Goal: Task Accomplishment & Management: Use online tool/utility

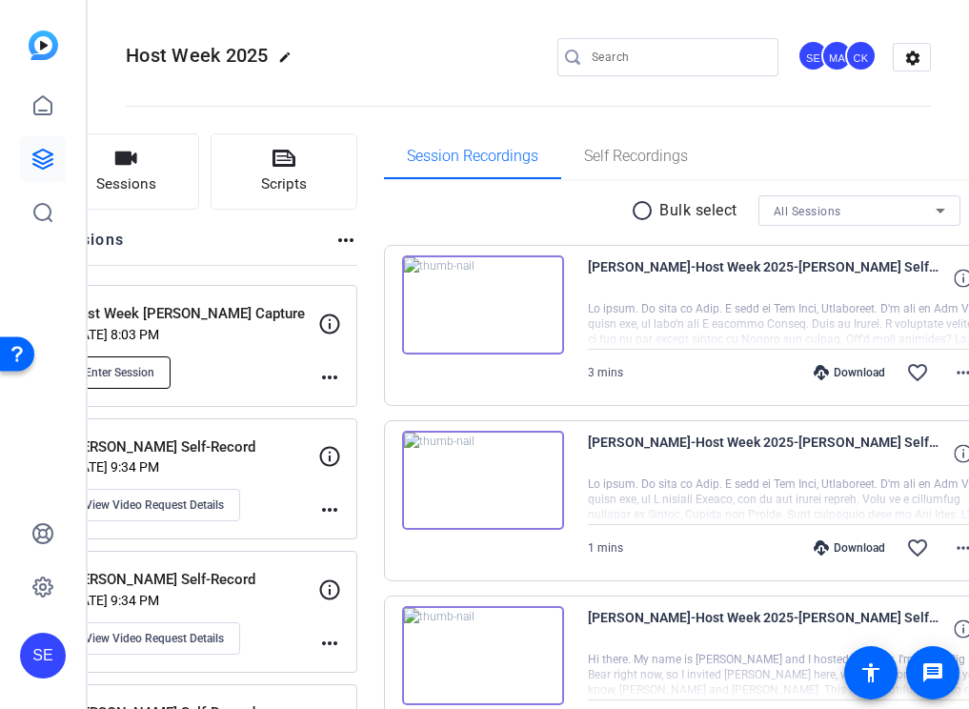
click at [171, 358] on button "Enter Session" at bounding box center [120, 372] width 102 height 32
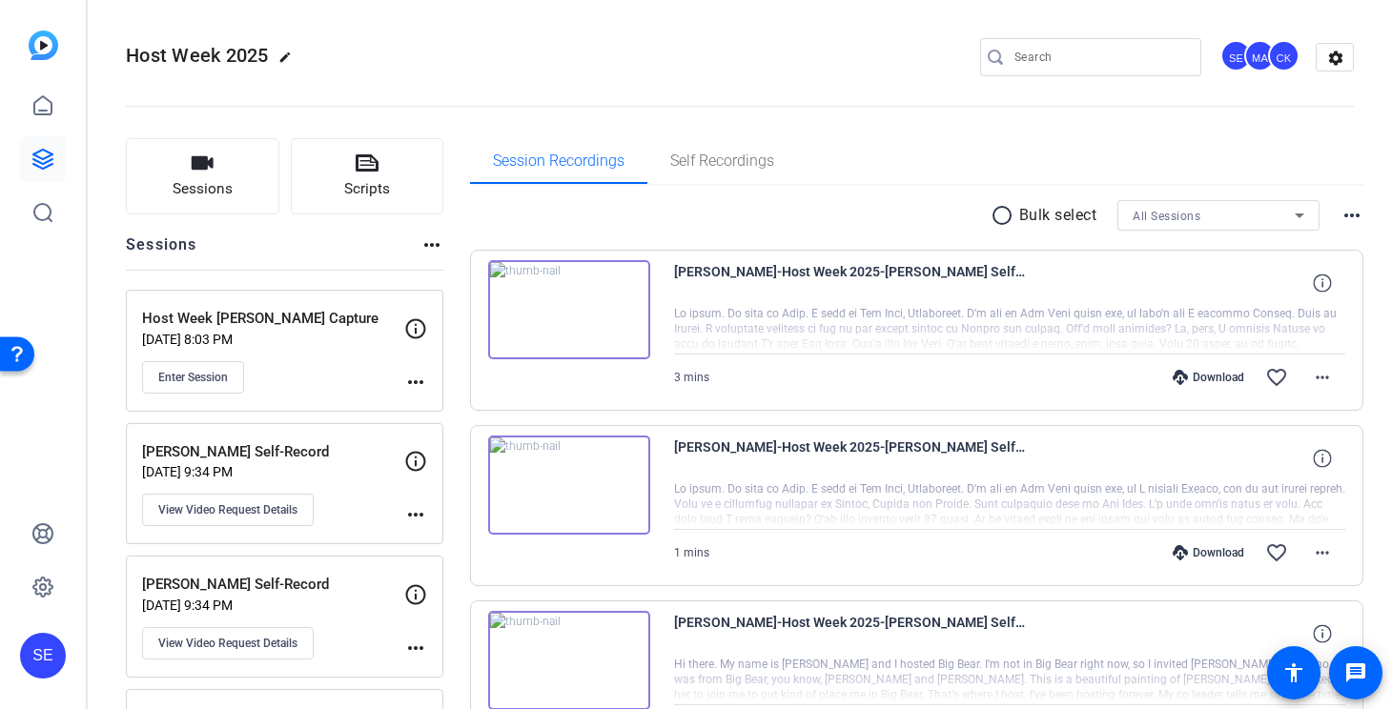
click at [331, 367] on div "Enter Session" at bounding box center [273, 377] width 262 height 32
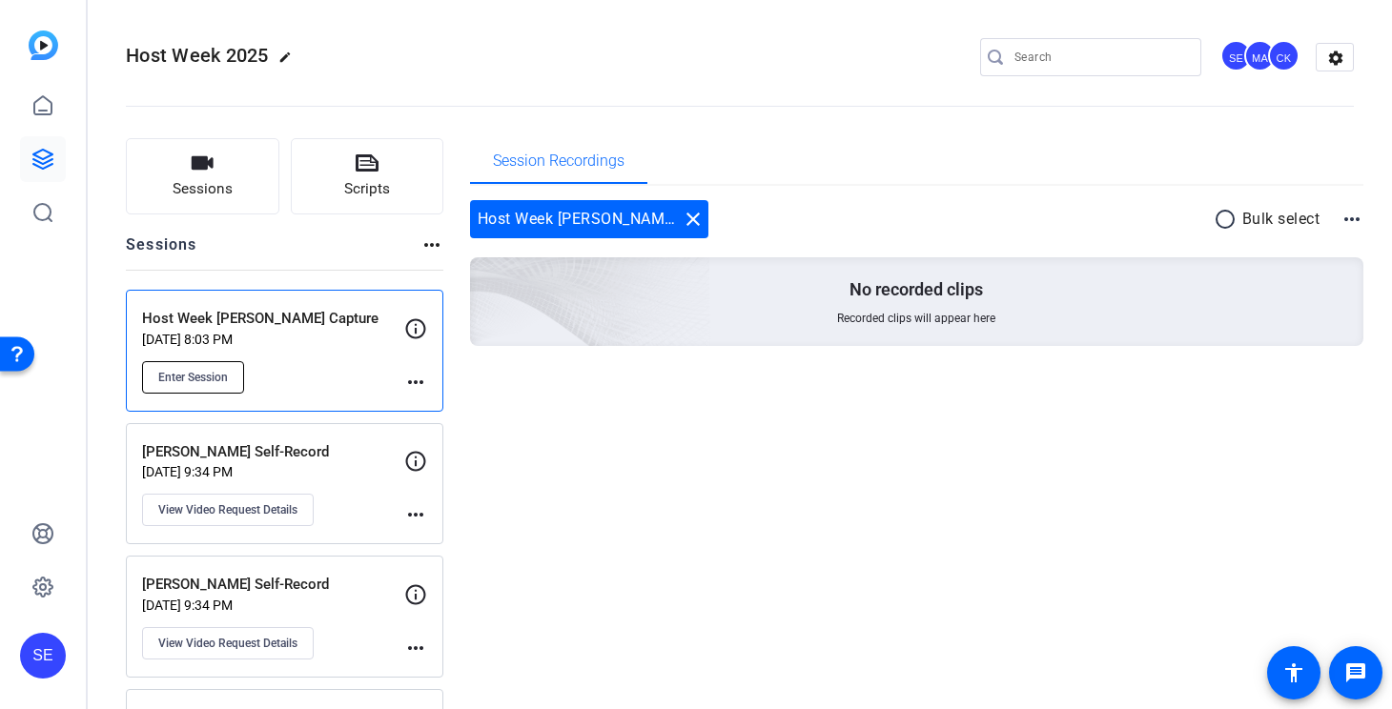
click at [213, 368] on button "Enter Session" at bounding box center [193, 377] width 102 height 32
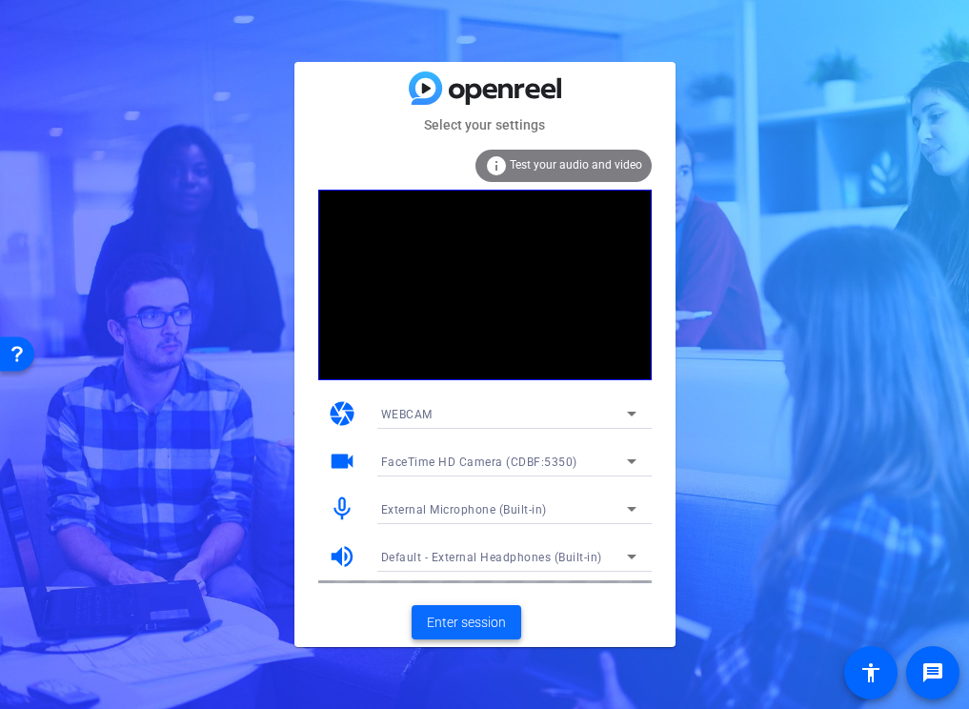
click at [482, 613] on span "Enter session" at bounding box center [466, 623] width 79 height 20
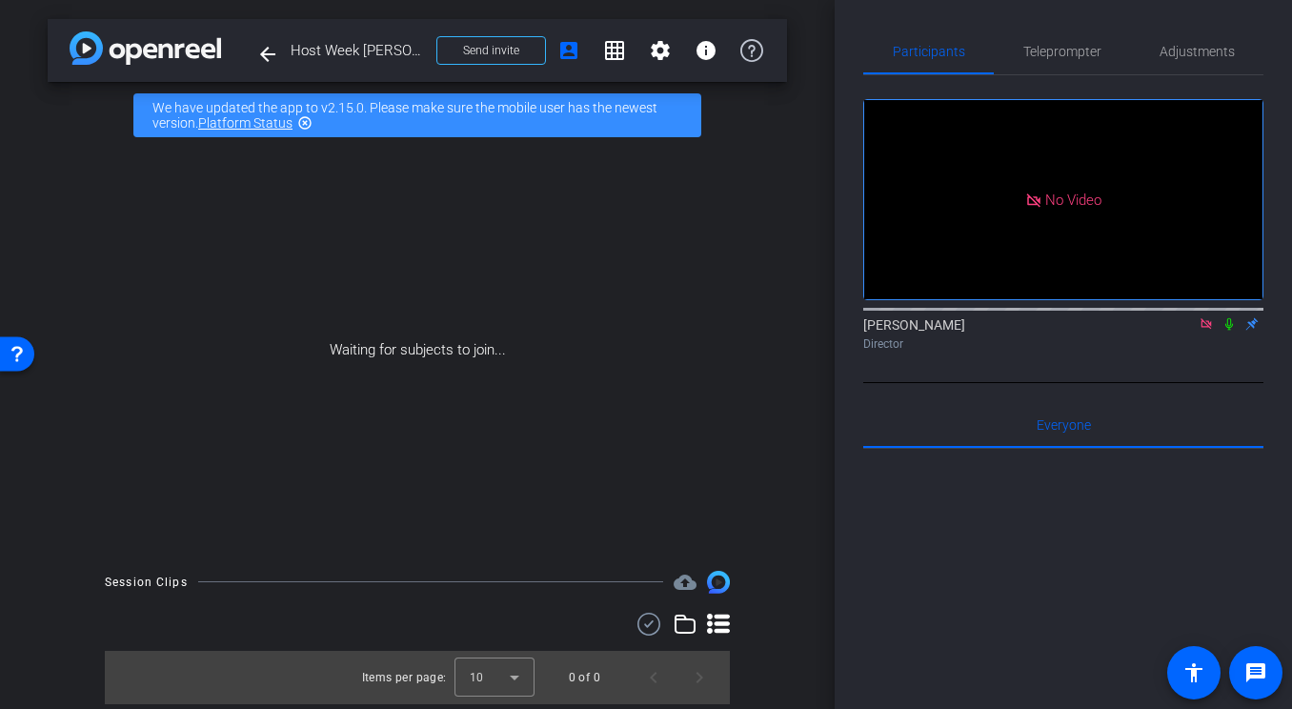
click at [968, 331] on icon at bounding box center [1229, 323] width 15 height 13
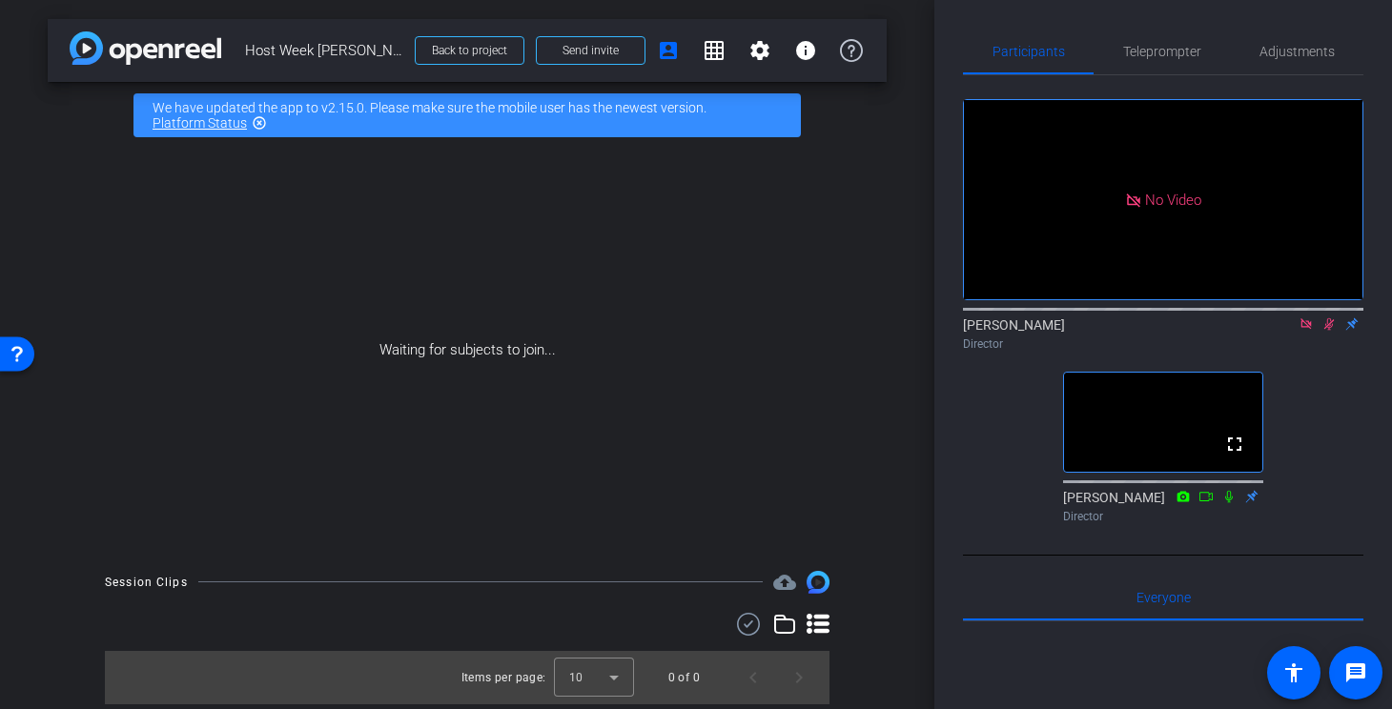
click at [968, 331] on icon at bounding box center [1328, 323] width 15 height 13
click at [968, 329] on icon at bounding box center [1305, 323] width 10 height 10
click at [578, 53] on span "Send invite" at bounding box center [590, 50] width 56 height 15
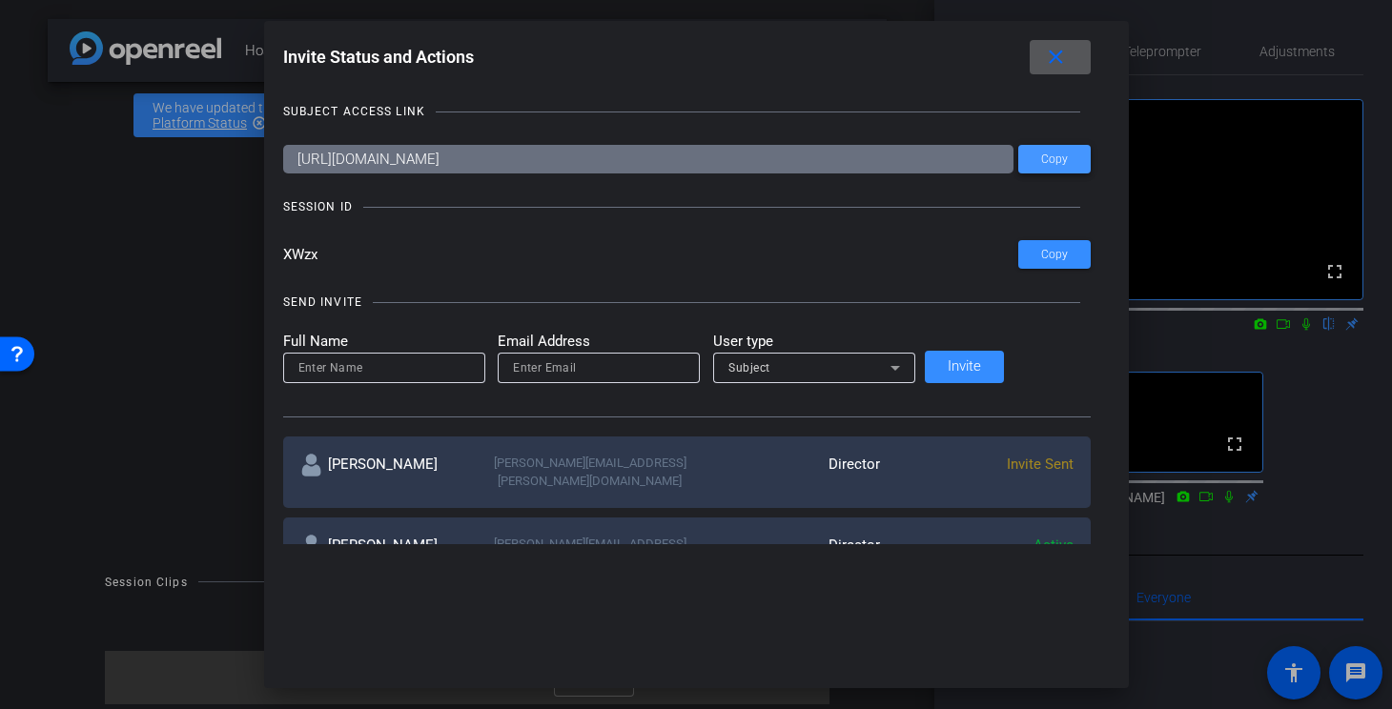
click at [968, 153] on span at bounding box center [1054, 159] width 72 height 46
click at [968, 51] on mat-icon "close" at bounding box center [1056, 58] width 24 height 24
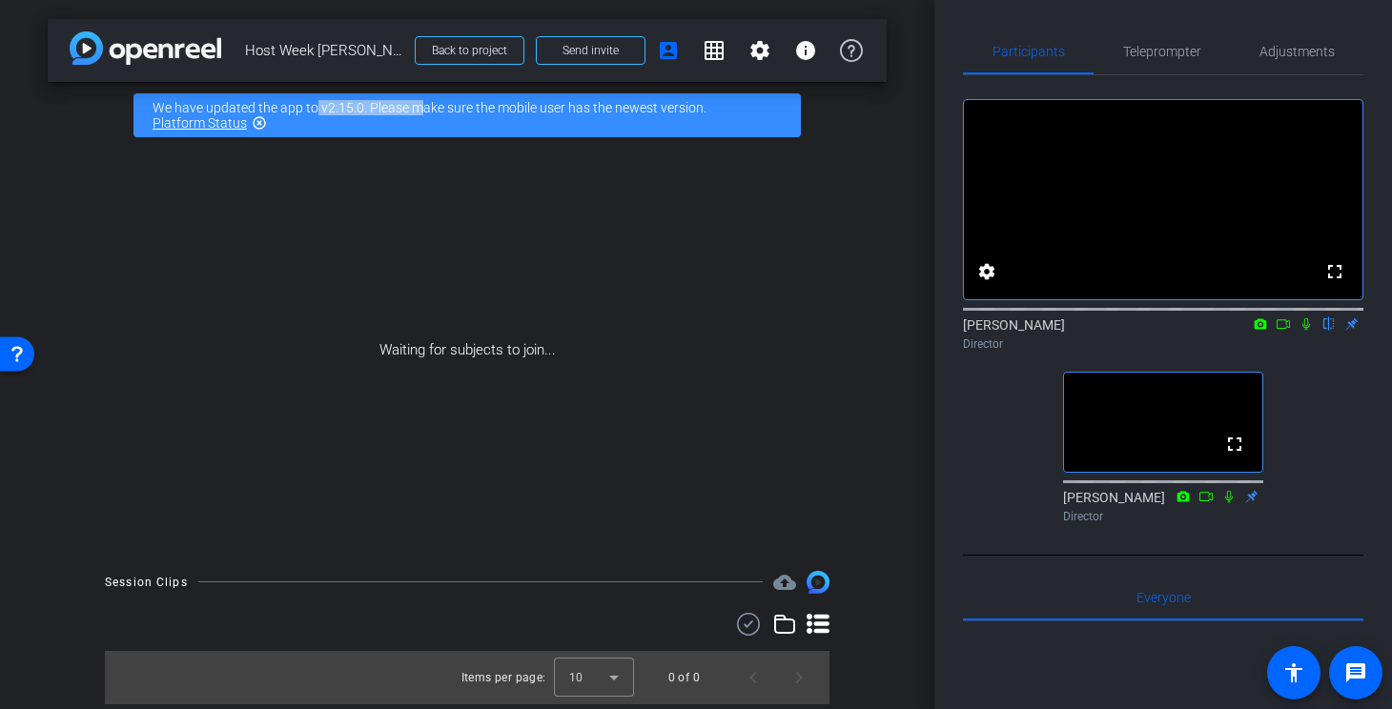
drag, startPoint x: 307, startPoint y: 103, endPoint x: 407, endPoint y: 114, distance: 100.7
click at [408, 114] on div "We have updated the app to v2.15.0. Please make sure the mobile user has the ne…" at bounding box center [466, 115] width 667 height 44
click at [407, 114] on div "We have updated the app to v2.15.0. Please make sure the mobile user has the ne…" at bounding box center [466, 115] width 667 height 44
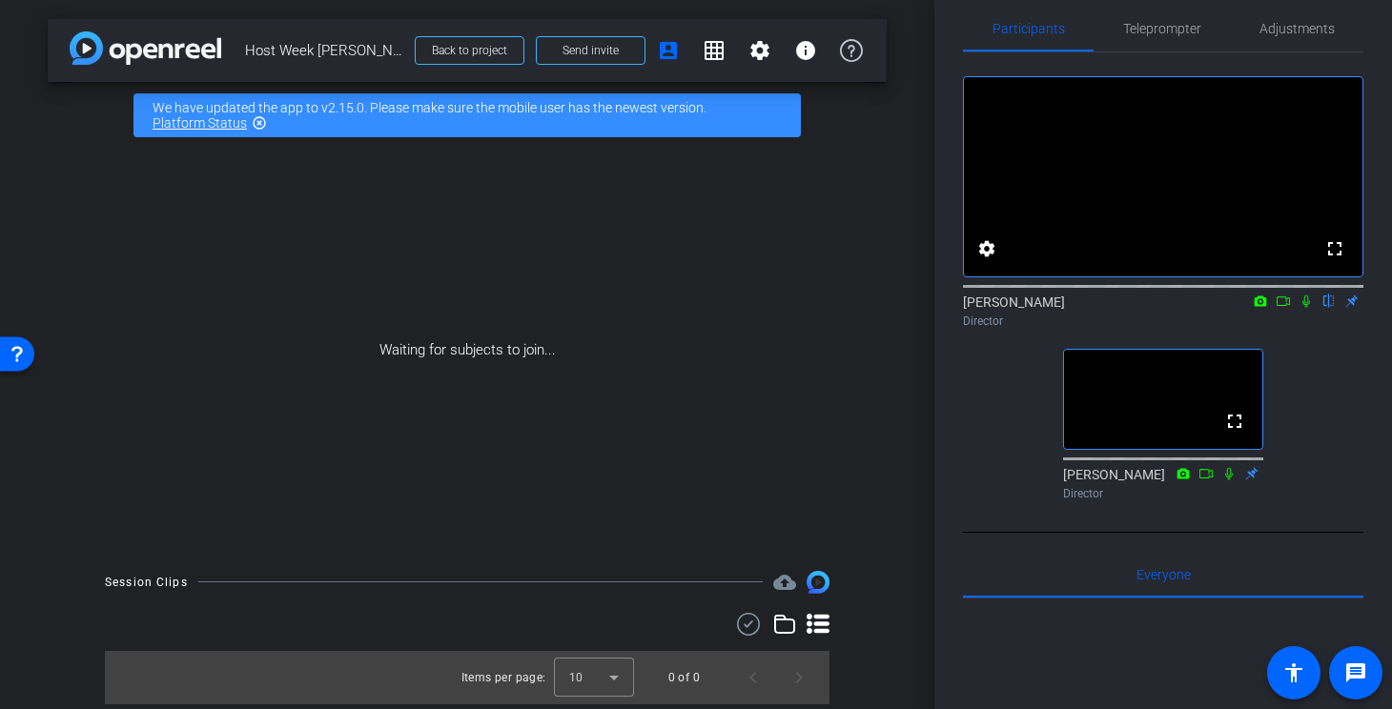
scroll to position [16, 0]
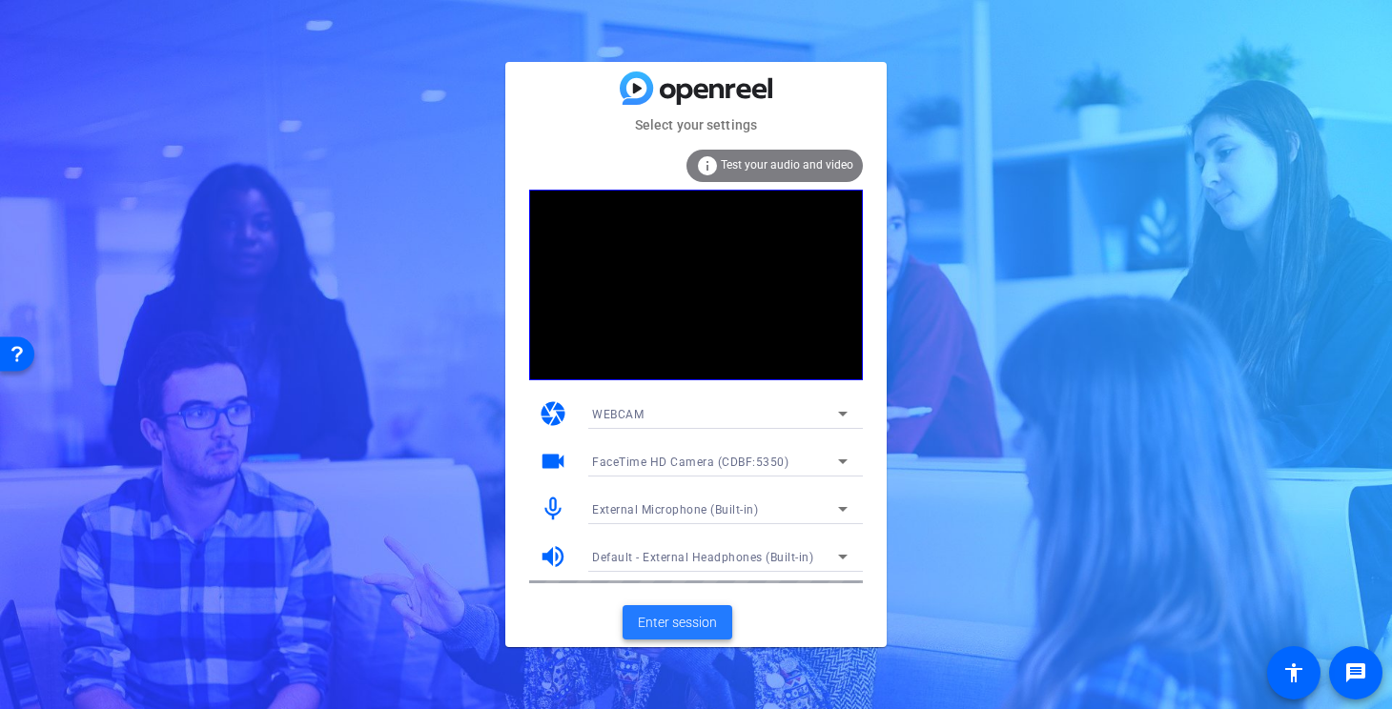
click at [697, 625] on span "Enter session" at bounding box center [677, 623] width 79 height 20
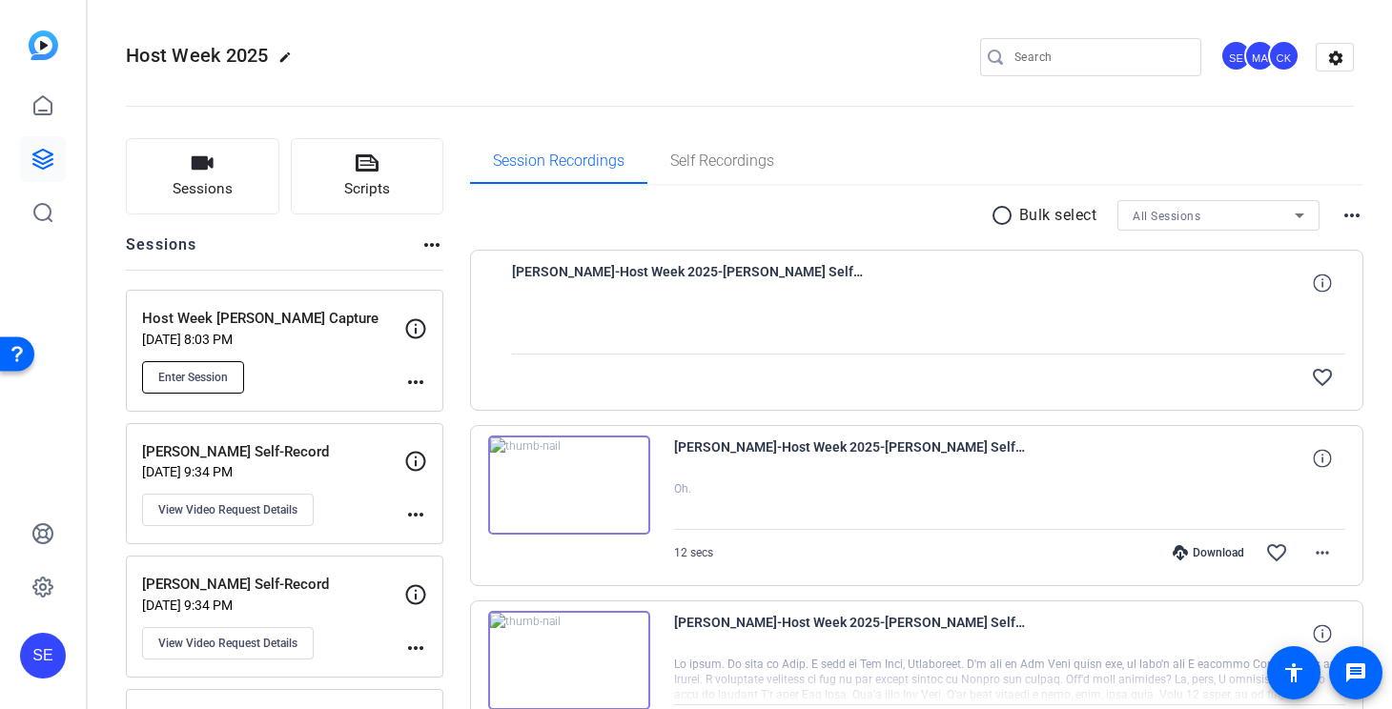
click at [231, 372] on button "Enter Session" at bounding box center [193, 377] width 102 height 32
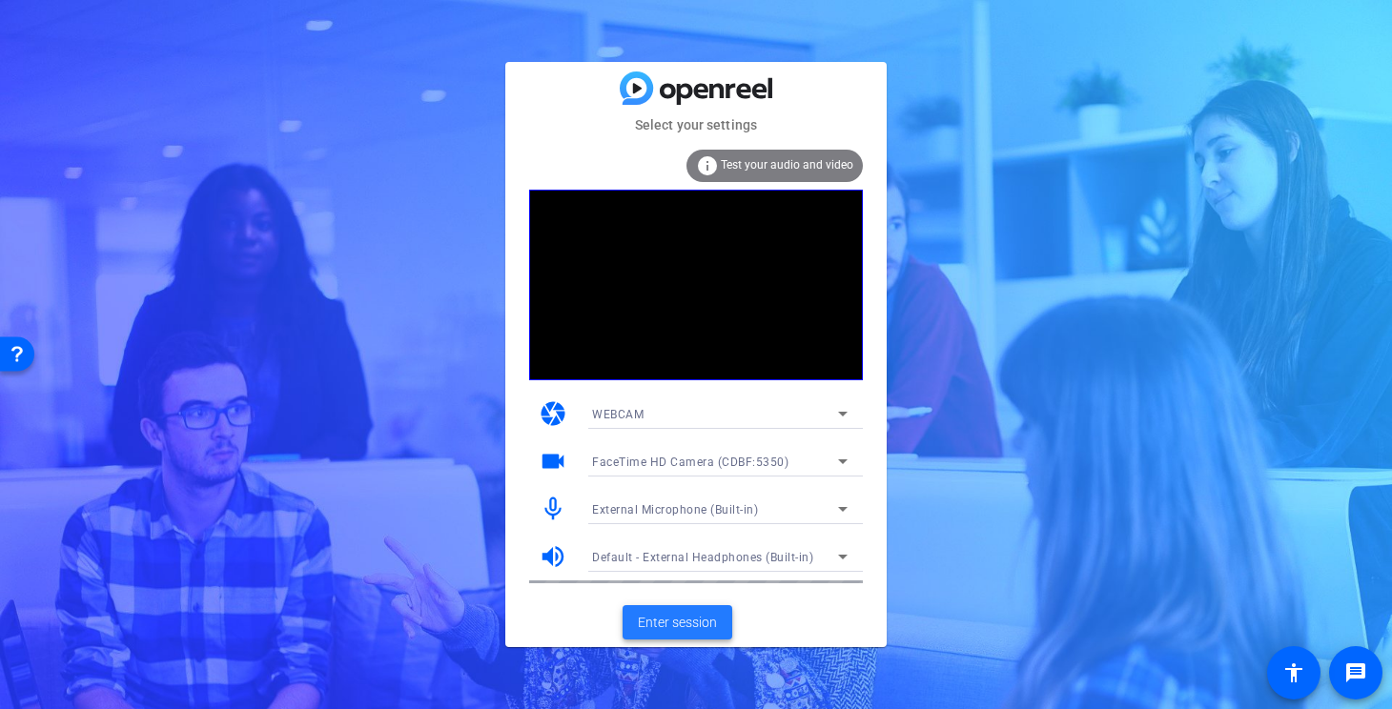
click at [658, 624] on span "Enter session" at bounding box center [677, 623] width 79 height 20
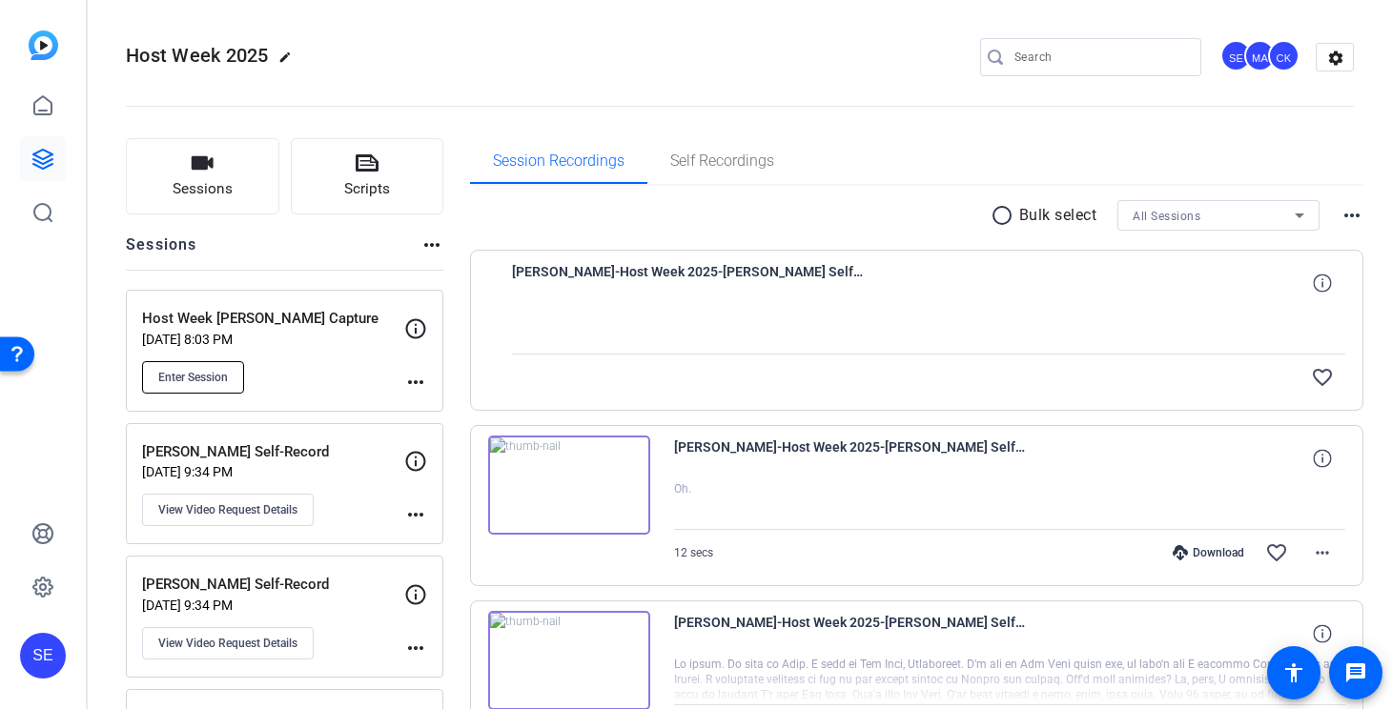
click at [229, 377] on button "Enter Session" at bounding box center [193, 377] width 102 height 32
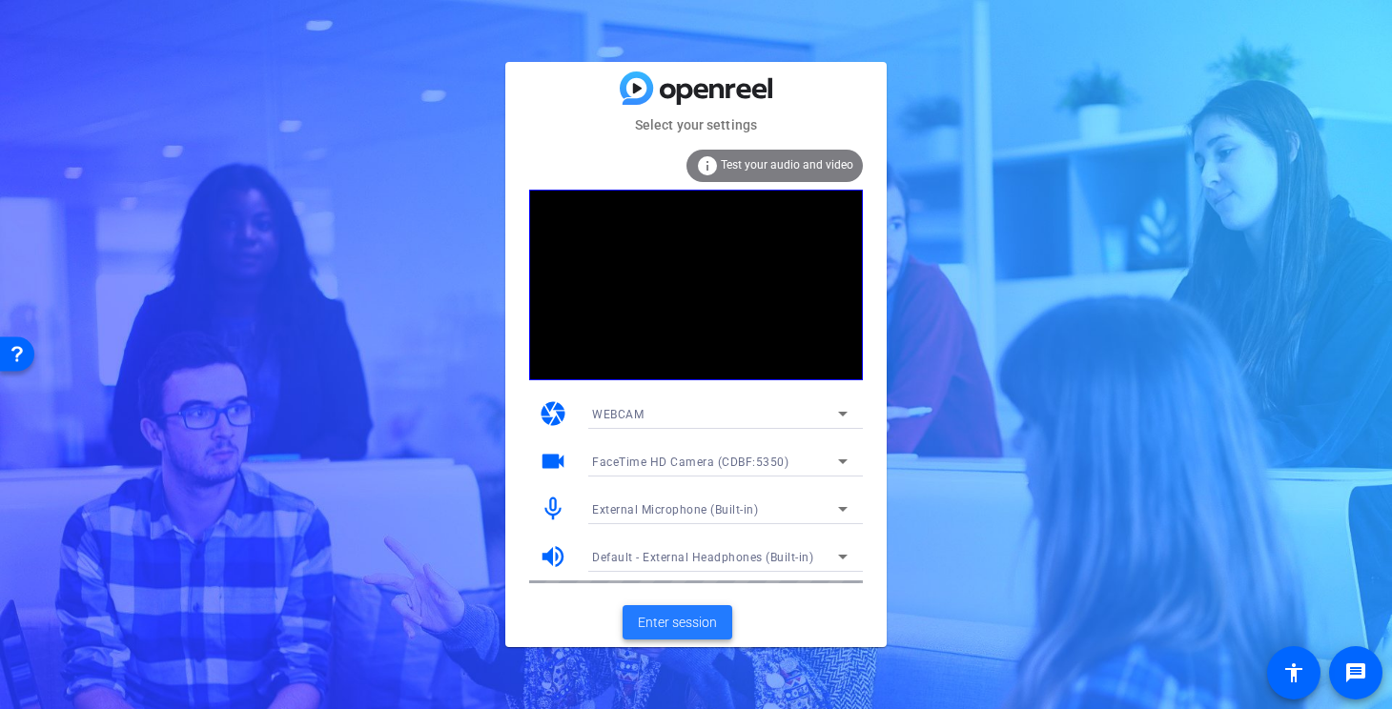
click at [698, 614] on span "Enter session" at bounding box center [677, 623] width 79 height 20
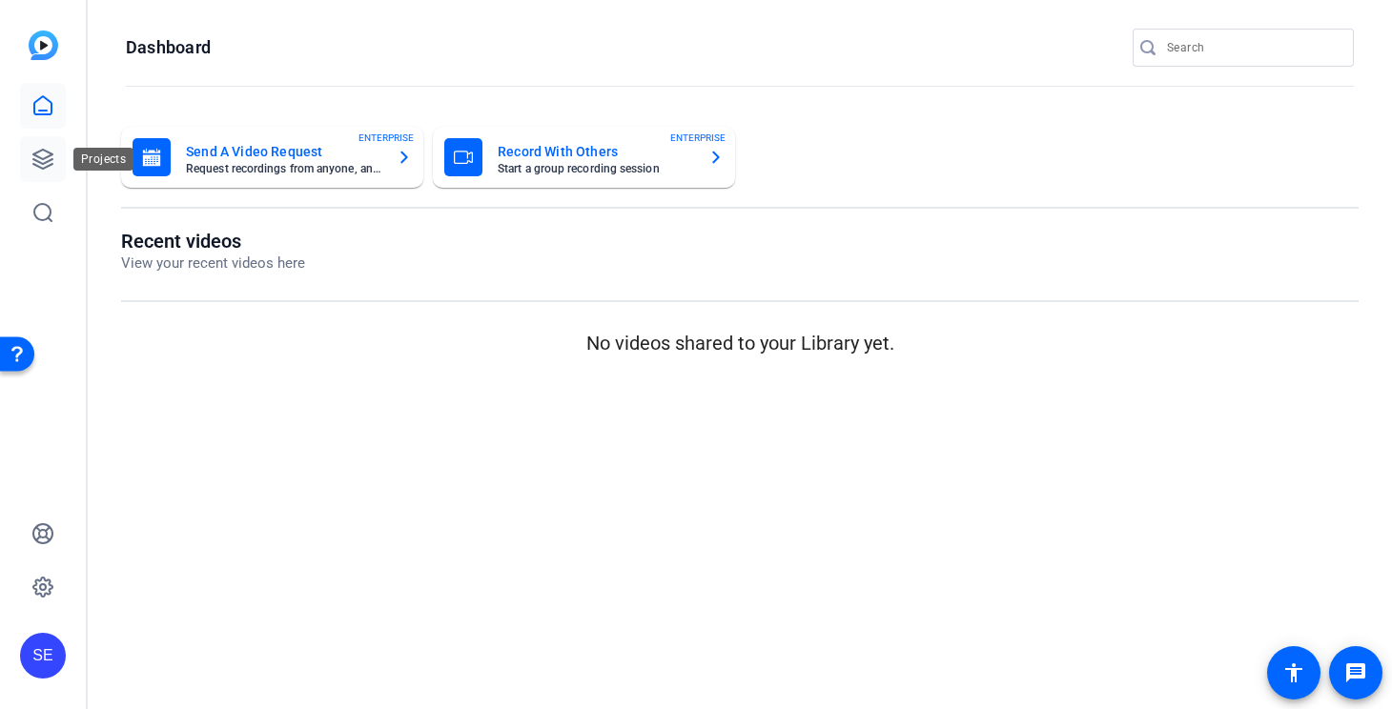
click at [33, 157] on icon at bounding box center [42, 159] width 23 height 23
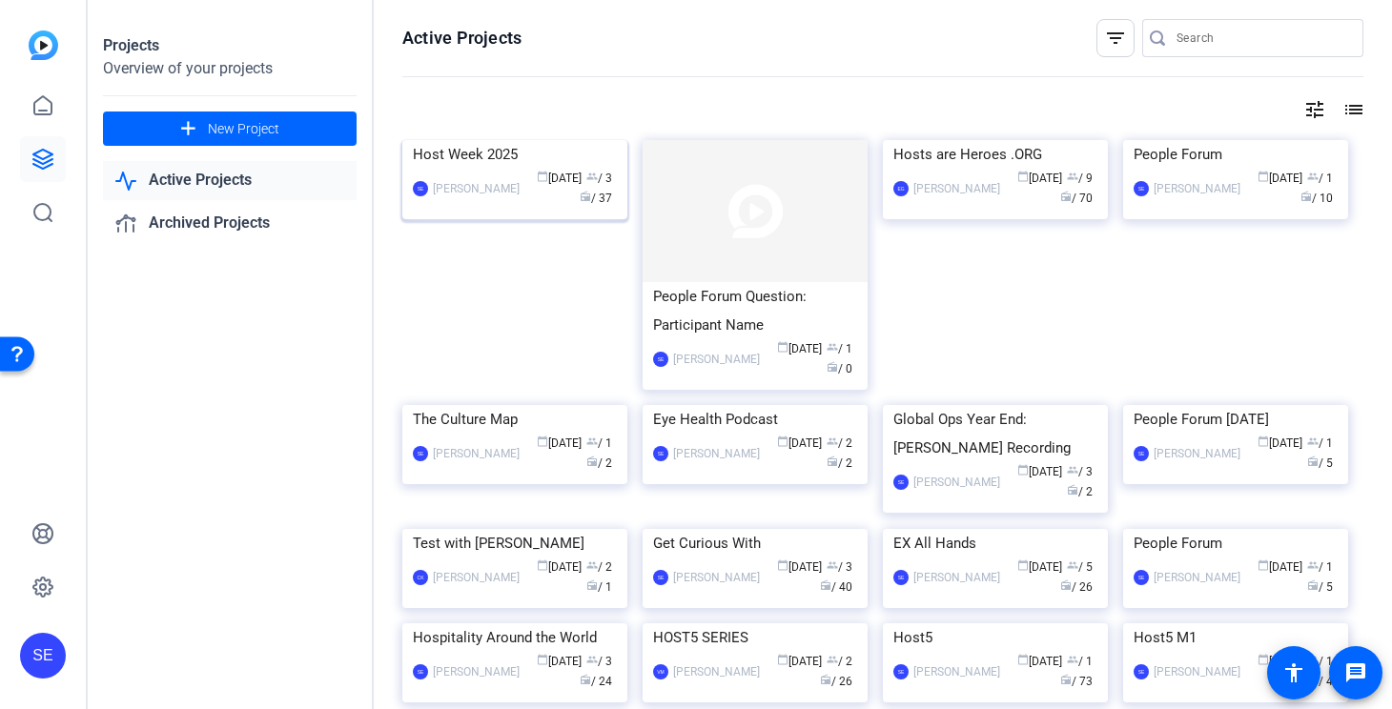
click at [550, 140] on img at bounding box center [514, 140] width 225 height 0
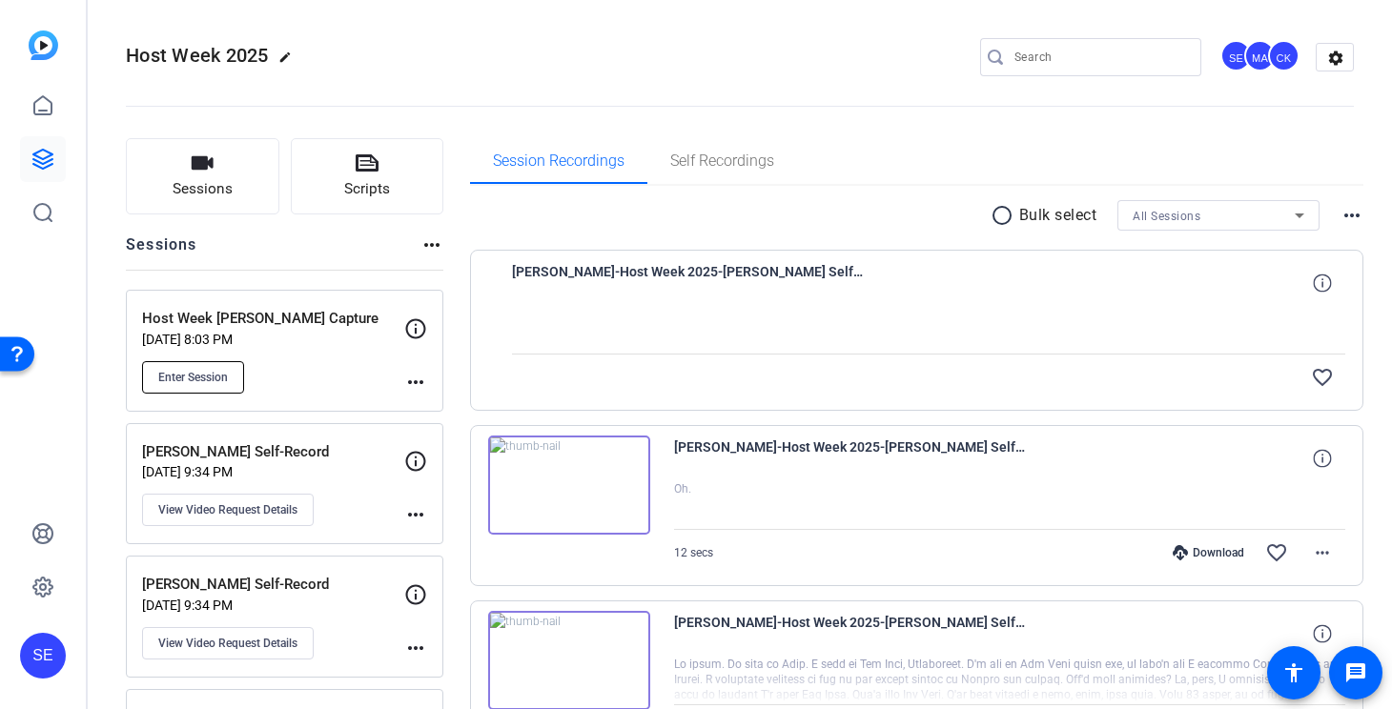
click at [225, 370] on span "Enter Session" at bounding box center [193, 377] width 70 height 15
click at [297, 308] on p "Host Week [PERSON_NAME] Capture" at bounding box center [273, 319] width 262 height 22
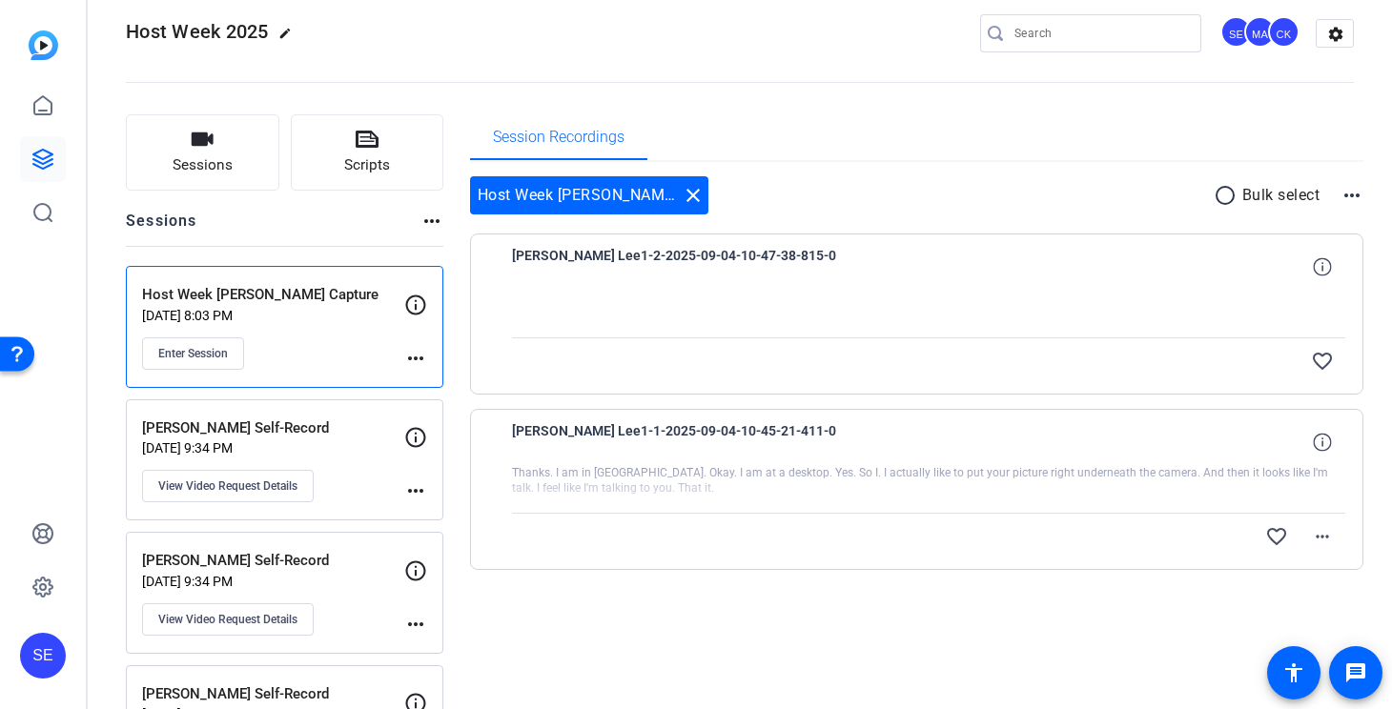
scroll to position [40, 0]
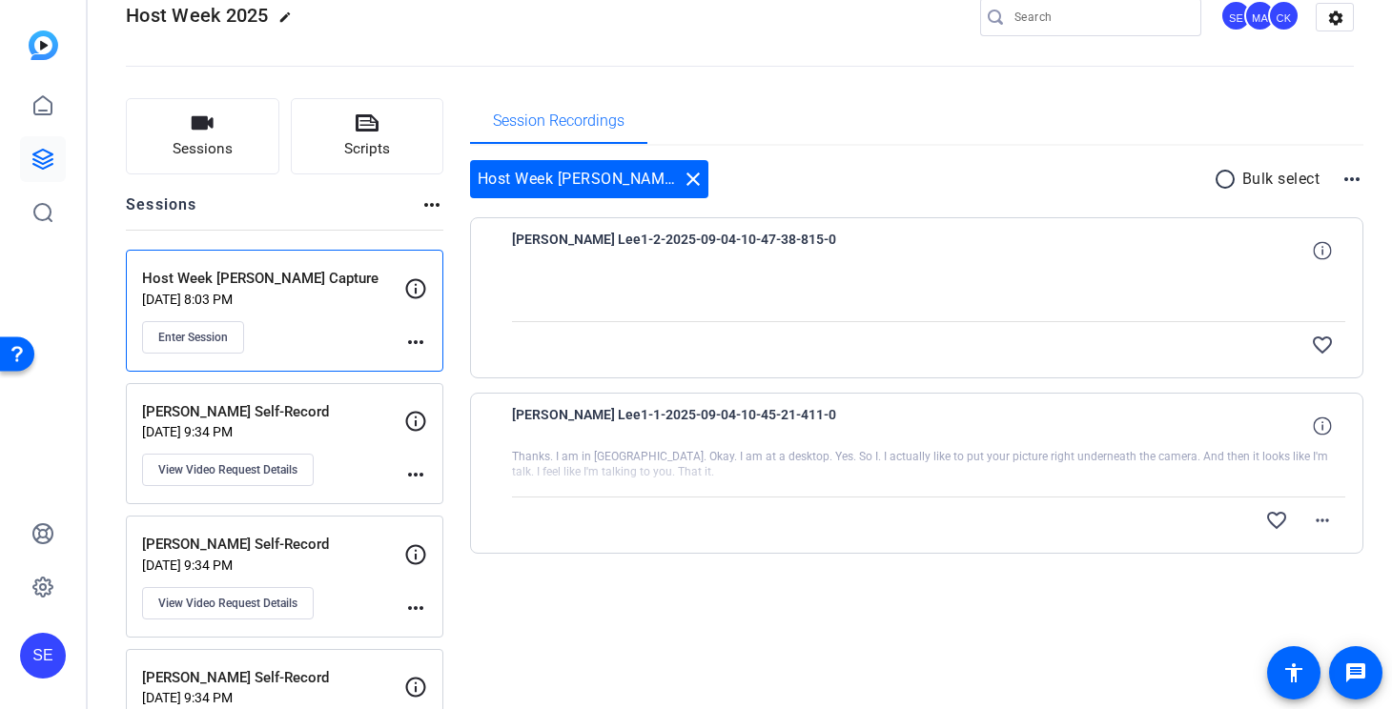
click at [742, 463] on div at bounding box center [929, 473] width 834 height 48
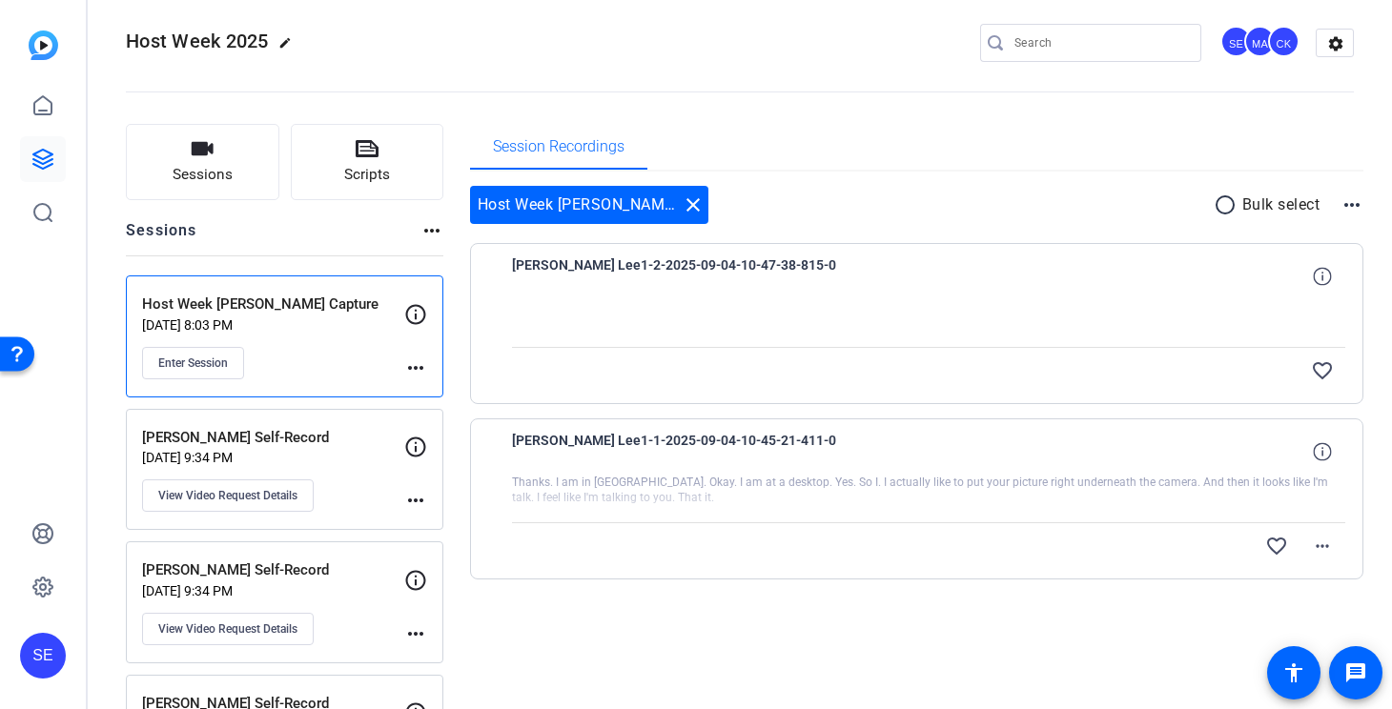
scroll to position [0, 0]
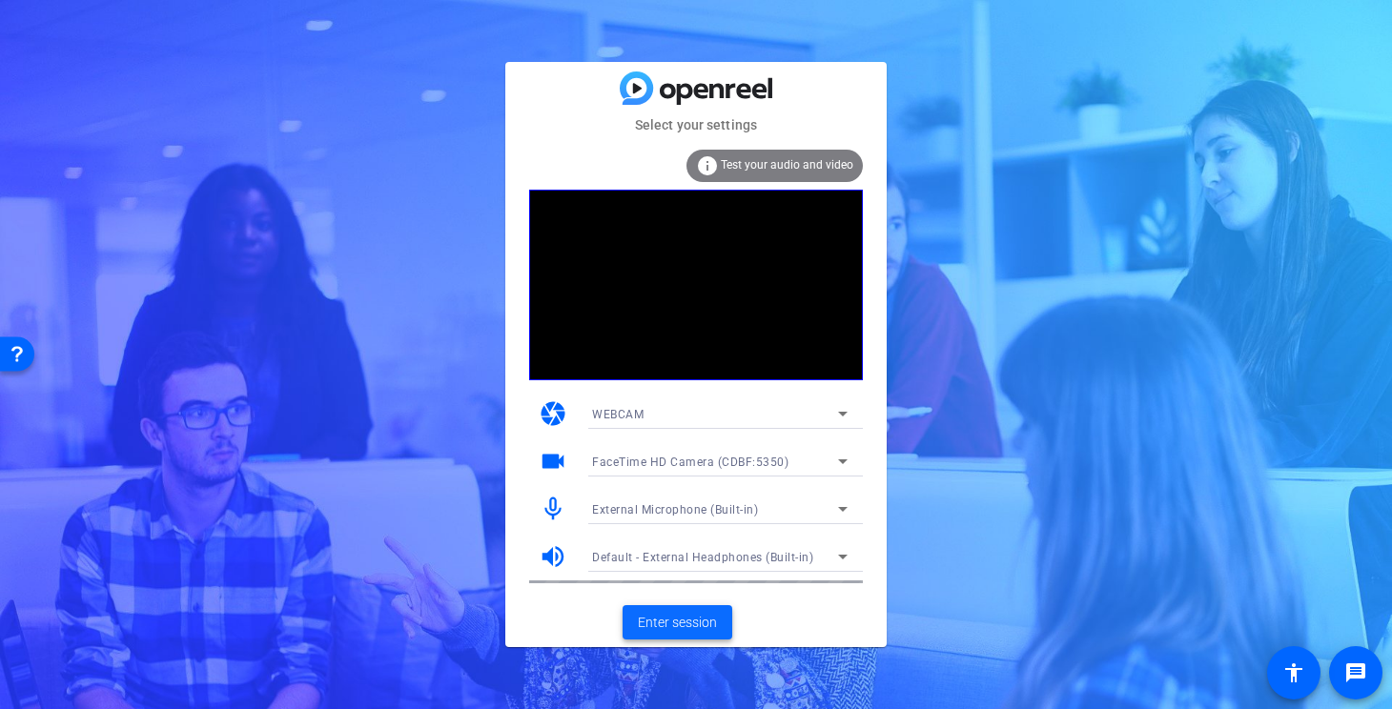
click at [705, 616] on span "Enter session" at bounding box center [677, 623] width 79 height 20
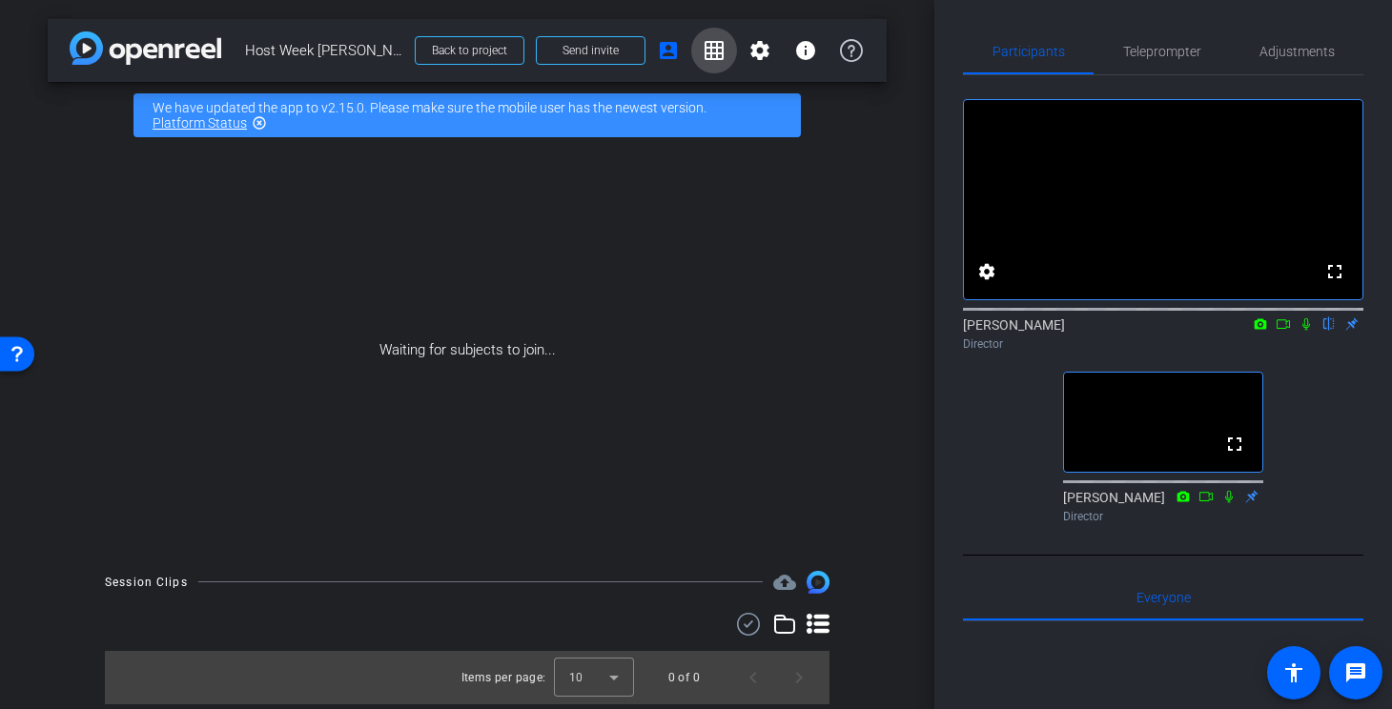
click at [719, 55] on mat-icon "grid_on" at bounding box center [713, 50] width 23 height 23
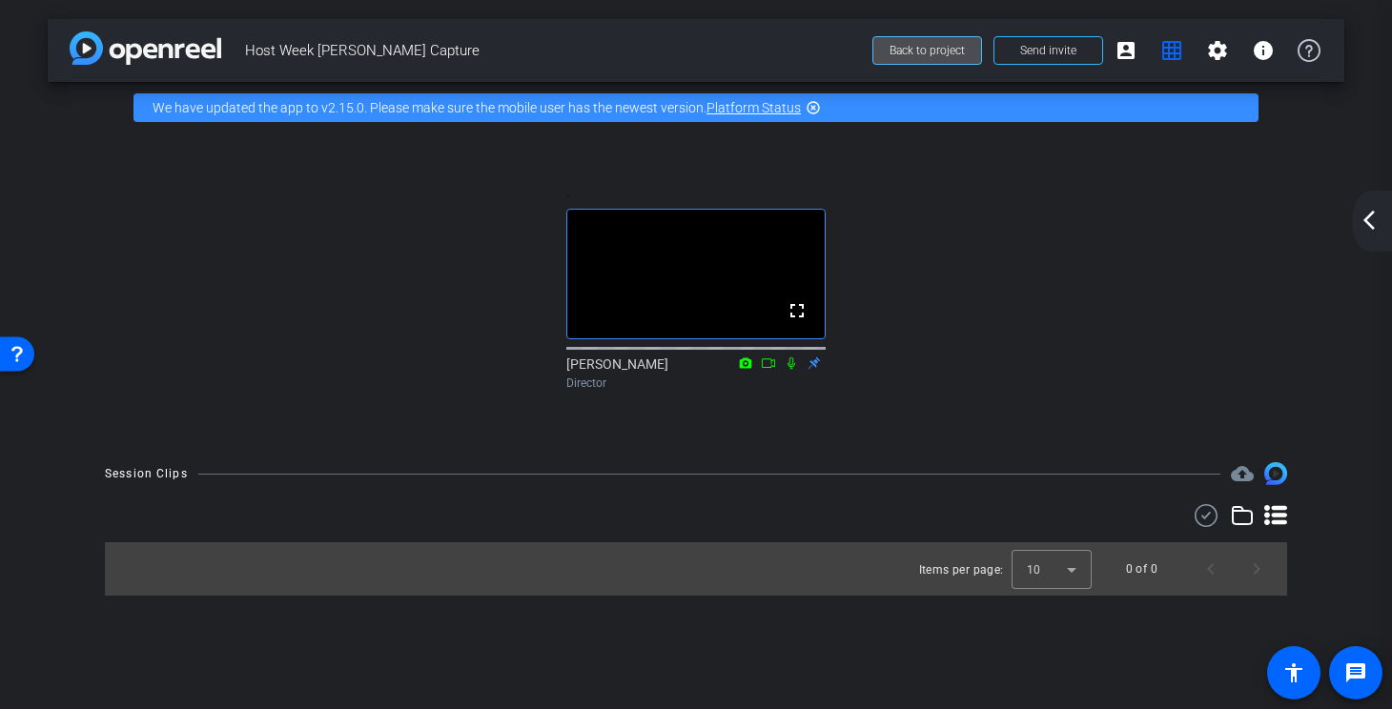
click at [935, 58] on span at bounding box center [927, 51] width 108 height 46
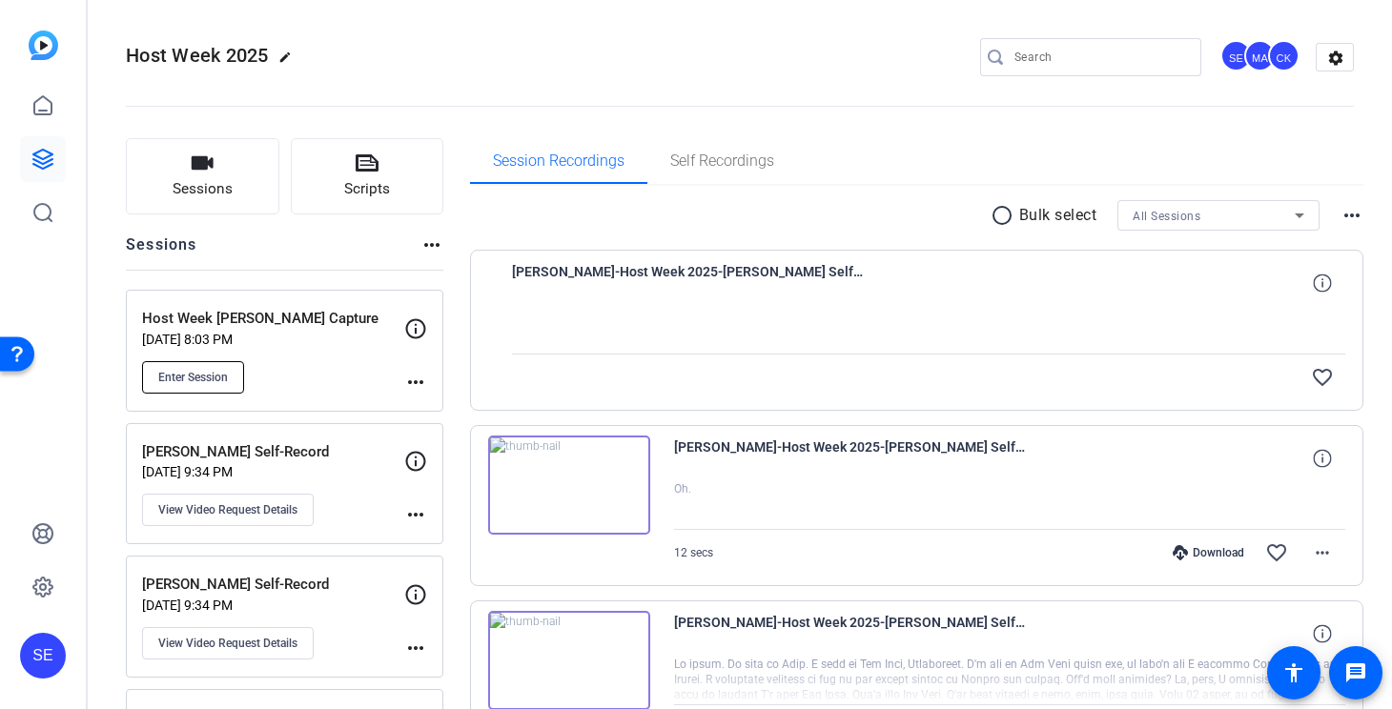
click at [195, 374] on span "Enter Session" at bounding box center [193, 377] width 70 height 15
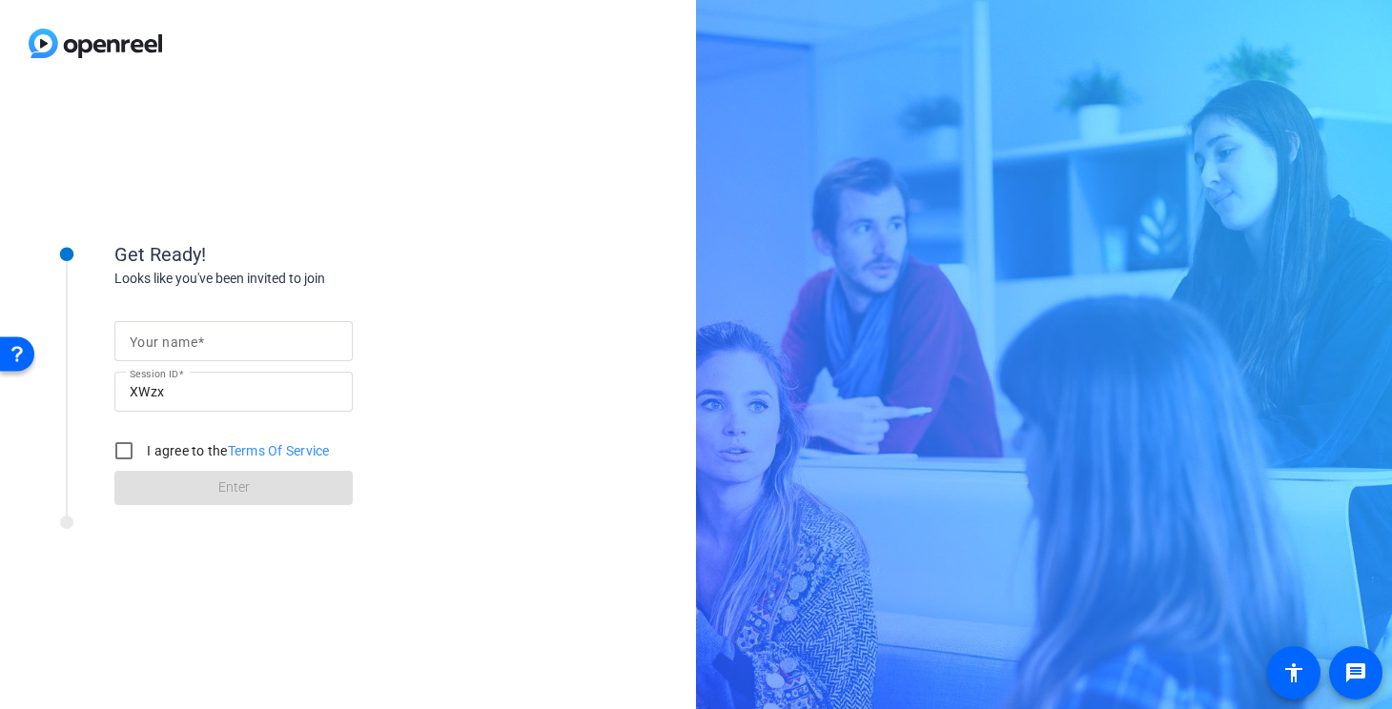
click at [161, 465] on div "I agree to the Terms Of Service" at bounding box center [217, 451] width 225 height 38
click at [161, 459] on label "I agree to the Terms Of Service" at bounding box center [236, 450] width 187 height 19
click at [143, 459] on input "I agree to the Terms Of Service" at bounding box center [124, 451] width 38 height 38
checkbox input "true"
click at [183, 477] on form "Your name Session ID XWzx I agree to the Terms Of Service Enter" at bounding box center [233, 408] width 238 height 194
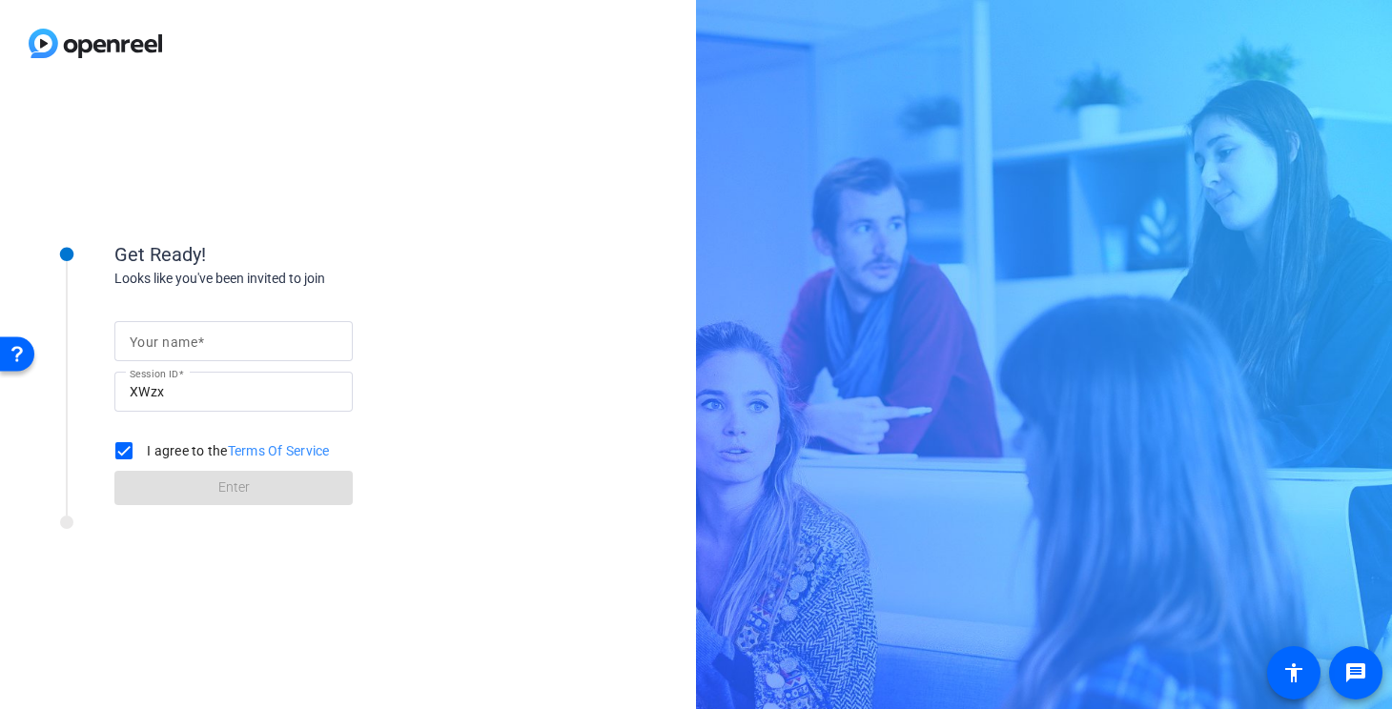
click at [177, 338] on mat-label "Your name" at bounding box center [164, 342] width 68 height 15
click at [177, 338] on input "Your name" at bounding box center [234, 341] width 208 height 23
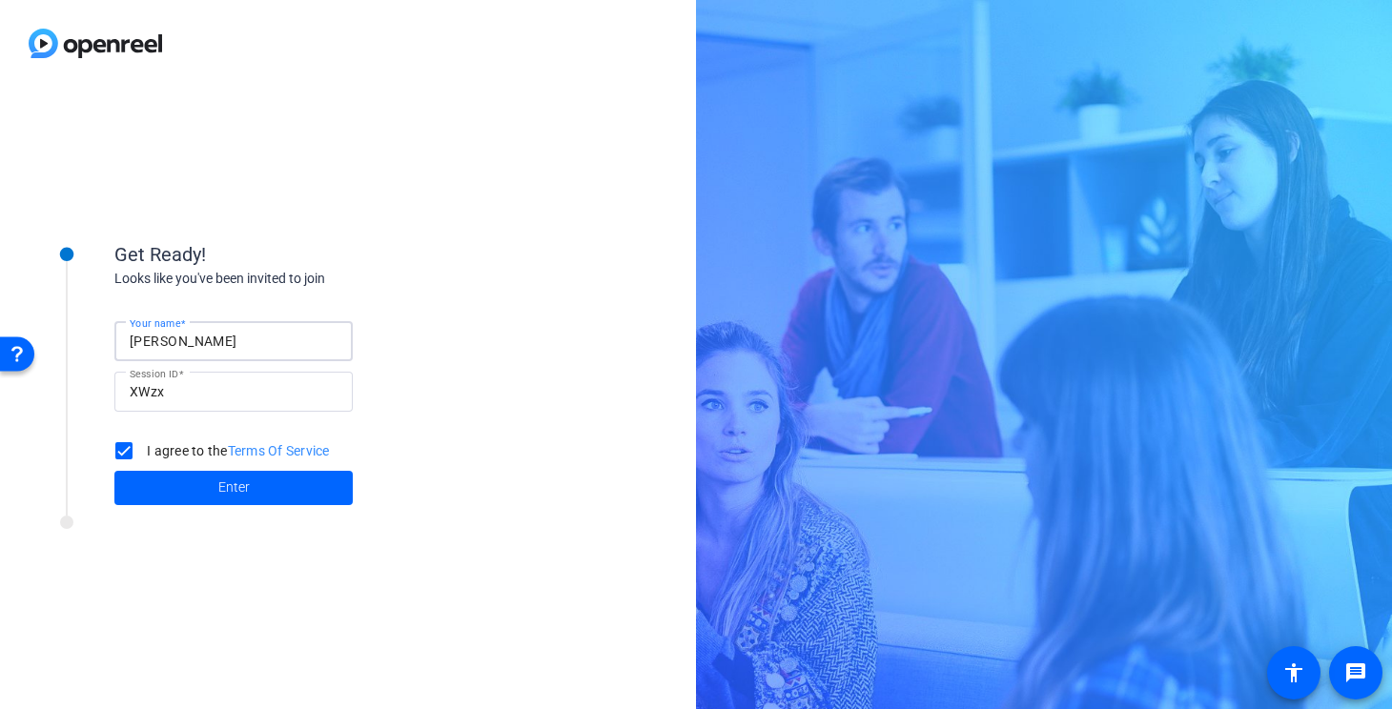
type input "[PERSON_NAME]"
click at [221, 490] on span "Enter" at bounding box center [233, 488] width 31 height 20
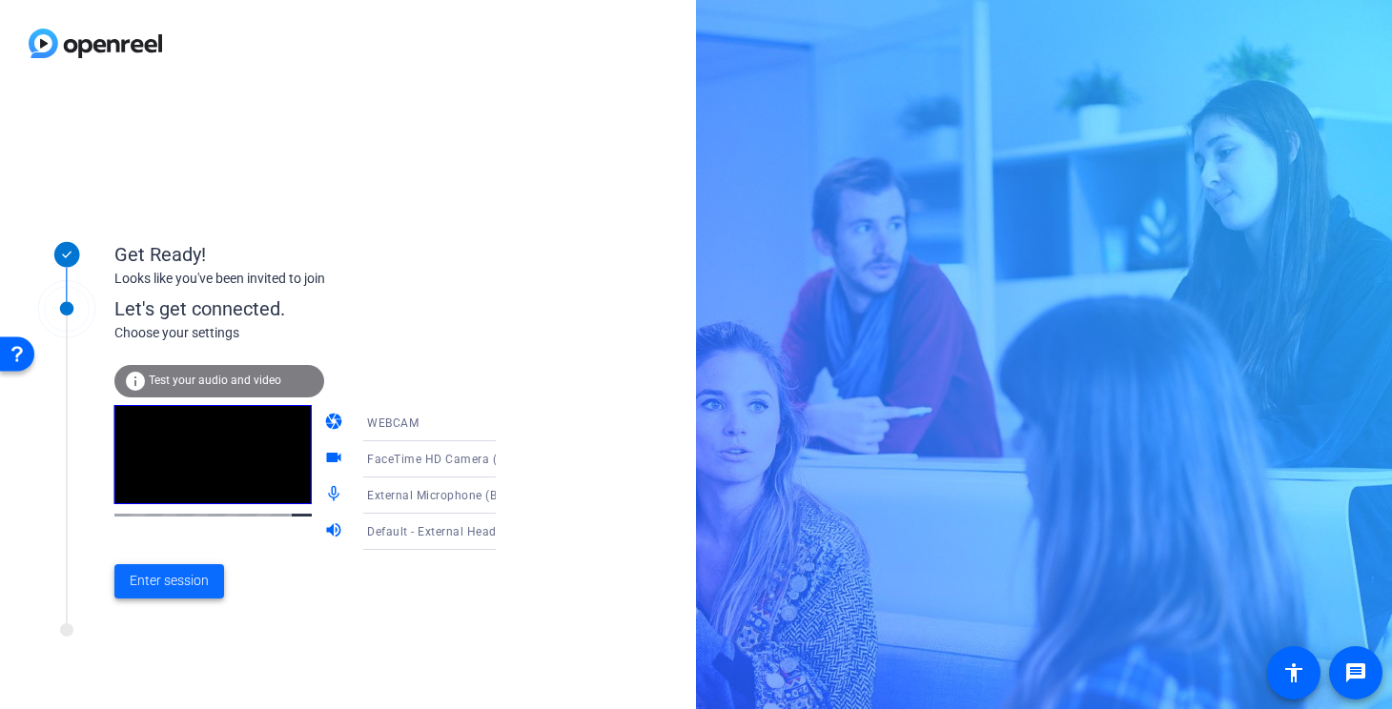
click at [137, 591] on span "Enter session" at bounding box center [169, 581] width 79 height 20
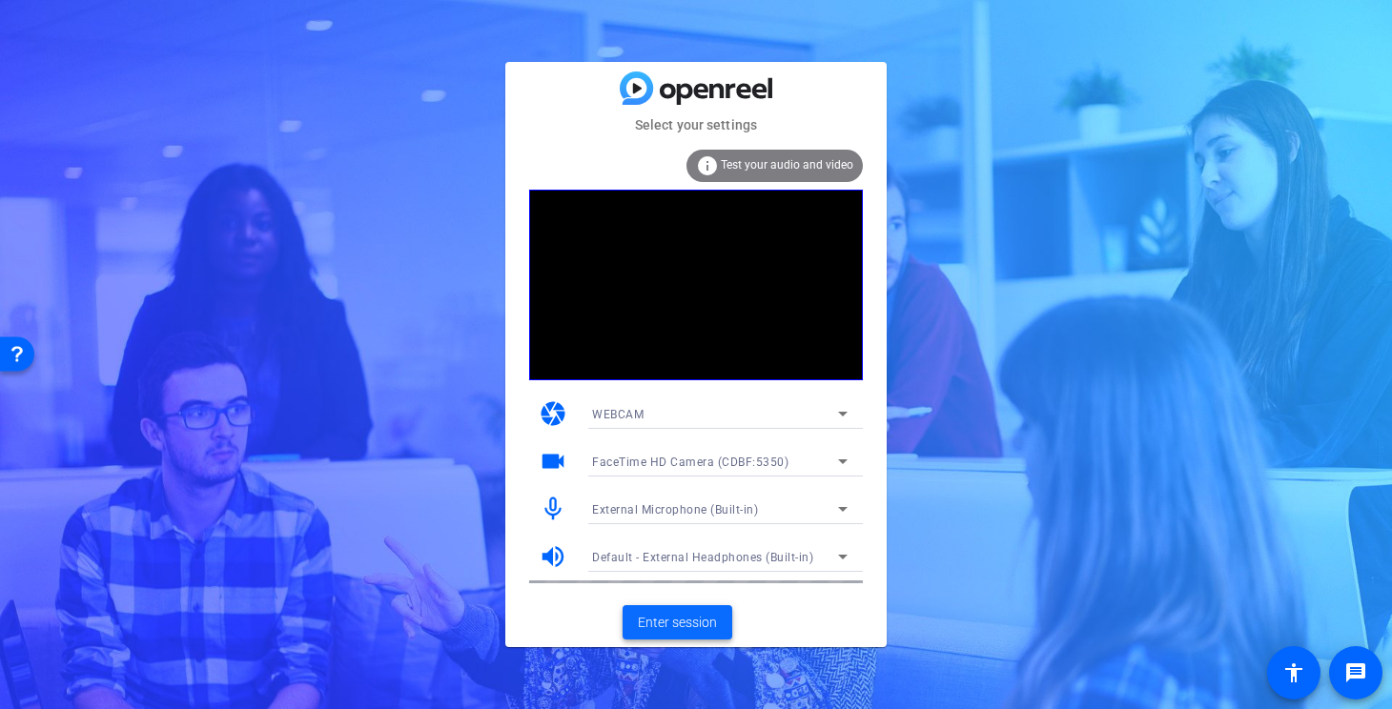
click at [699, 622] on span "Enter session" at bounding box center [677, 623] width 79 height 20
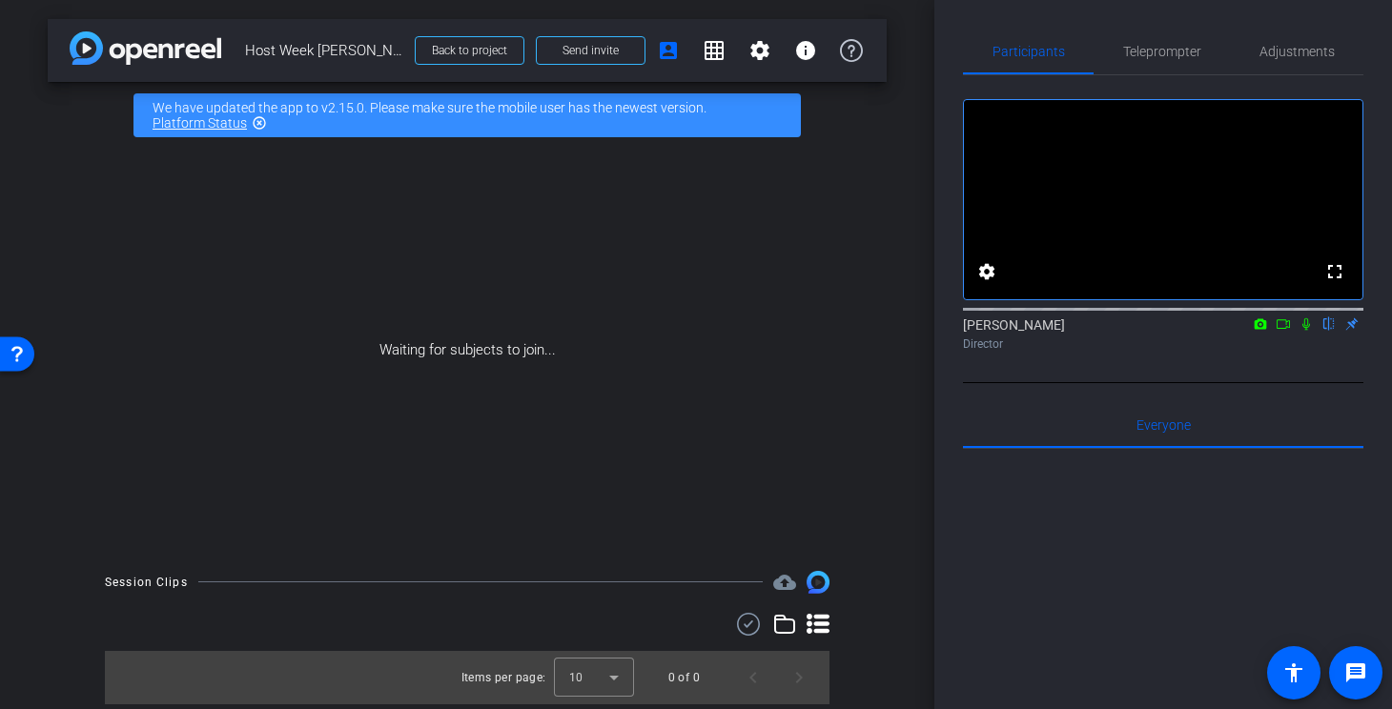
click at [259, 124] on mat-icon "highlight_off" at bounding box center [259, 122] width 15 height 15
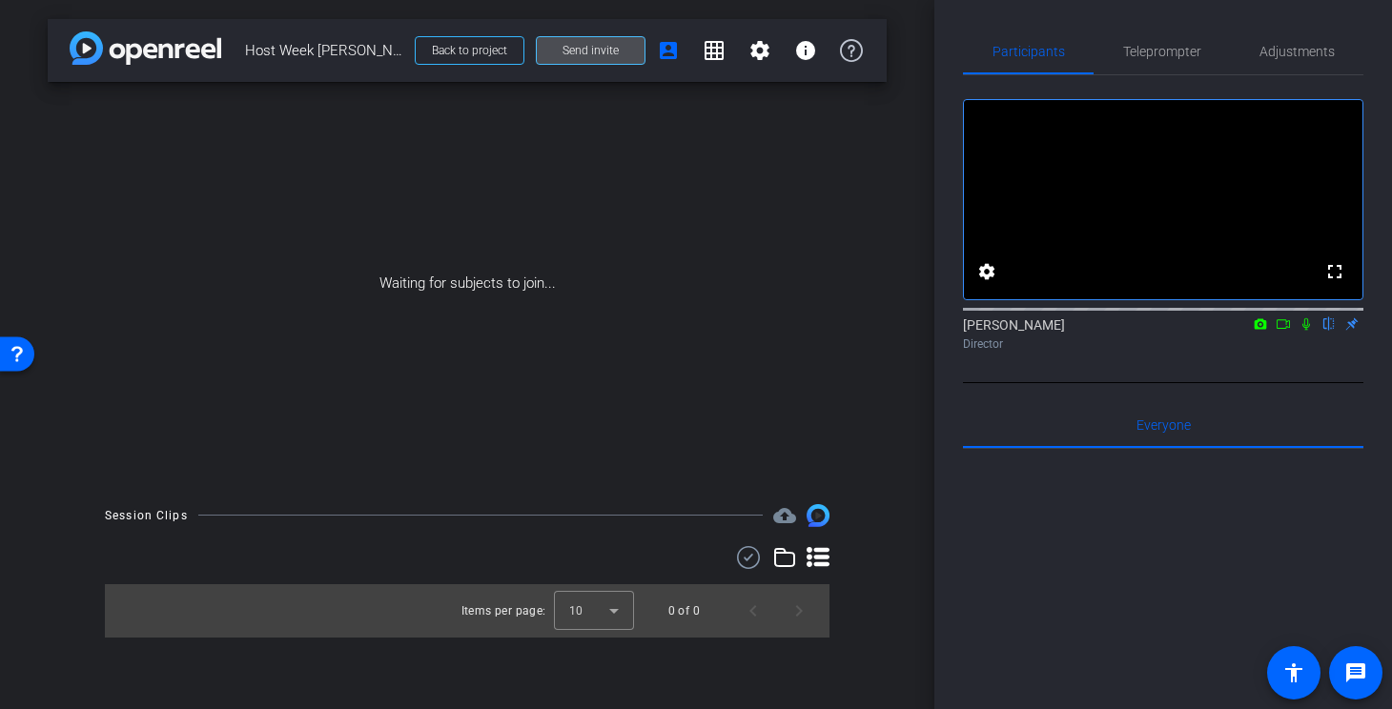
click at [571, 49] on span "Send invite" at bounding box center [590, 50] width 56 height 15
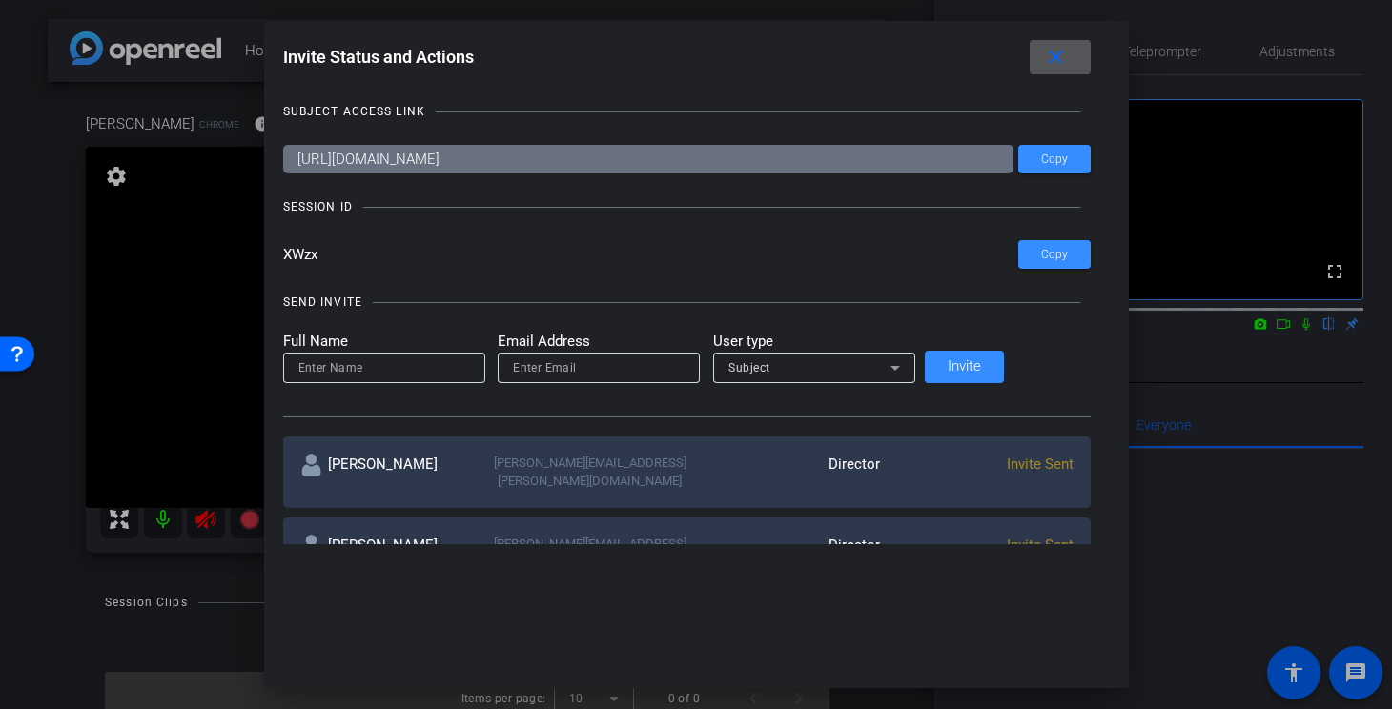
click at [1044, 58] on mat-icon "close" at bounding box center [1056, 58] width 24 height 24
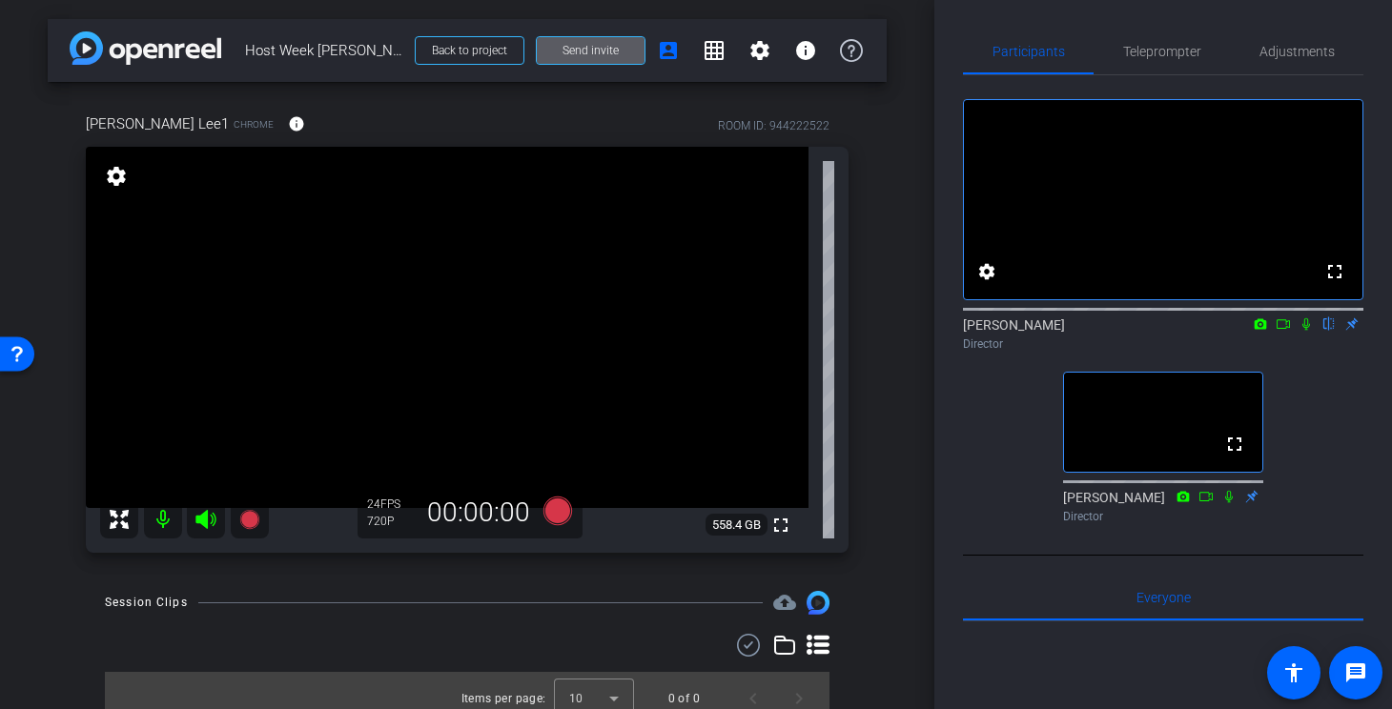
click at [1302, 331] on icon at bounding box center [1305, 323] width 15 height 13
click at [1311, 331] on icon at bounding box center [1305, 323] width 15 height 13
click at [561, 508] on icon at bounding box center [557, 511] width 29 height 29
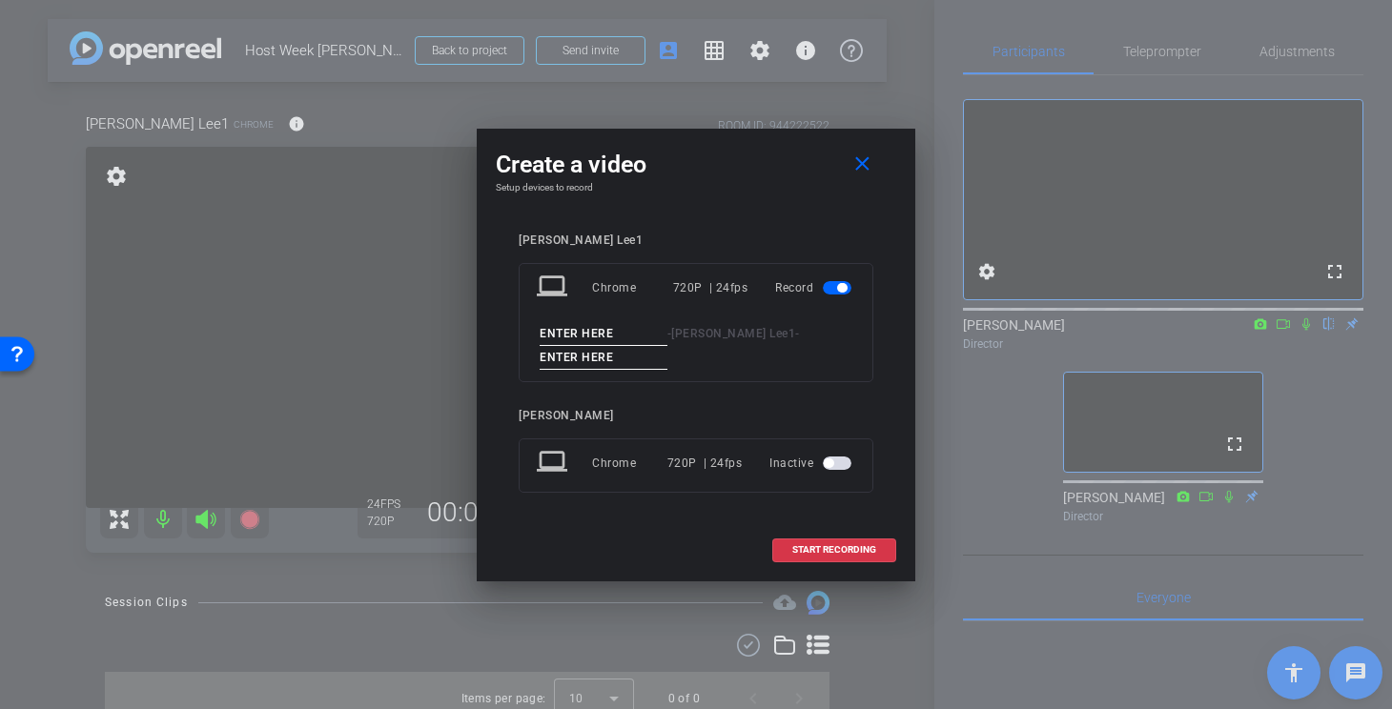
click at [607, 327] on input at bounding box center [603, 334] width 128 height 24
type input "Roger"
click at [831, 553] on span "START RECORDING" at bounding box center [834, 550] width 84 height 10
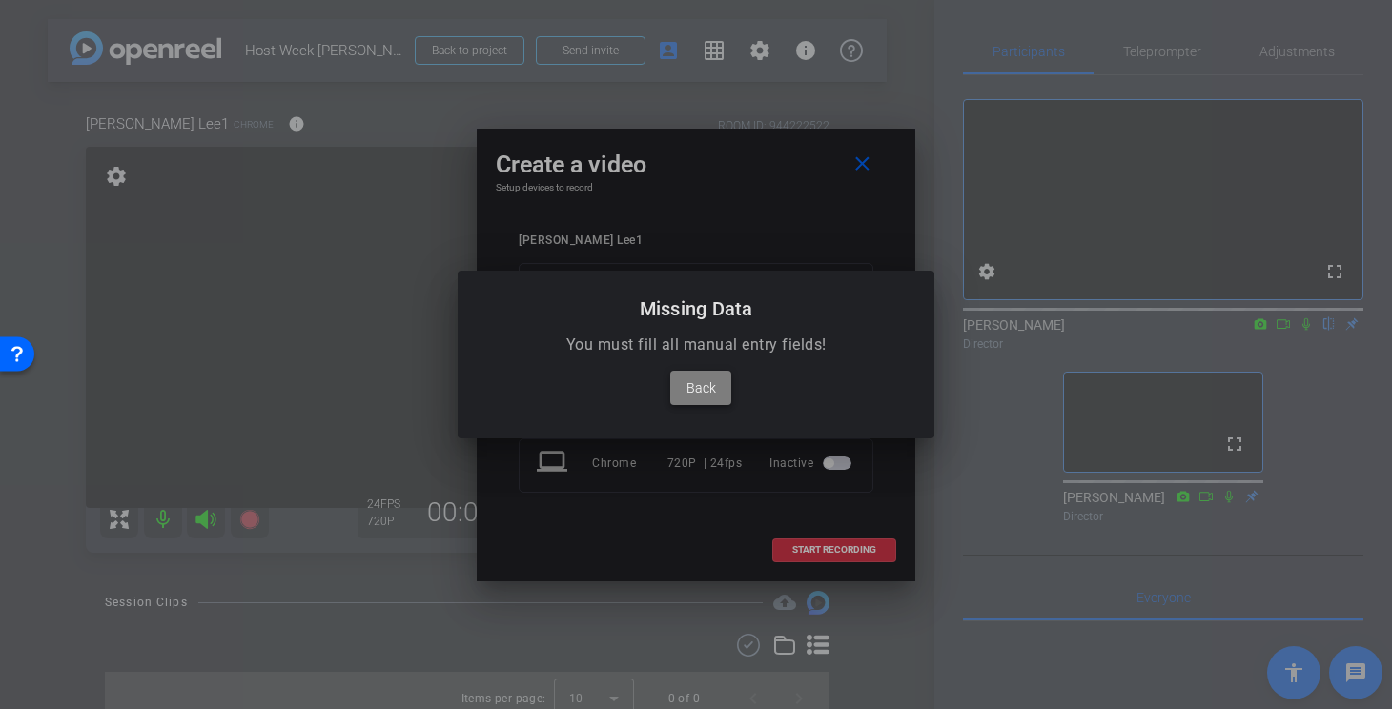
click at [713, 396] on span "Back" at bounding box center [701, 387] width 30 height 23
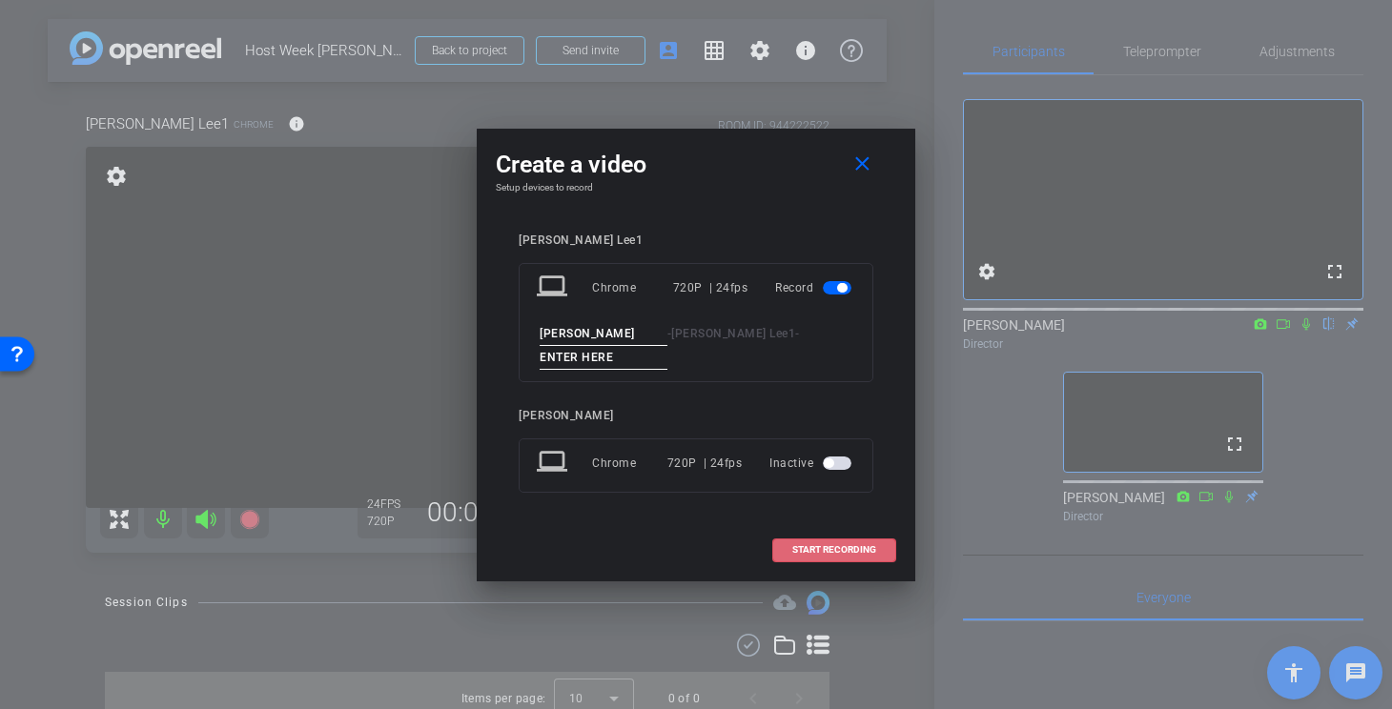
click at [620, 365] on input at bounding box center [603, 358] width 128 height 24
type input "1"
click at [840, 540] on span at bounding box center [834, 550] width 122 height 46
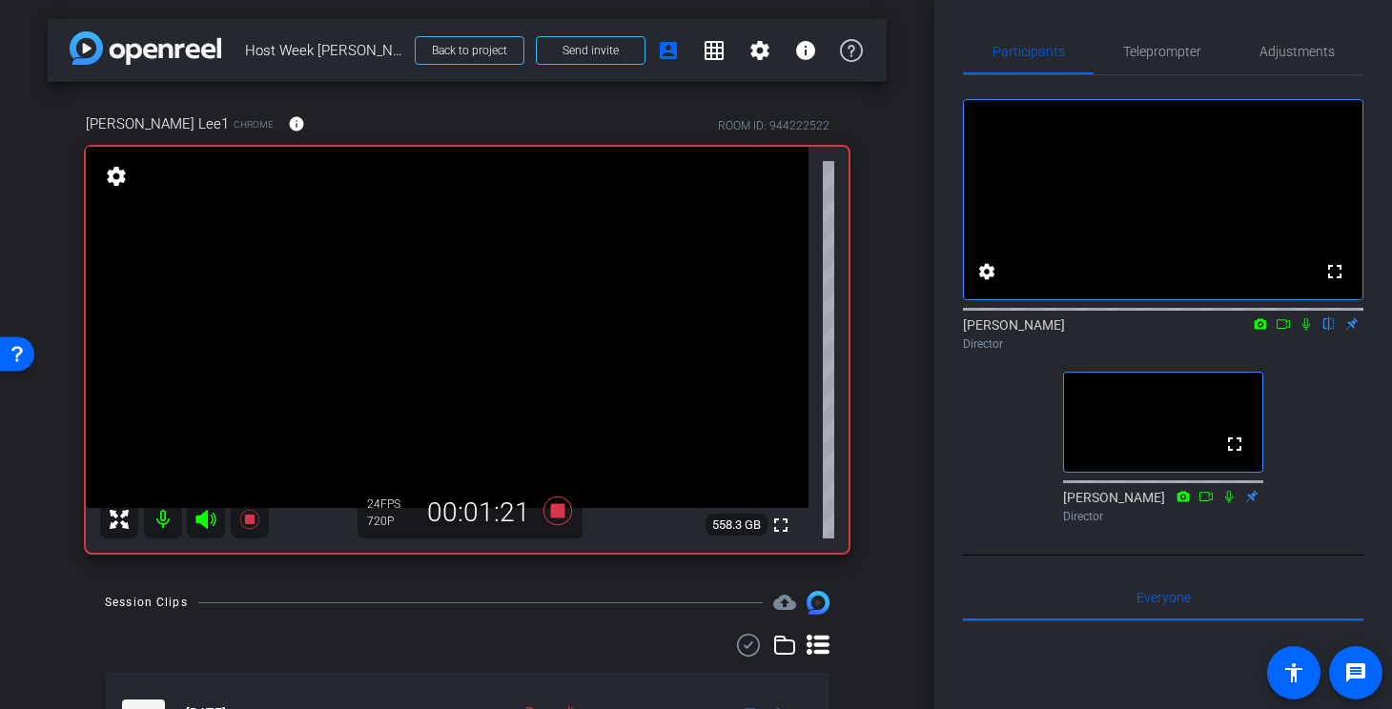
click at [1287, 331] on icon at bounding box center [1282, 323] width 15 height 13
click at [1302, 331] on icon at bounding box center [1305, 323] width 15 height 13
click at [1204, 503] on icon at bounding box center [1205, 496] width 15 height 13
click at [1204, 501] on icon at bounding box center [1205, 496] width 10 height 10
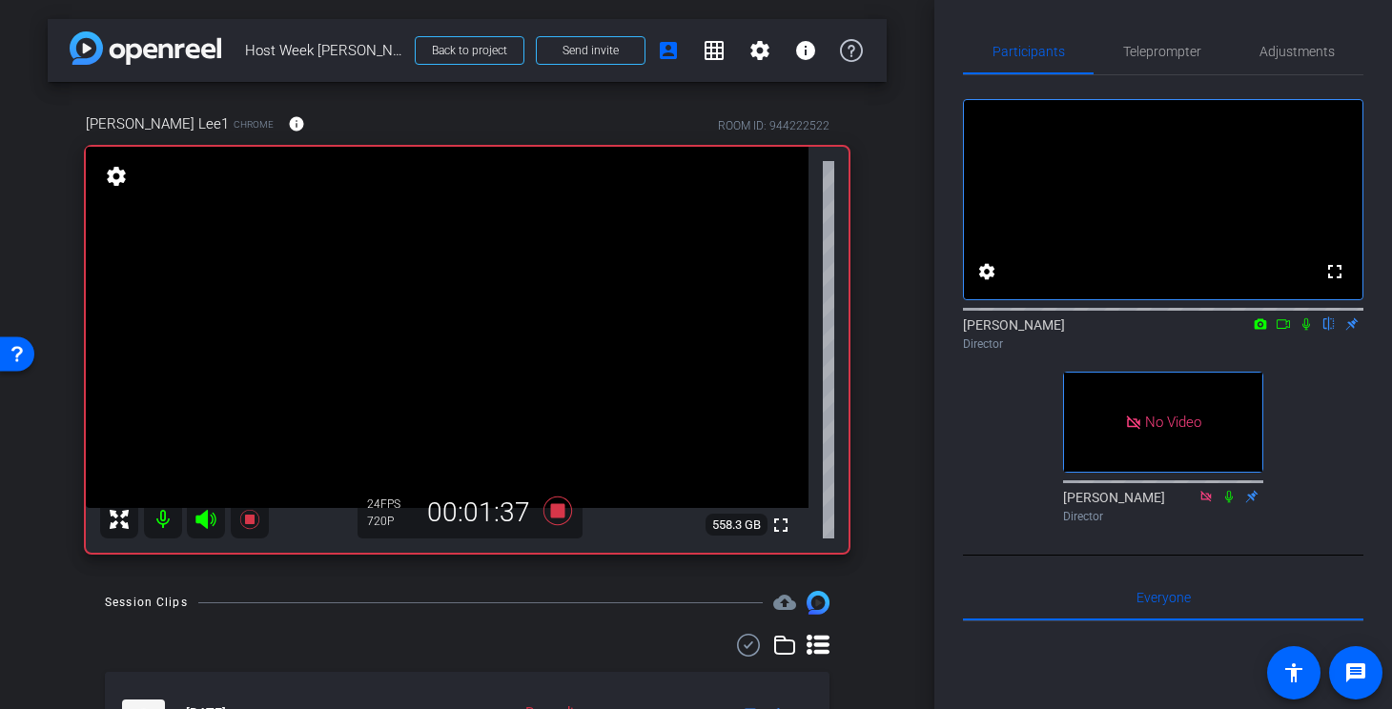
click at [1204, 501] on icon at bounding box center [1205, 496] width 10 height 10
click at [1284, 331] on icon at bounding box center [1282, 323] width 15 height 13
click at [1328, 331] on icon at bounding box center [1329, 324] width 8 height 12
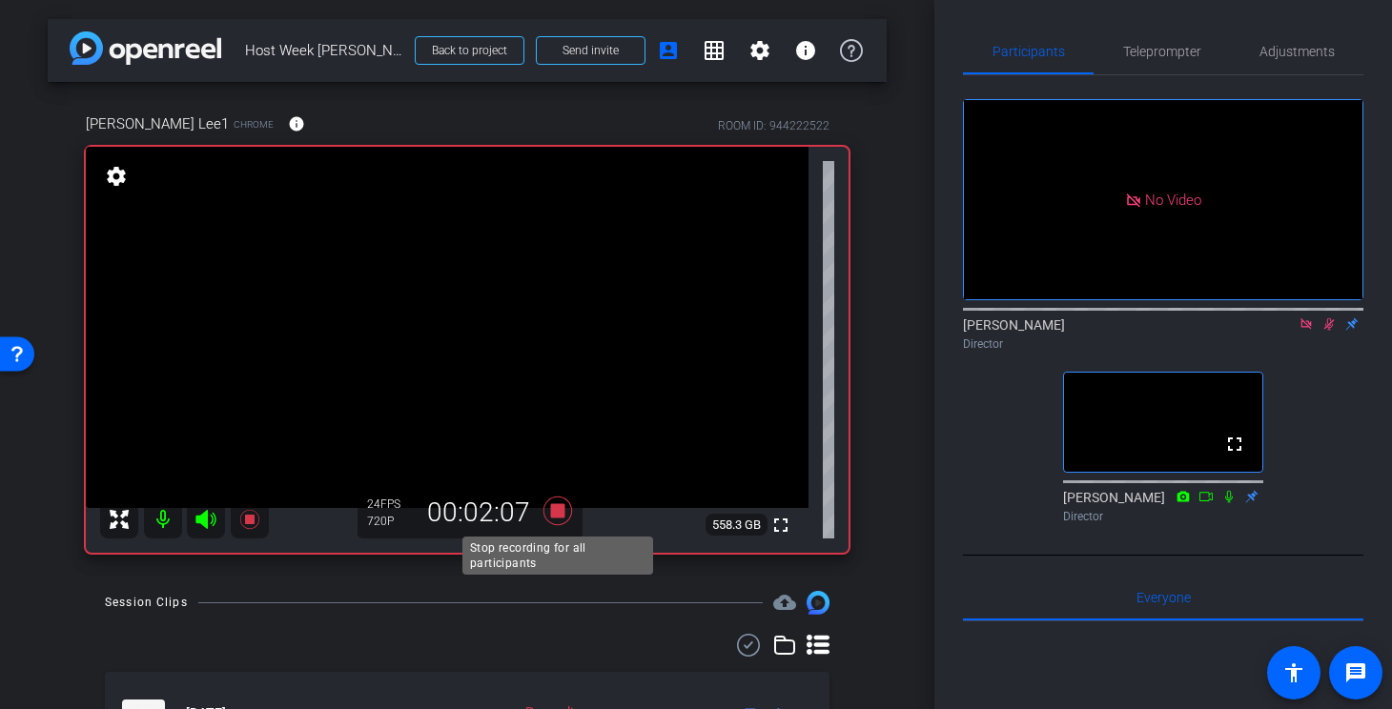
click at [556, 519] on icon at bounding box center [558, 511] width 46 height 34
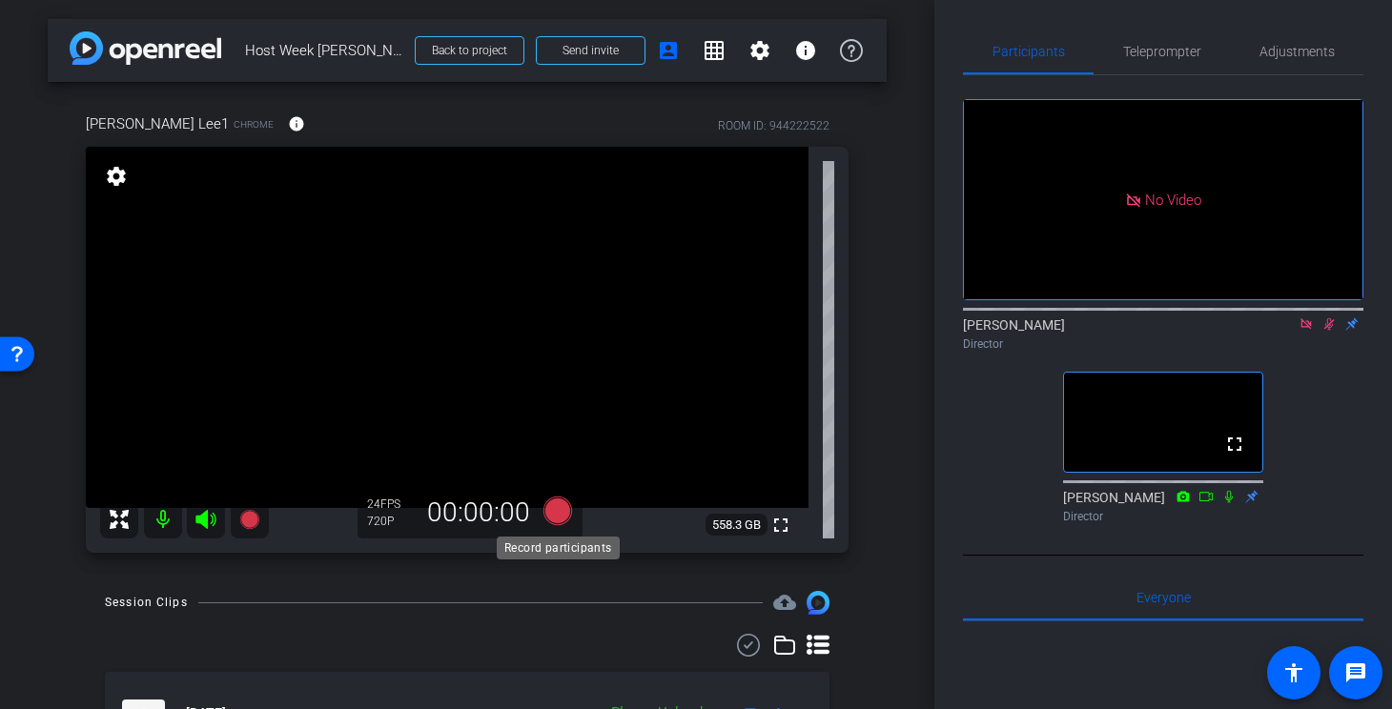
click at [561, 515] on icon at bounding box center [557, 511] width 29 height 29
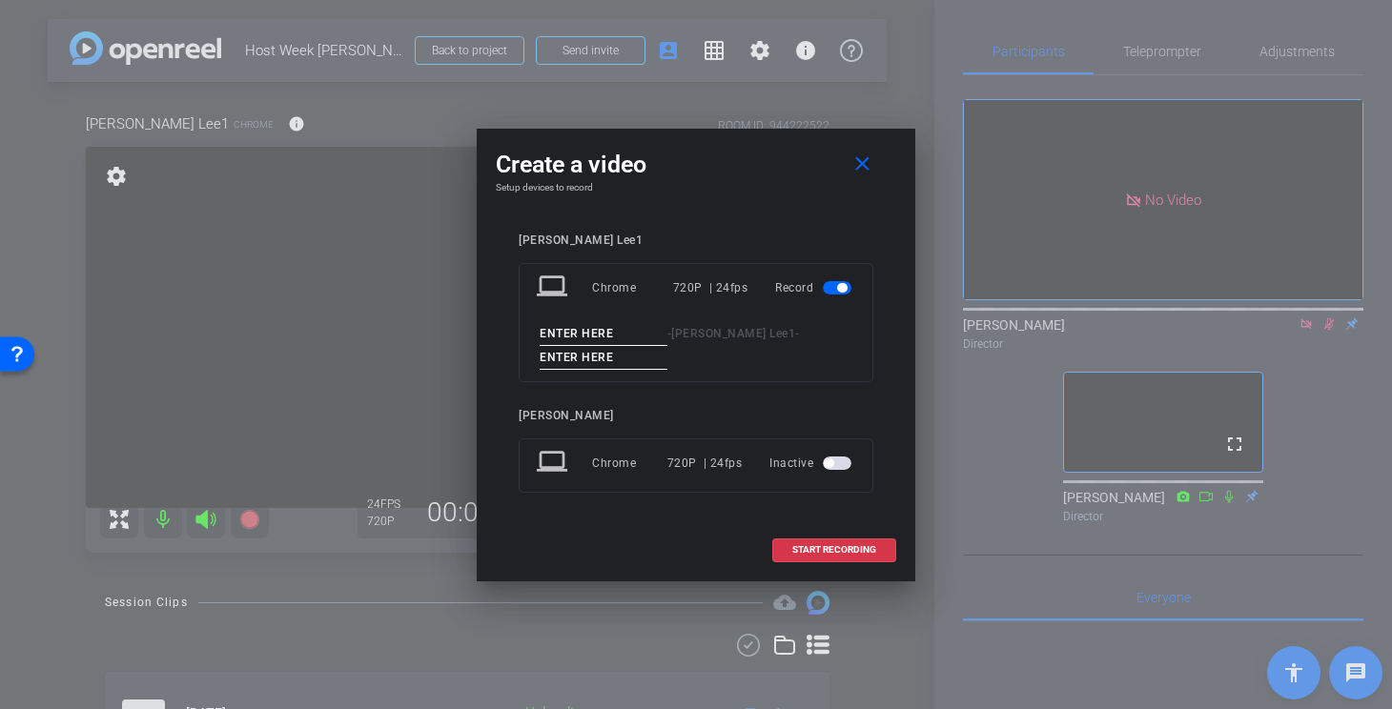
click at [614, 335] on input at bounding box center [603, 334] width 128 height 24
type input "Roger"
click at [595, 359] on input at bounding box center [603, 358] width 128 height 24
type input "2"
click at [797, 543] on span at bounding box center [834, 550] width 122 height 46
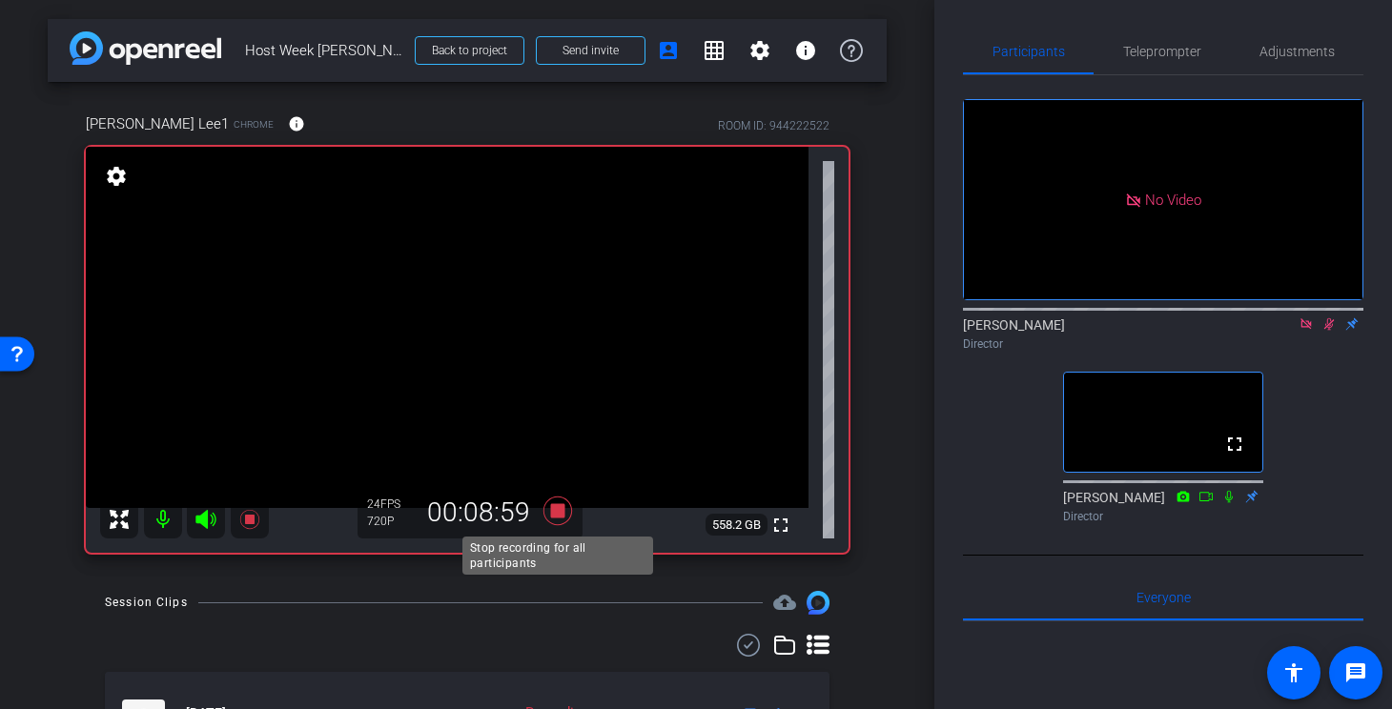
click at [566, 506] on icon at bounding box center [558, 511] width 46 height 34
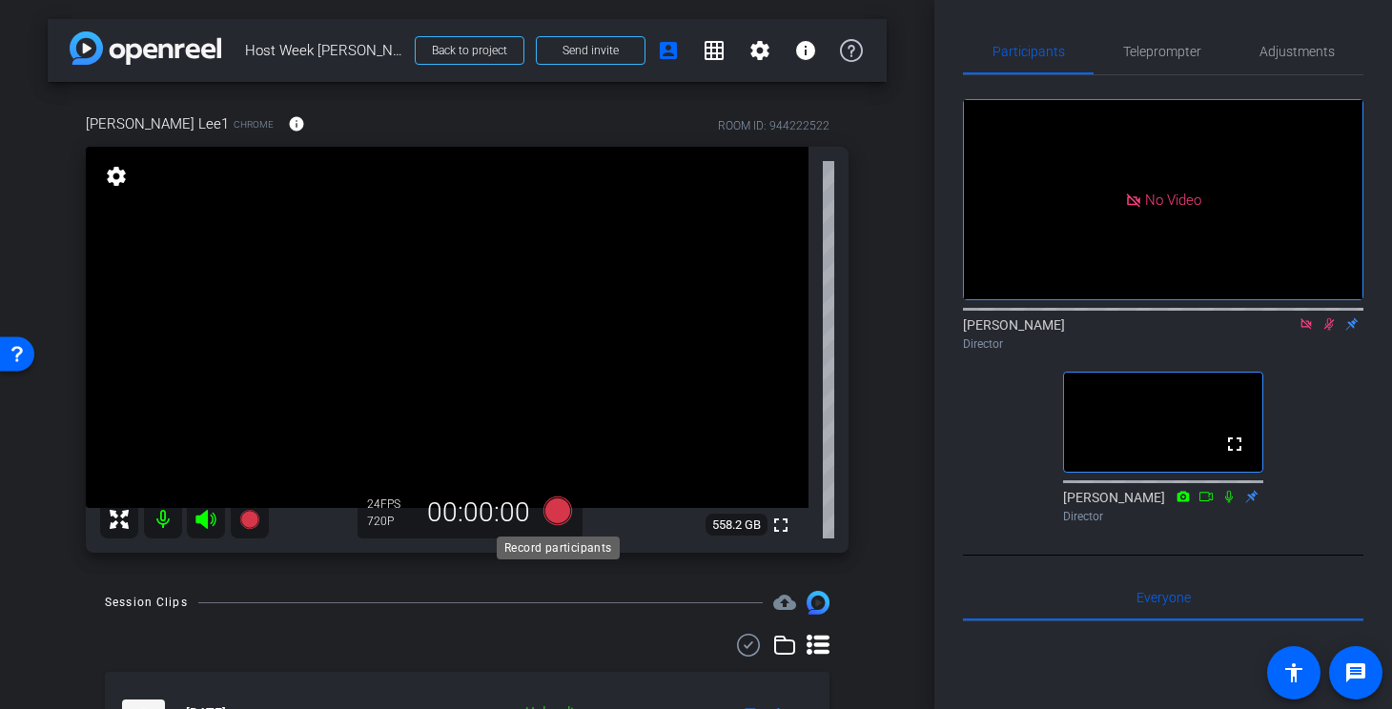
click at [558, 517] on icon at bounding box center [557, 511] width 29 height 29
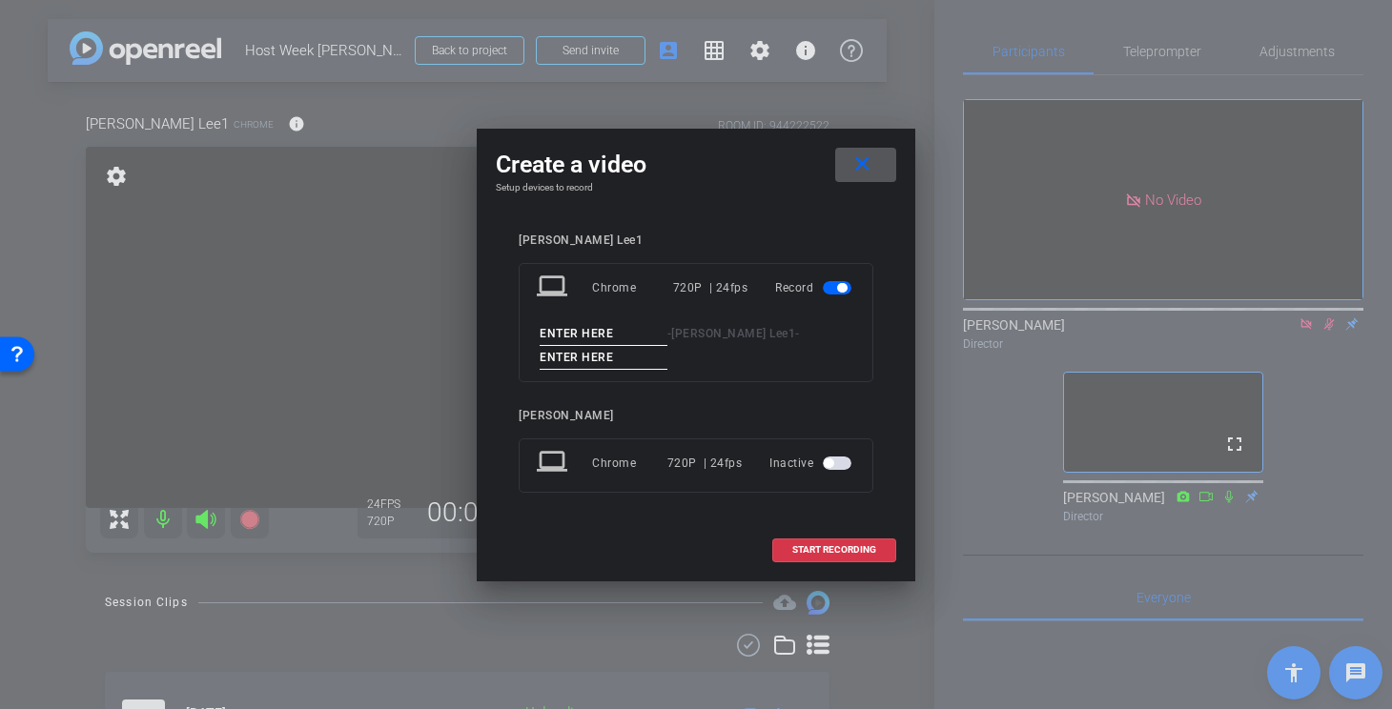
click at [610, 336] on input at bounding box center [603, 334] width 128 height 24
type input "ROger"
click at [615, 364] on input at bounding box center [603, 358] width 128 height 24
type input "3"
click at [796, 545] on span "START RECORDING" at bounding box center [834, 550] width 84 height 10
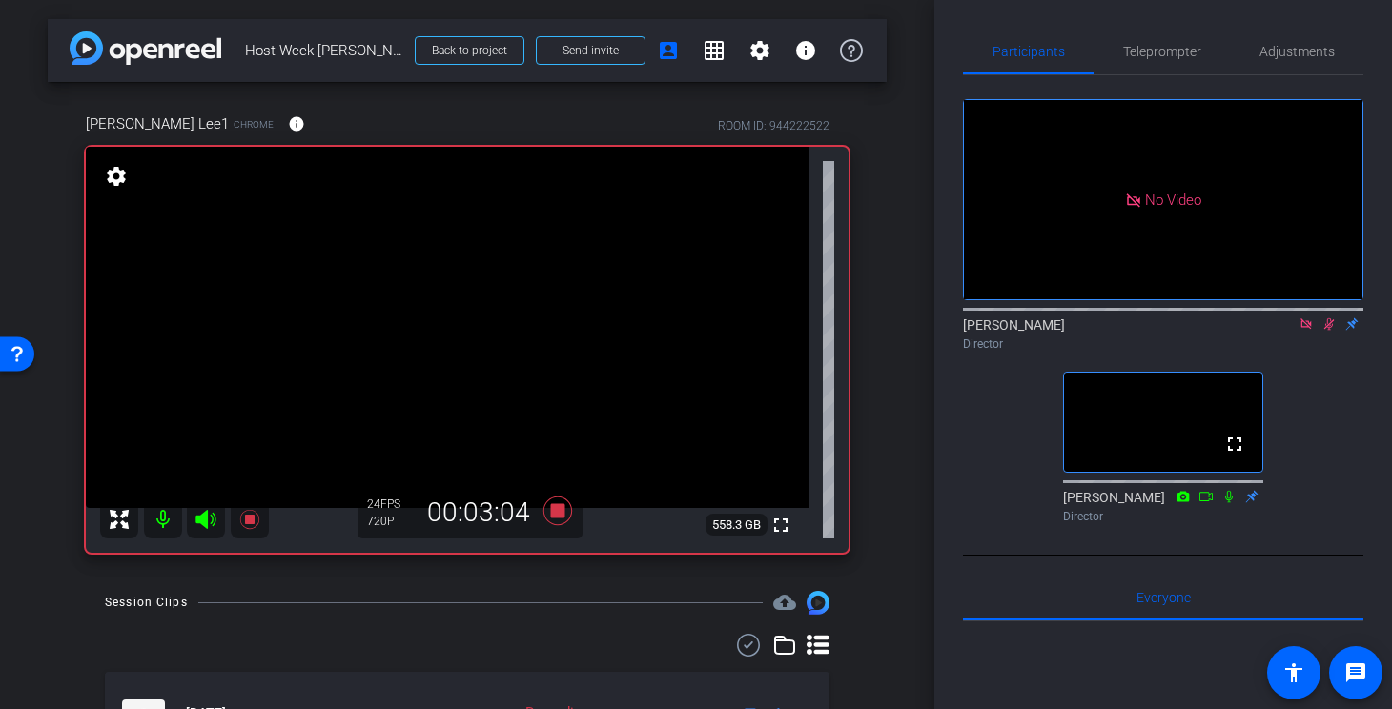
click at [1331, 331] on icon at bounding box center [1328, 323] width 15 height 13
click at [1328, 331] on icon at bounding box center [1329, 324] width 8 height 12
click at [560, 511] on icon at bounding box center [557, 511] width 29 height 29
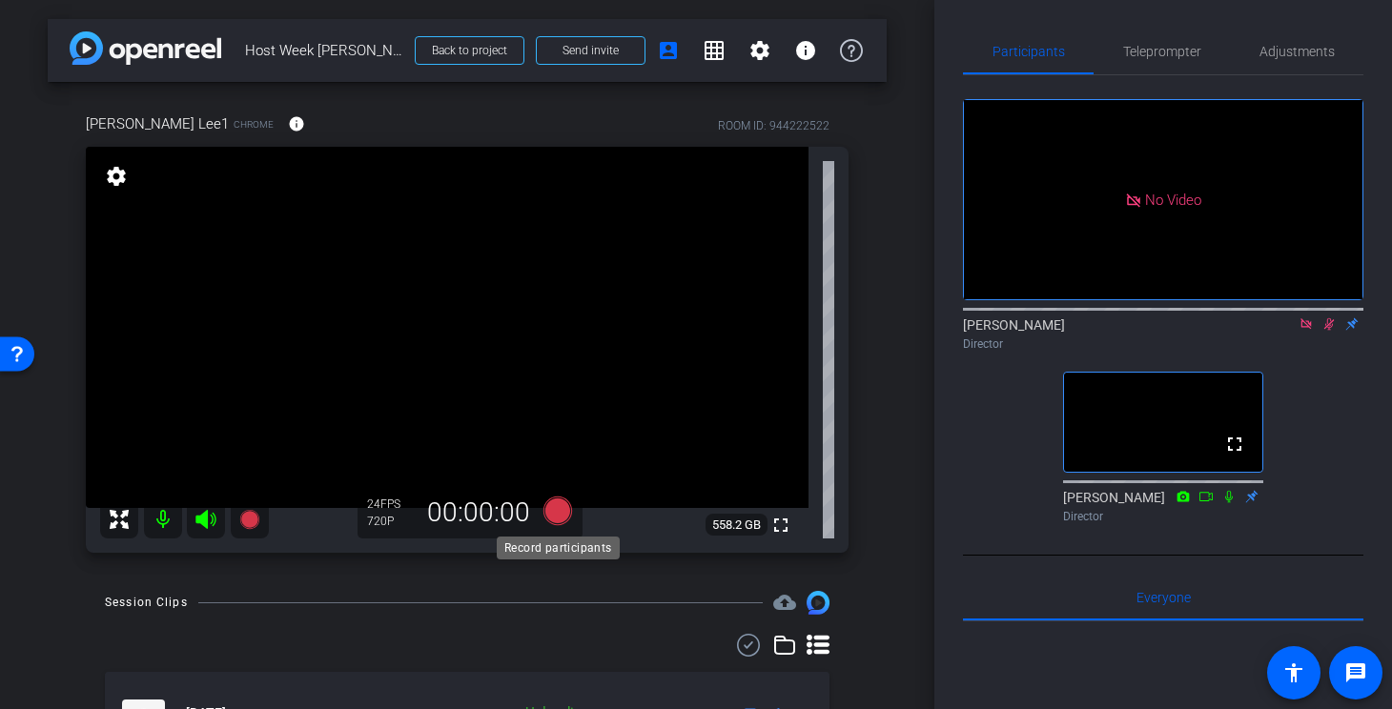
click at [549, 522] on icon at bounding box center [557, 511] width 29 height 29
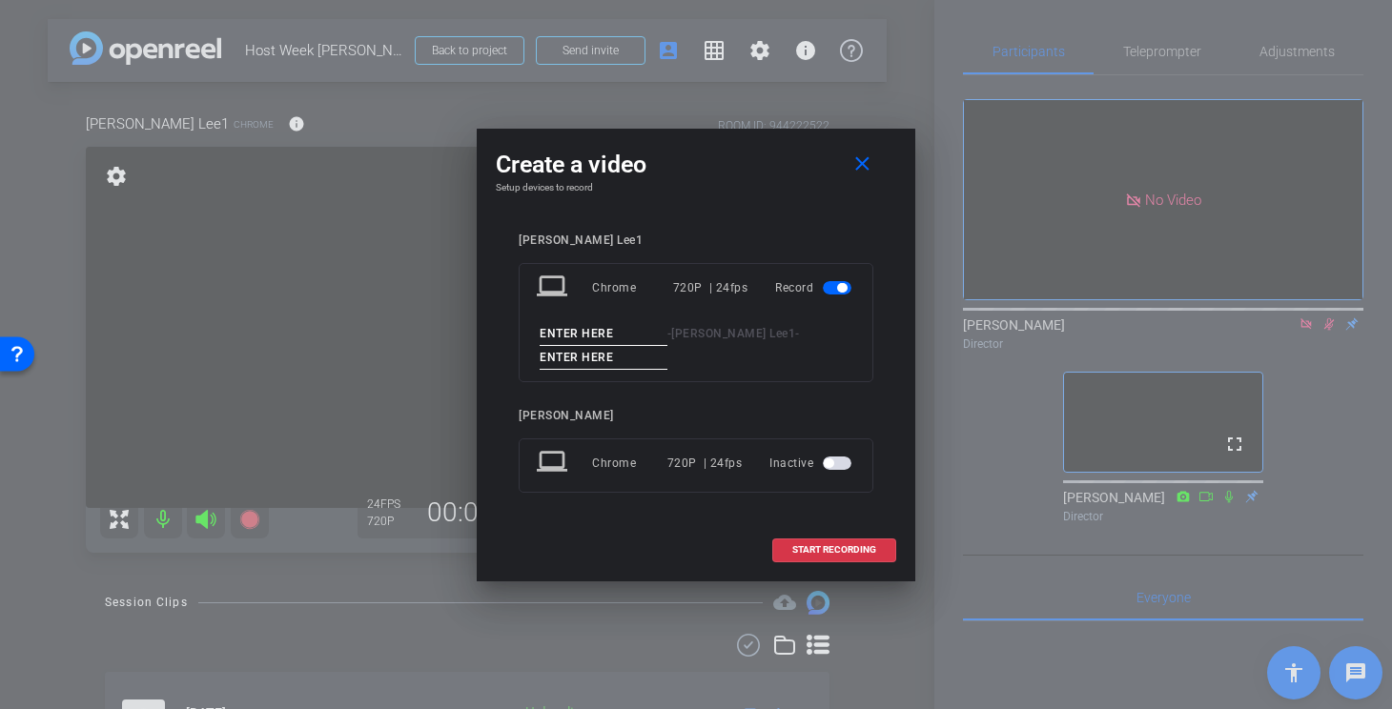
click at [607, 337] on input at bounding box center [603, 334] width 128 height 24
type input "ROger"
click at [623, 356] on input at bounding box center [603, 358] width 128 height 24
type input "4"
click at [804, 552] on span "START RECORDING" at bounding box center [834, 550] width 84 height 10
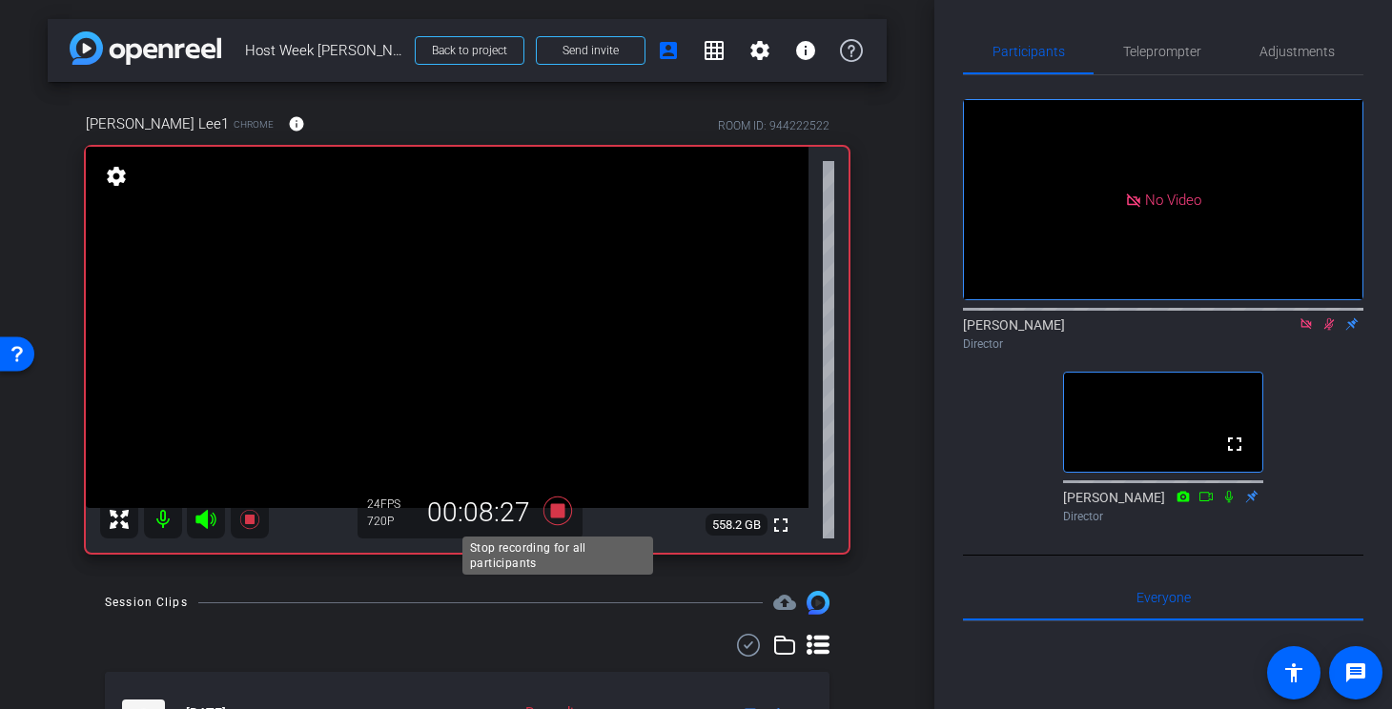
click at [561, 518] on icon at bounding box center [557, 511] width 29 height 29
click at [560, 515] on icon at bounding box center [557, 511] width 29 height 29
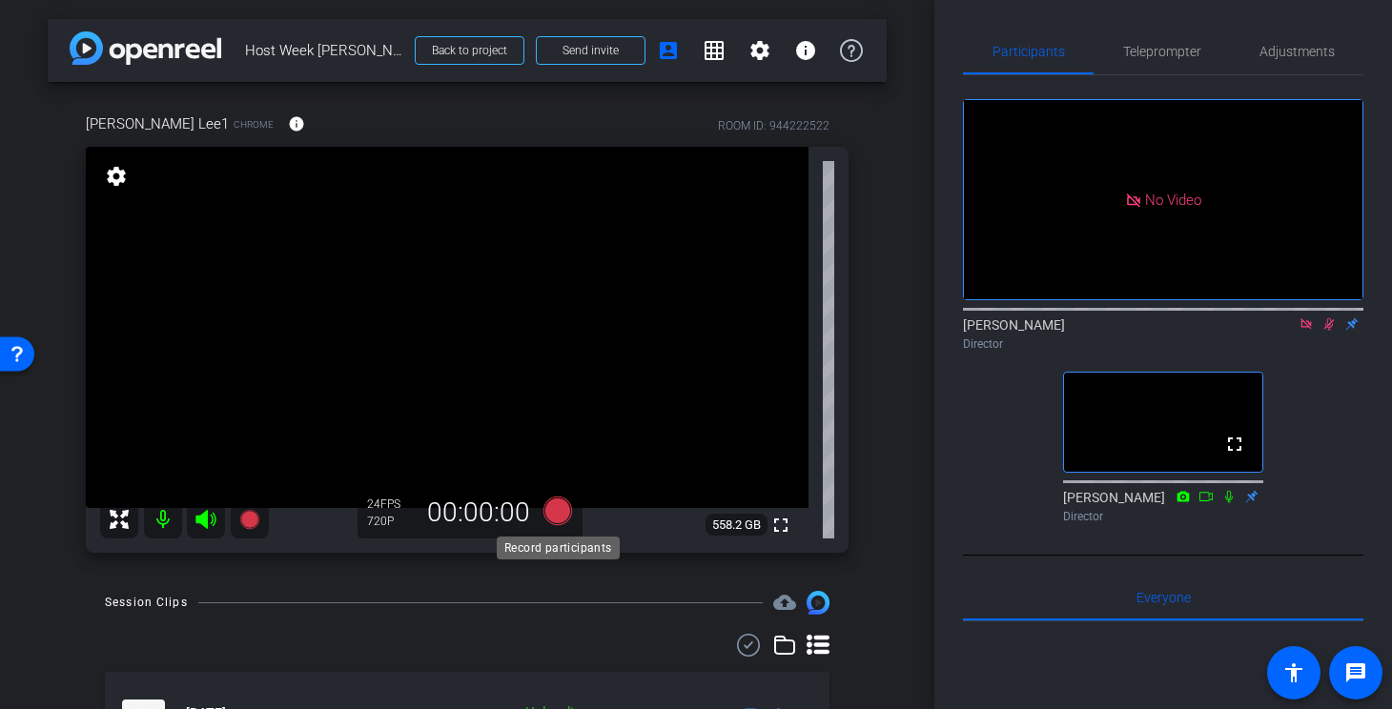
click at [560, 515] on icon at bounding box center [557, 511] width 29 height 29
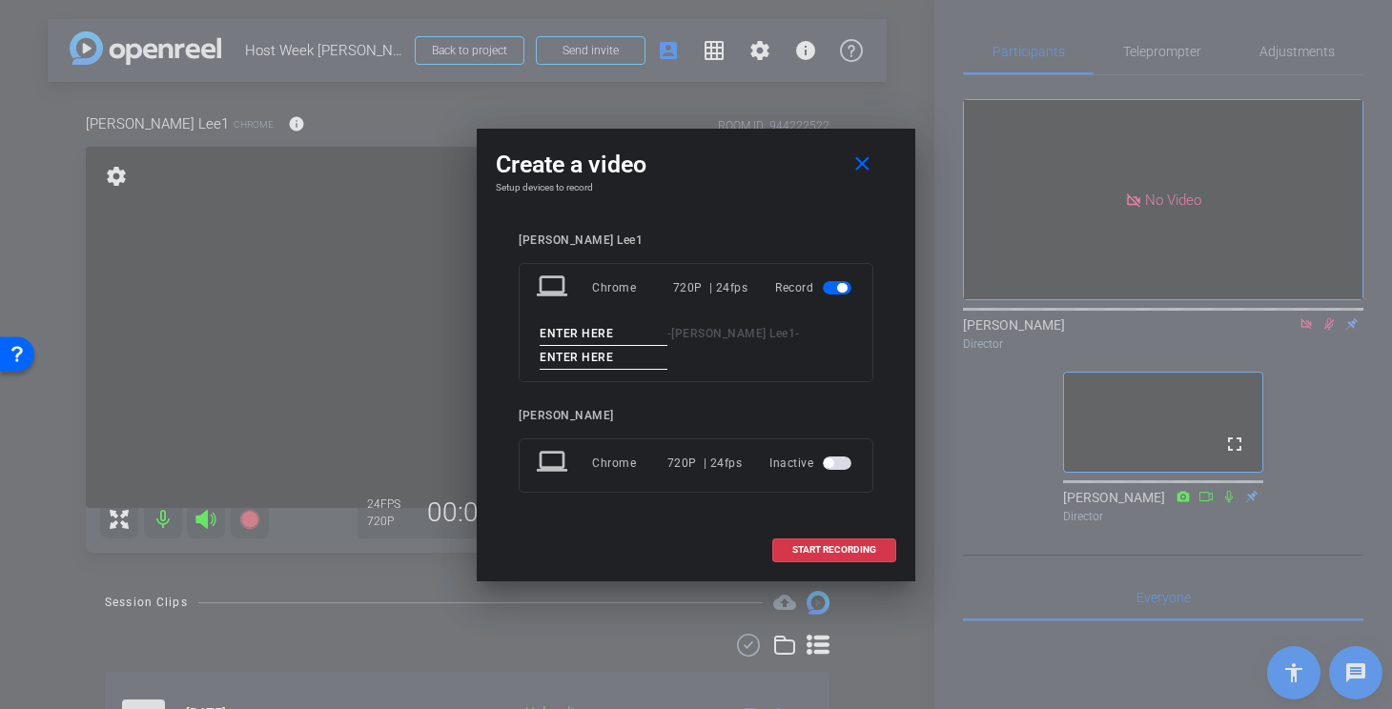
click at [585, 336] on input at bounding box center [603, 334] width 128 height 24
type input "R"
click at [601, 358] on input at bounding box center [603, 358] width 128 height 24
type input "5"
click at [824, 549] on span "START RECORDING" at bounding box center [834, 550] width 84 height 10
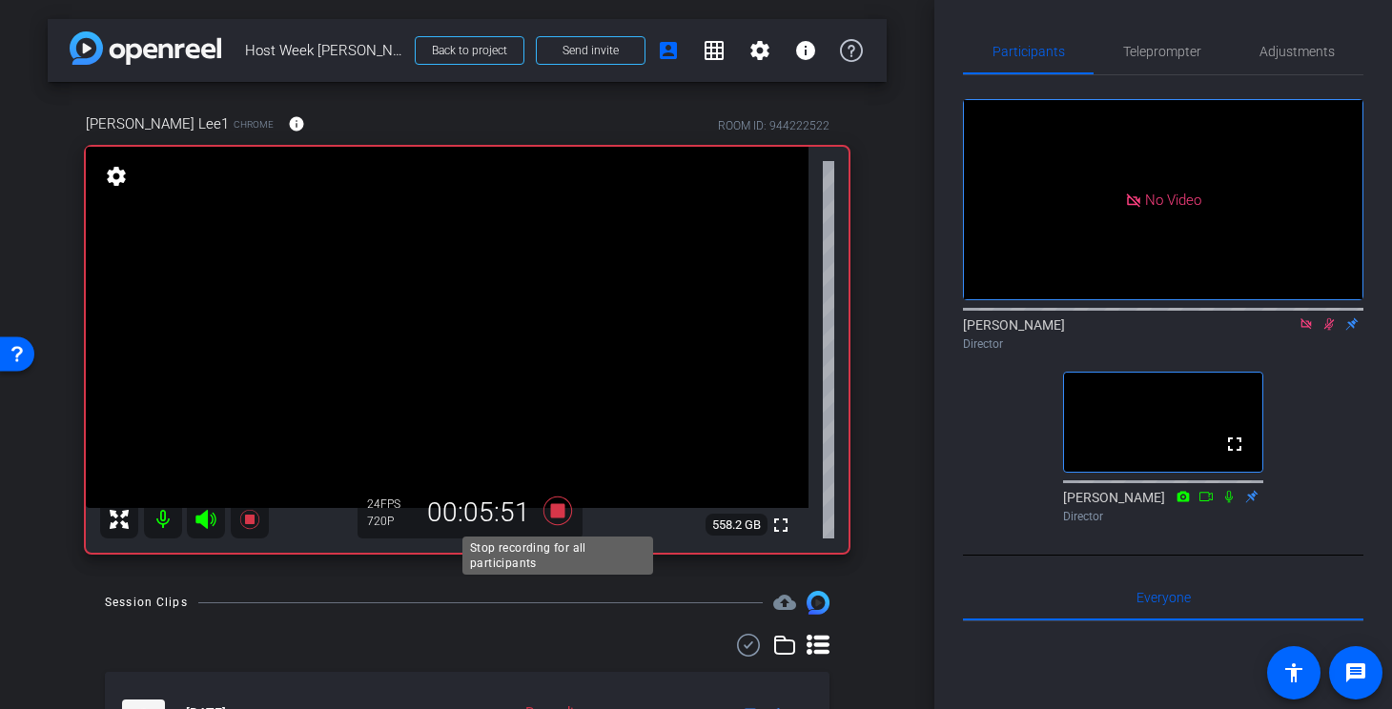
click at [558, 512] on icon at bounding box center [557, 511] width 29 height 29
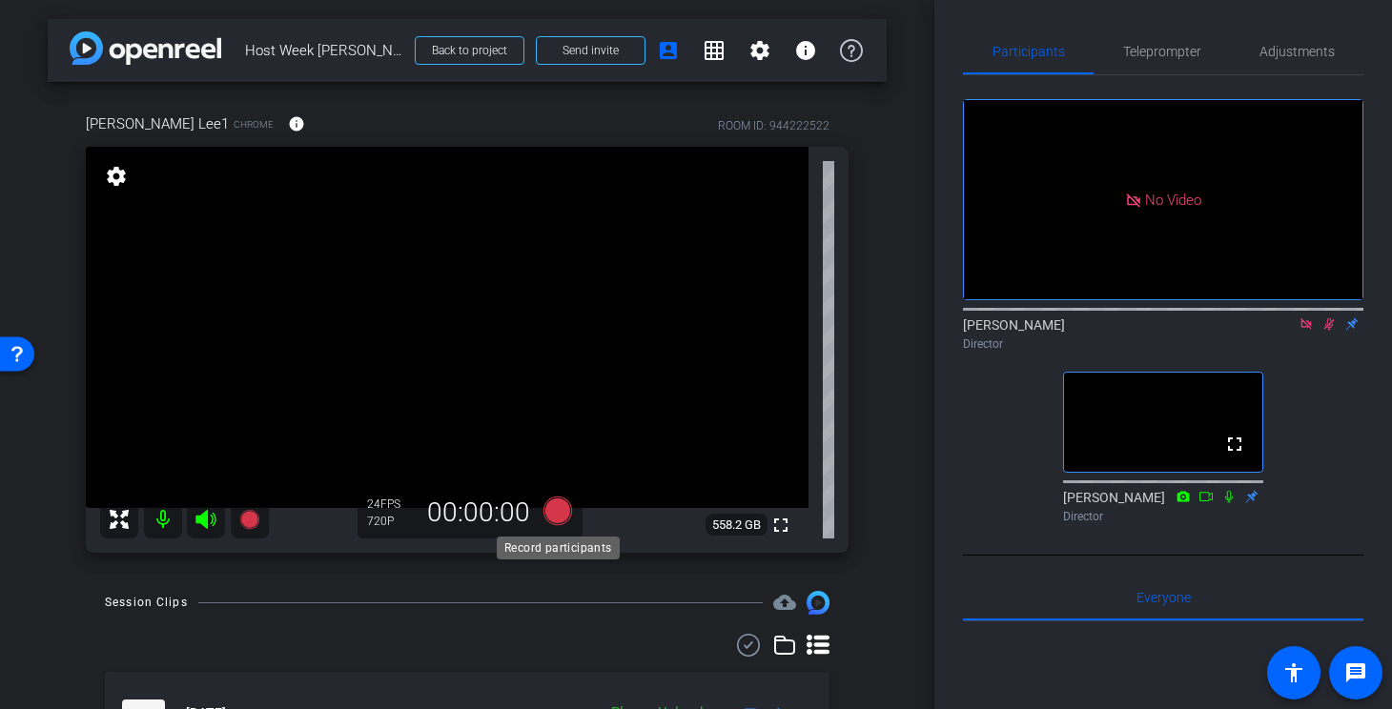
click at [559, 512] on icon at bounding box center [557, 511] width 29 height 29
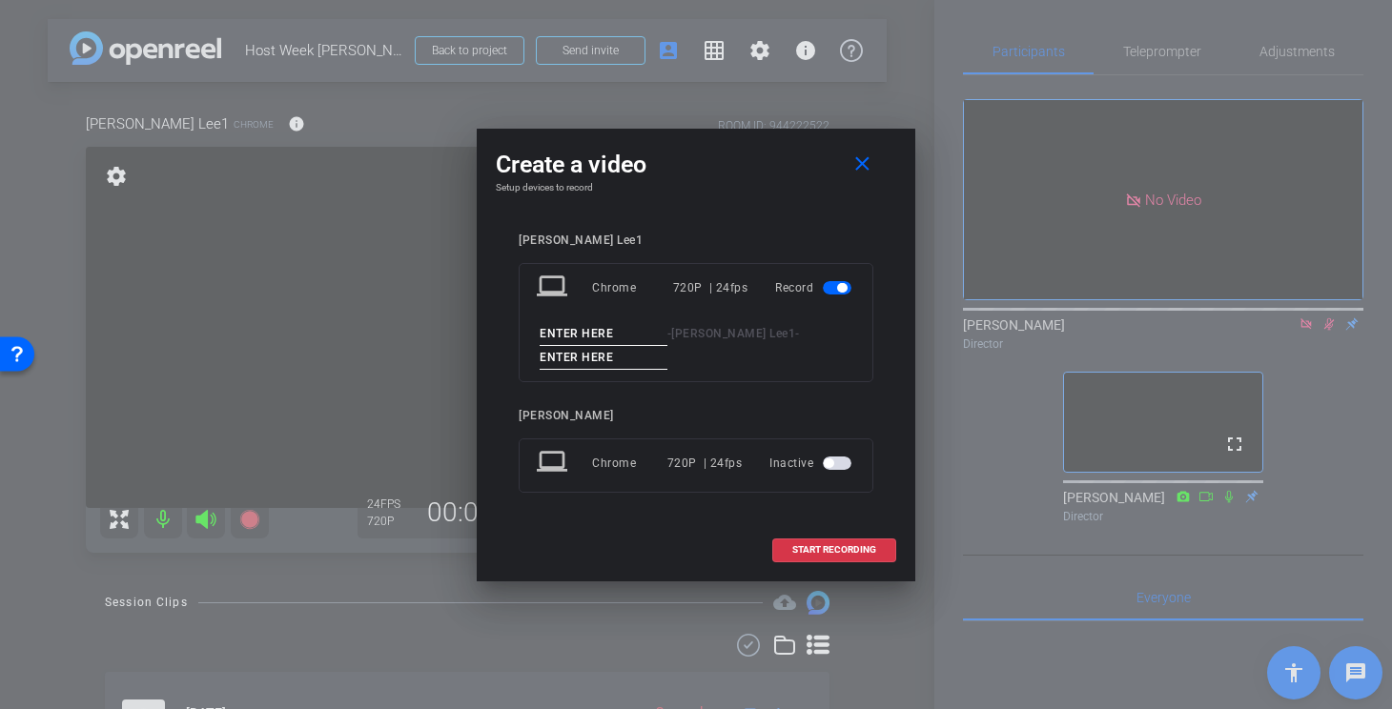
click at [621, 329] on input at bounding box center [603, 334] width 128 height 24
type input "R"
click at [603, 359] on input at bounding box center [603, 358] width 128 height 24
type input "6"
click at [828, 542] on span at bounding box center [834, 550] width 122 height 46
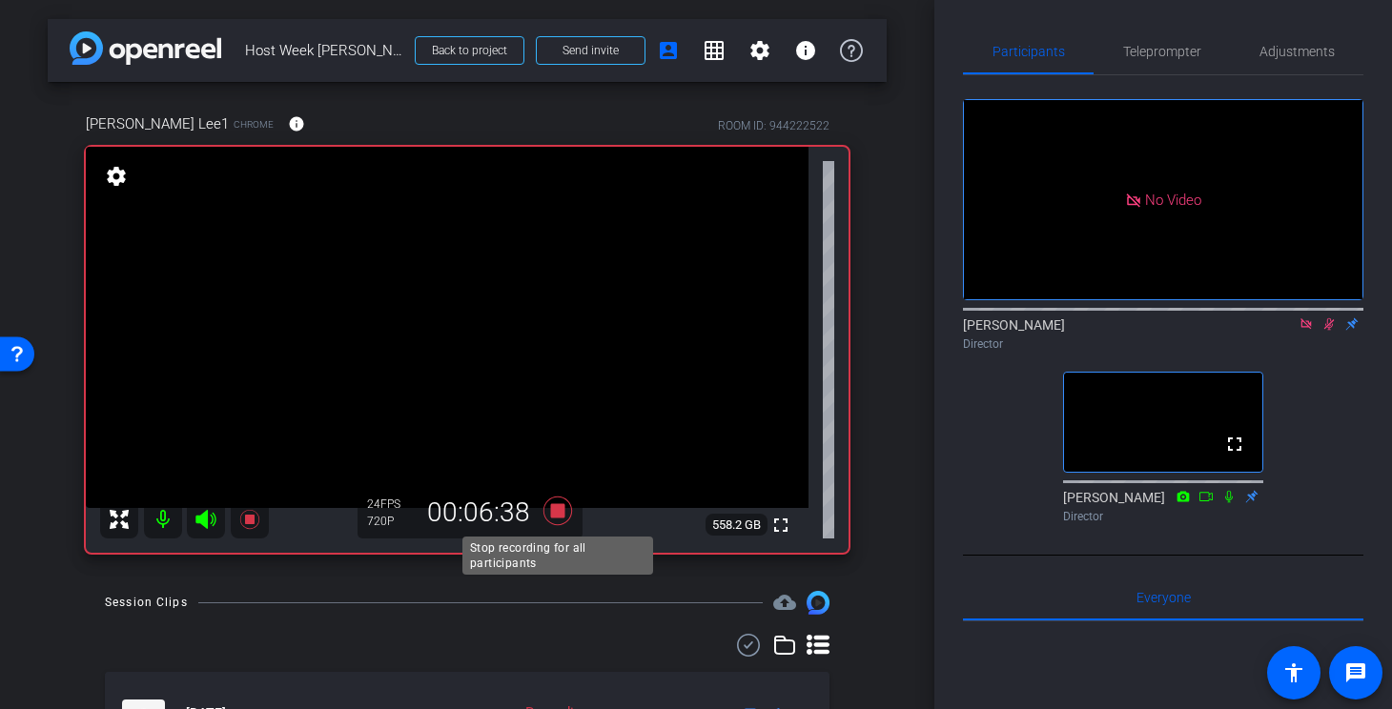
click at [571, 503] on icon at bounding box center [558, 511] width 46 height 34
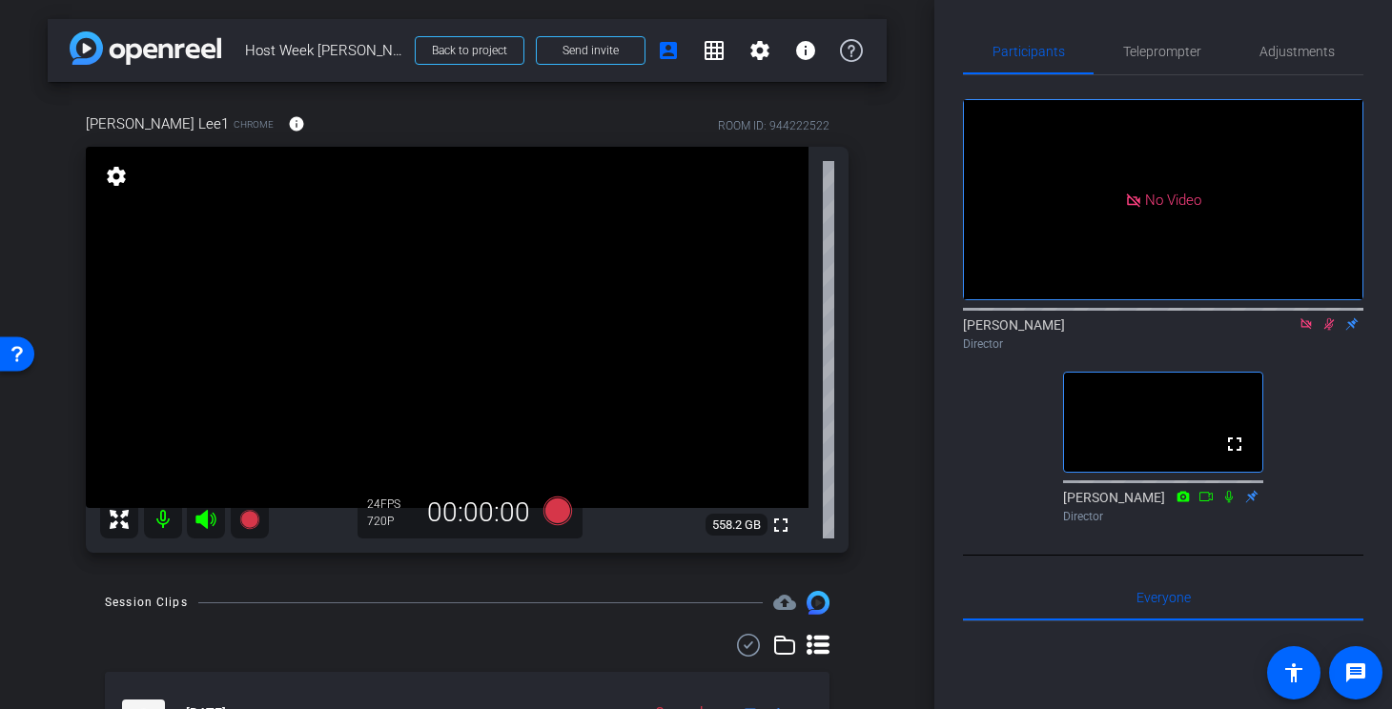
click at [1298, 331] on icon at bounding box center [1305, 323] width 15 height 13
click at [1309, 331] on icon at bounding box center [1306, 324] width 10 height 12
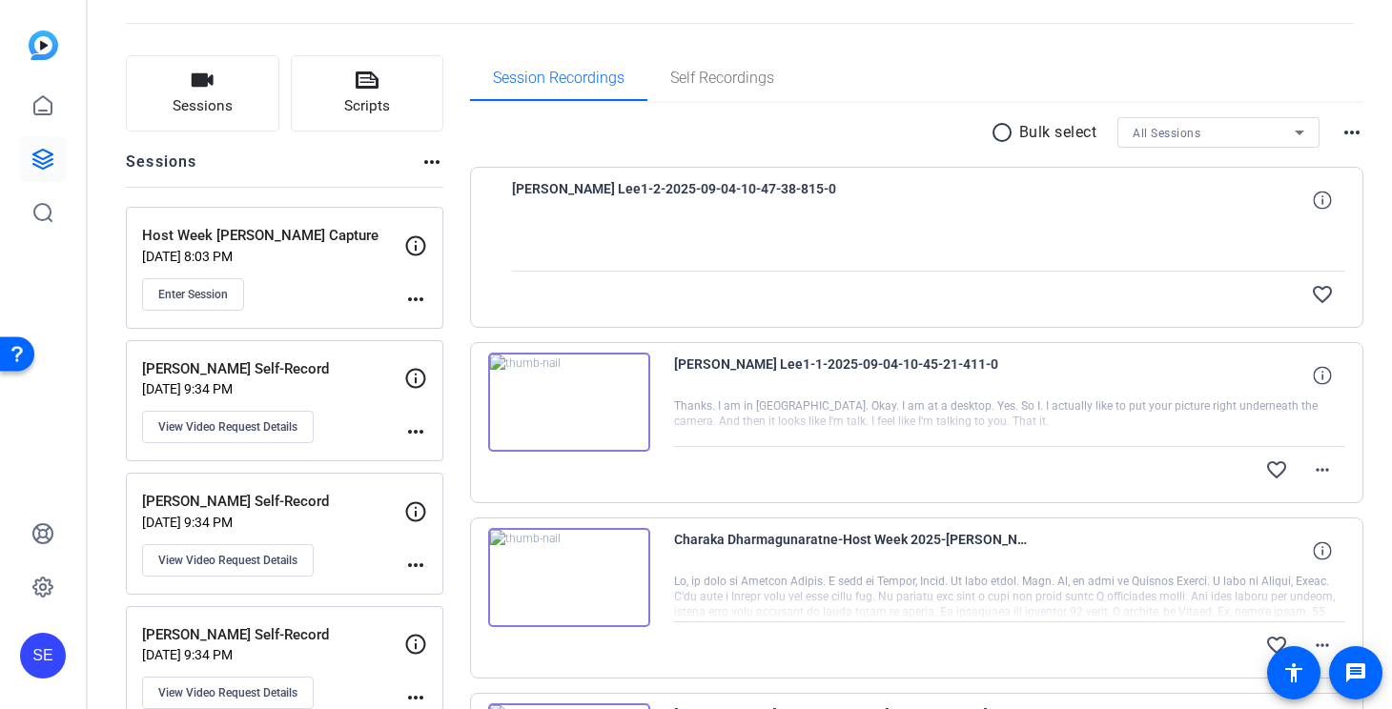
scroll to position [47, 0]
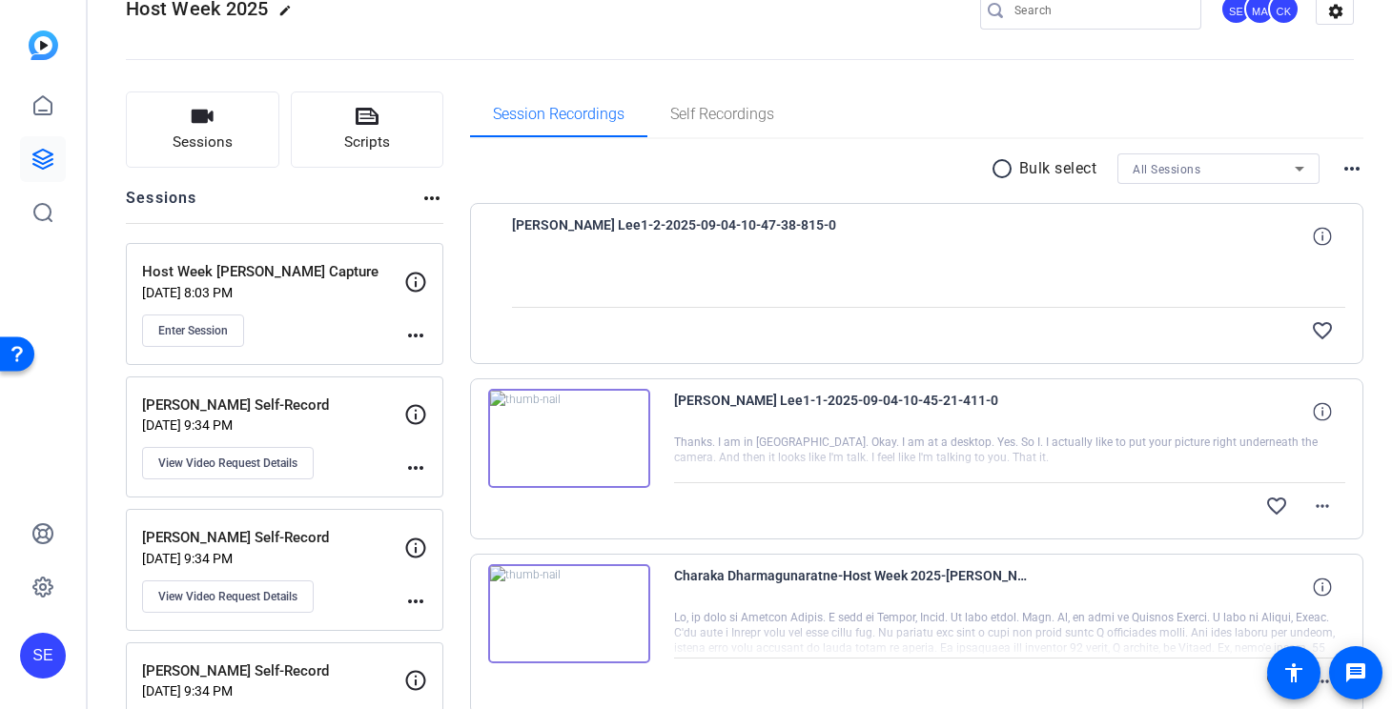
click at [608, 460] on img at bounding box center [569, 438] width 162 height 99
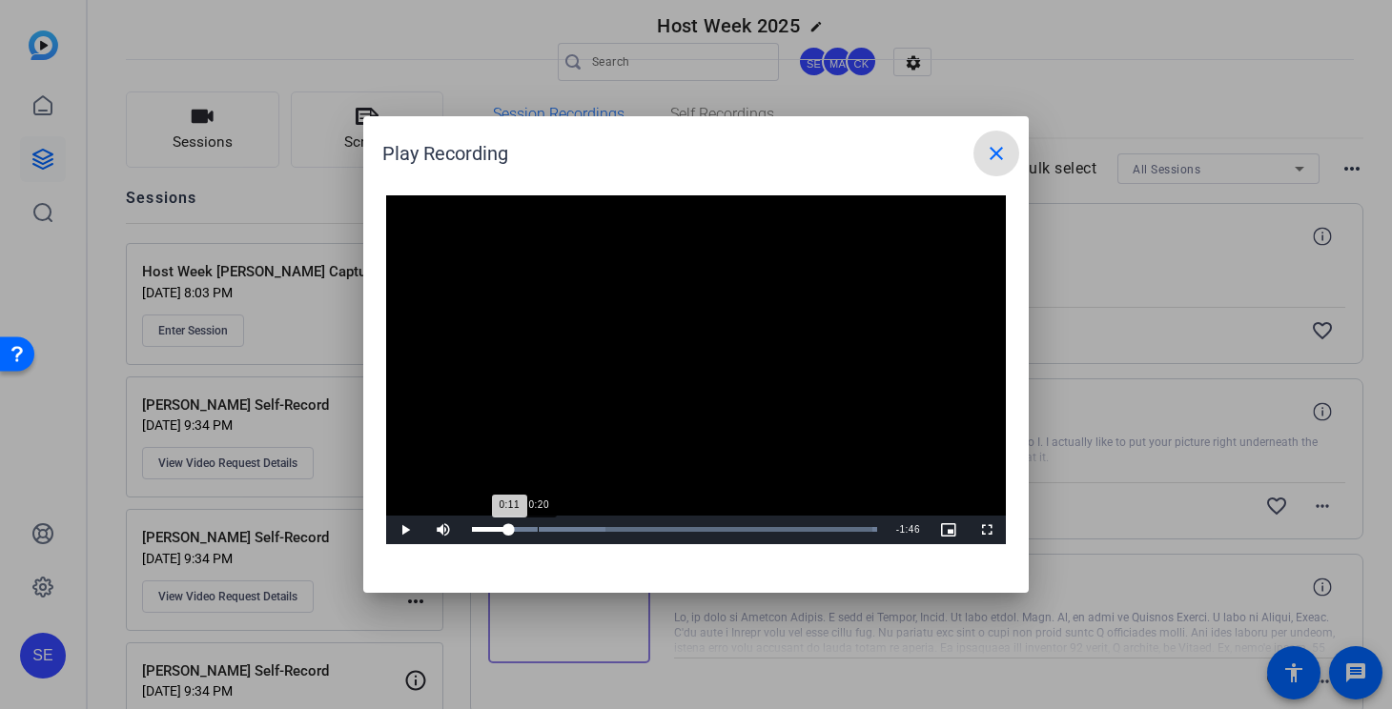
drag, startPoint x: 495, startPoint y: 526, endPoint x: 559, endPoint y: 526, distance: 64.8
click at [559, 526] on div "Loaded : 100.00% 0:20 0:11" at bounding box center [674, 530] width 424 height 29
drag, startPoint x: 551, startPoint y: 526, endPoint x: 589, endPoint y: 527, distance: 38.1
click at [589, 527] on div "Loaded : 100.00% 0:35 0:32" at bounding box center [674, 529] width 405 height 5
drag, startPoint x: 589, startPoint y: 527, endPoint x: 675, endPoint y: 527, distance: 85.8
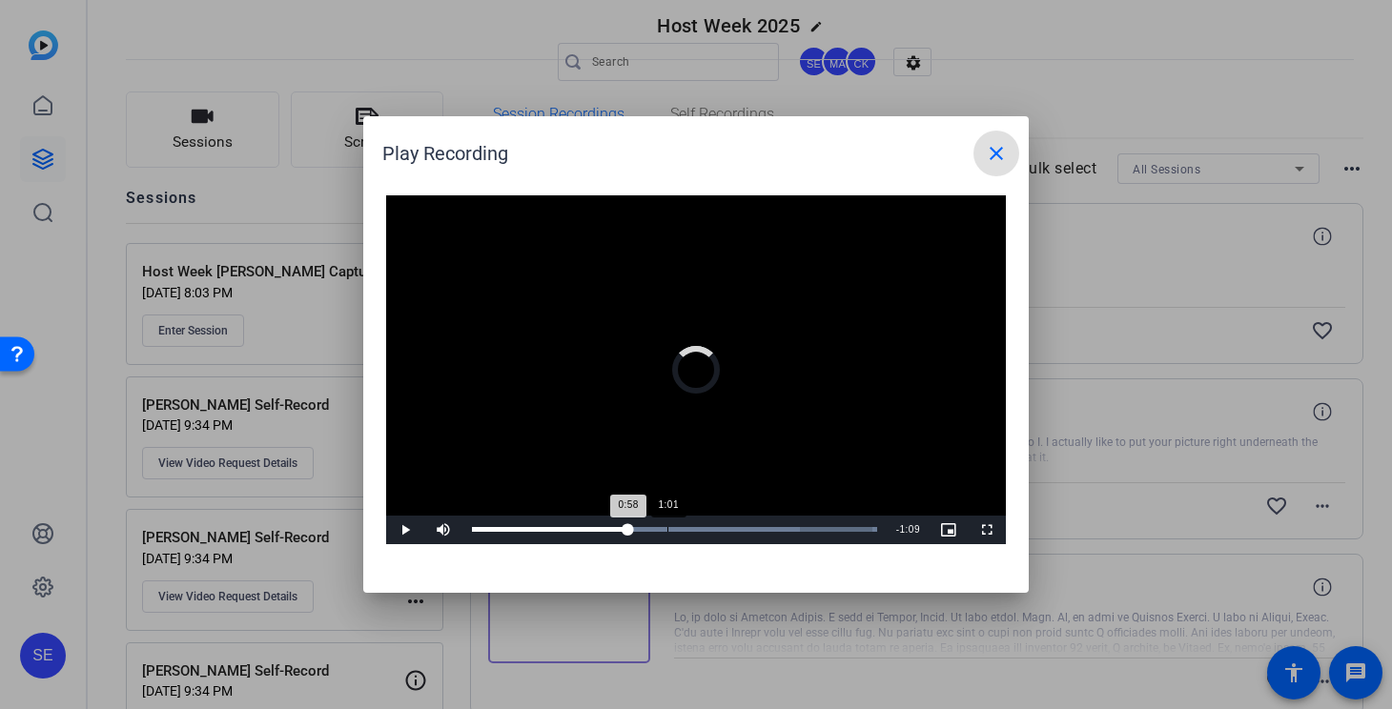
click at [675, 527] on div "Loaded : 100.00% 1:01 0:58" at bounding box center [674, 529] width 405 height 5
drag, startPoint x: 675, startPoint y: 527, endPoint x: 734, endPoint y: 526, distance: 59.1
click at [734, 528] on div "Loaded : 100.00% 1:21 1:20" at bounding box center [674, 529] width 405 height 5
drag, startPoint x: 754, startPoint y: 522, endPoint x: 798, endPoint y: 522, distance: 43.8
click at [798, 522] on div "Loaded : 100.00% 1:32 1:28" at bounding box center [674, 530] width 424 height 29
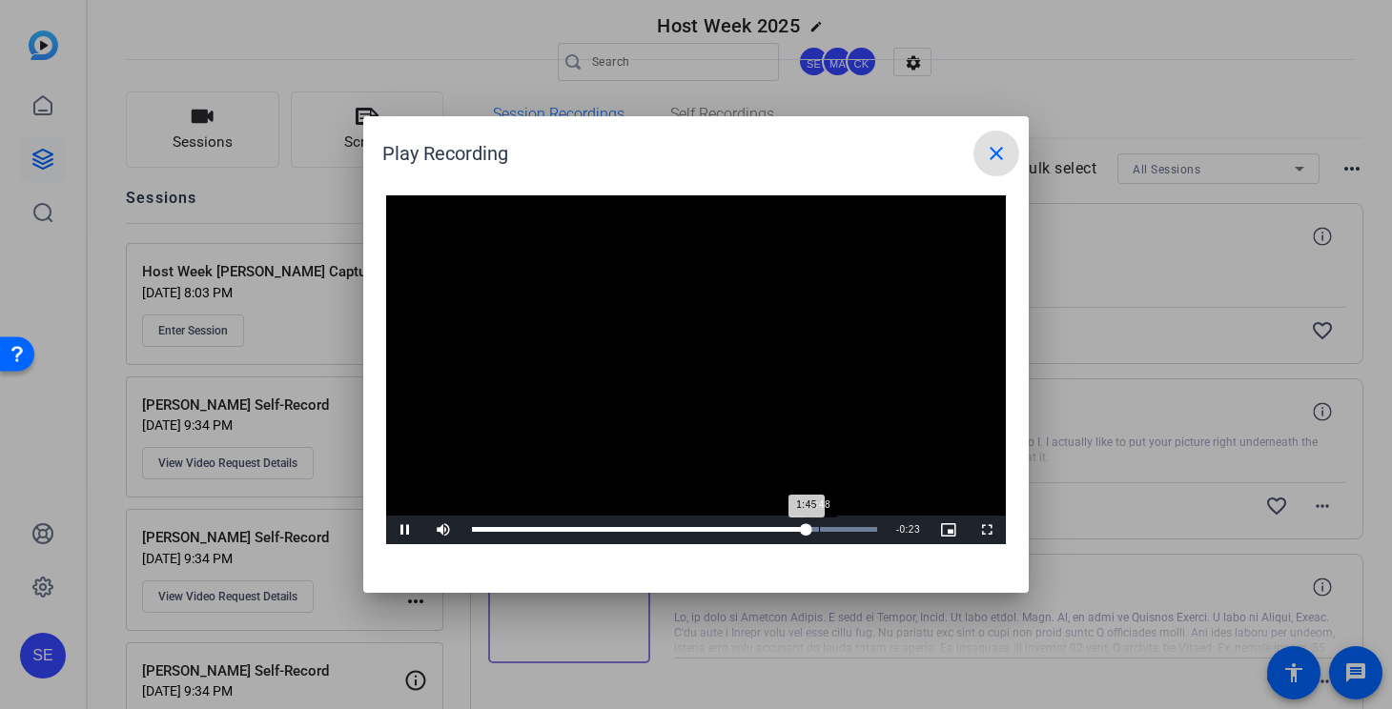
click at [819, 525] on div "Loaded : 100.00% 1:48 1:45" at bounding box center [674, 530] width 424 height 29
click at [847, 525] on div "Loaded : 100.00% 1:58 1:58" at bounding box center [674, 530] width 424 height 29
click at [858, 527] on div "2:01" at bounding box center [858, 529] width 1 height 5
drag, startPoint x: 864, startPoint y: 527, endPoint x: 763, endPoint y: 527, distance: 102.0
click at [763, 527] on div "1:31" at bounding box center [617, 529] width 291 height 5
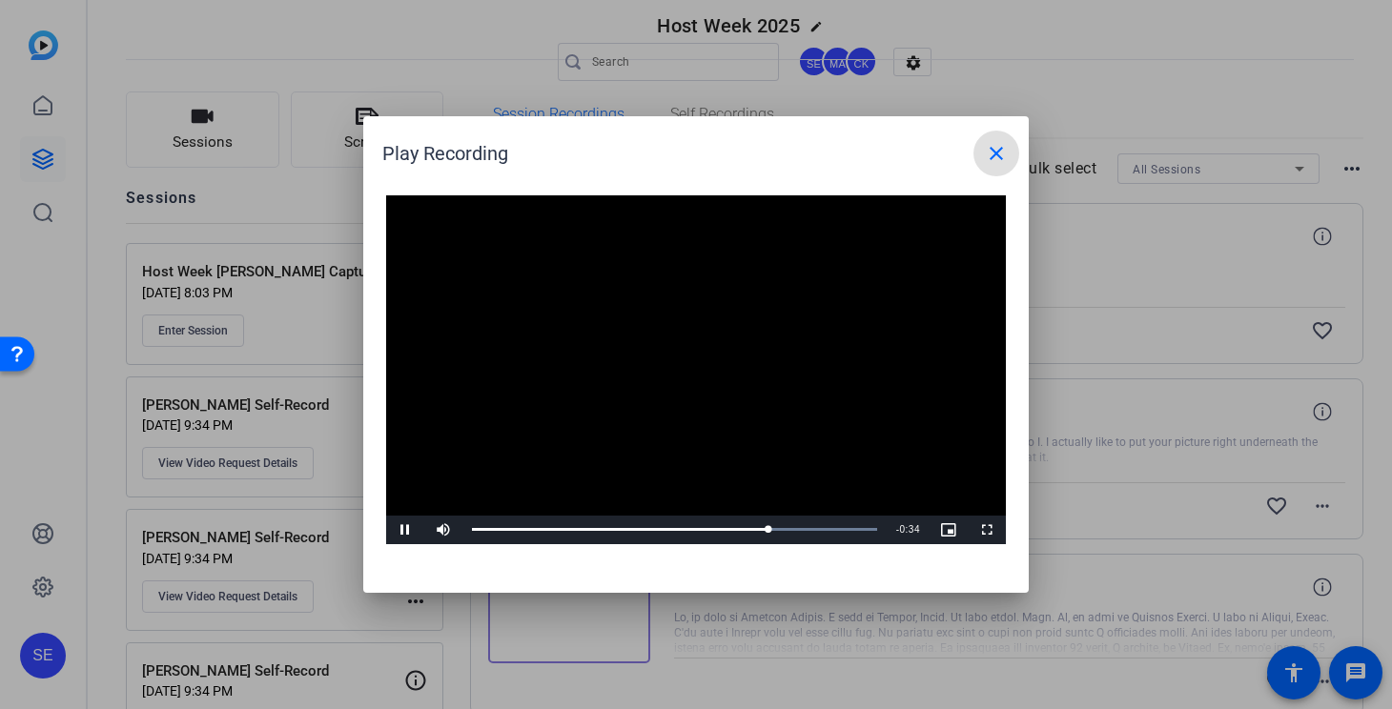
click at [999, 152] on mat-icon "close" at bounding box center [996, 153] width 23 height 23
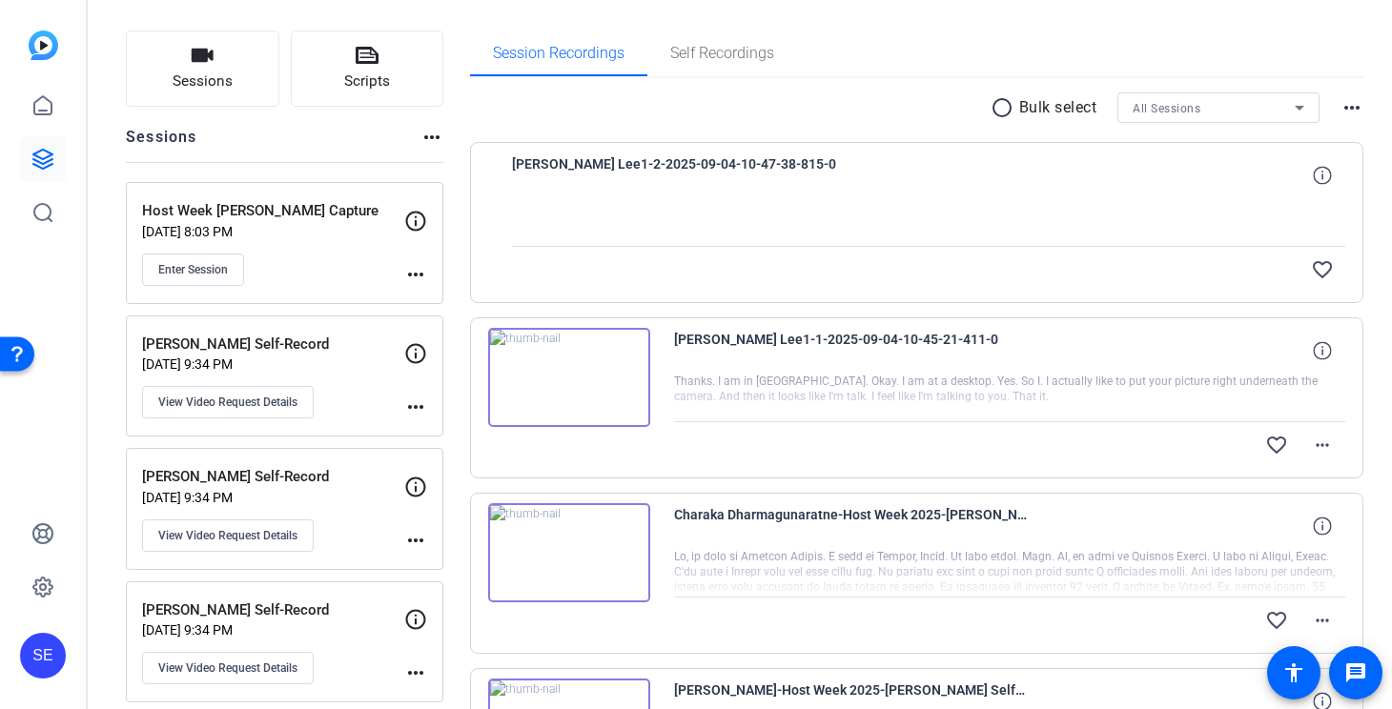
scroll to position [0, 0]
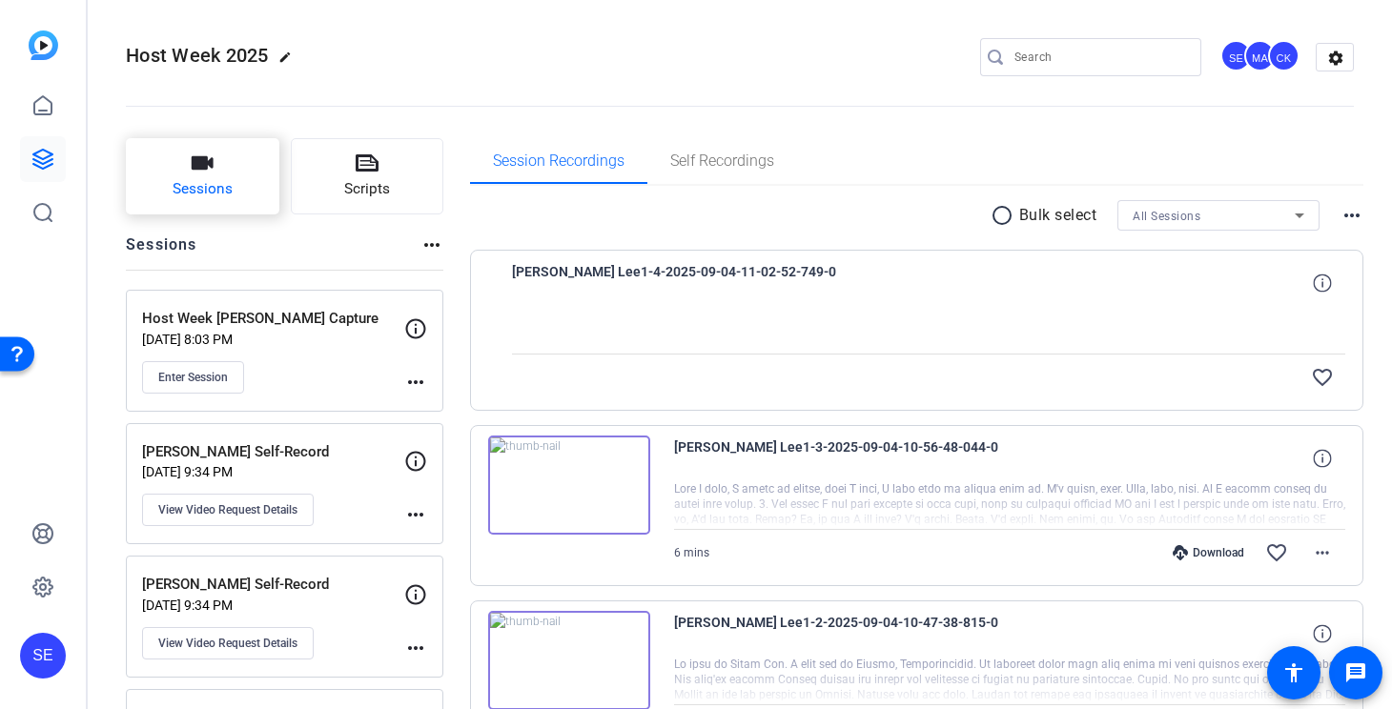
click at [237, 178] on button "Sessions" at bounding box center [202, 176] width 153 height 76
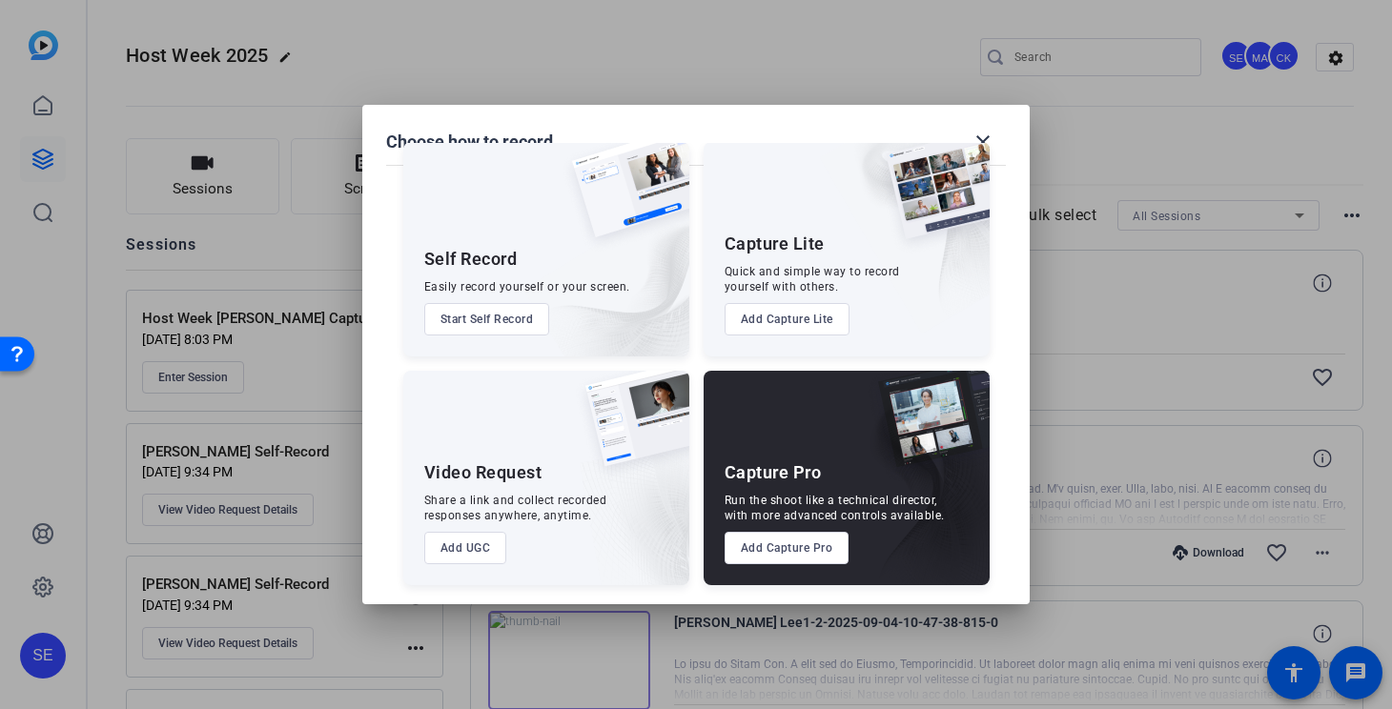
scroll to position [38, 0]
click at [802, 545] on button "Add Capture Pro" at bounding box center [786, 549] width 125 height 32
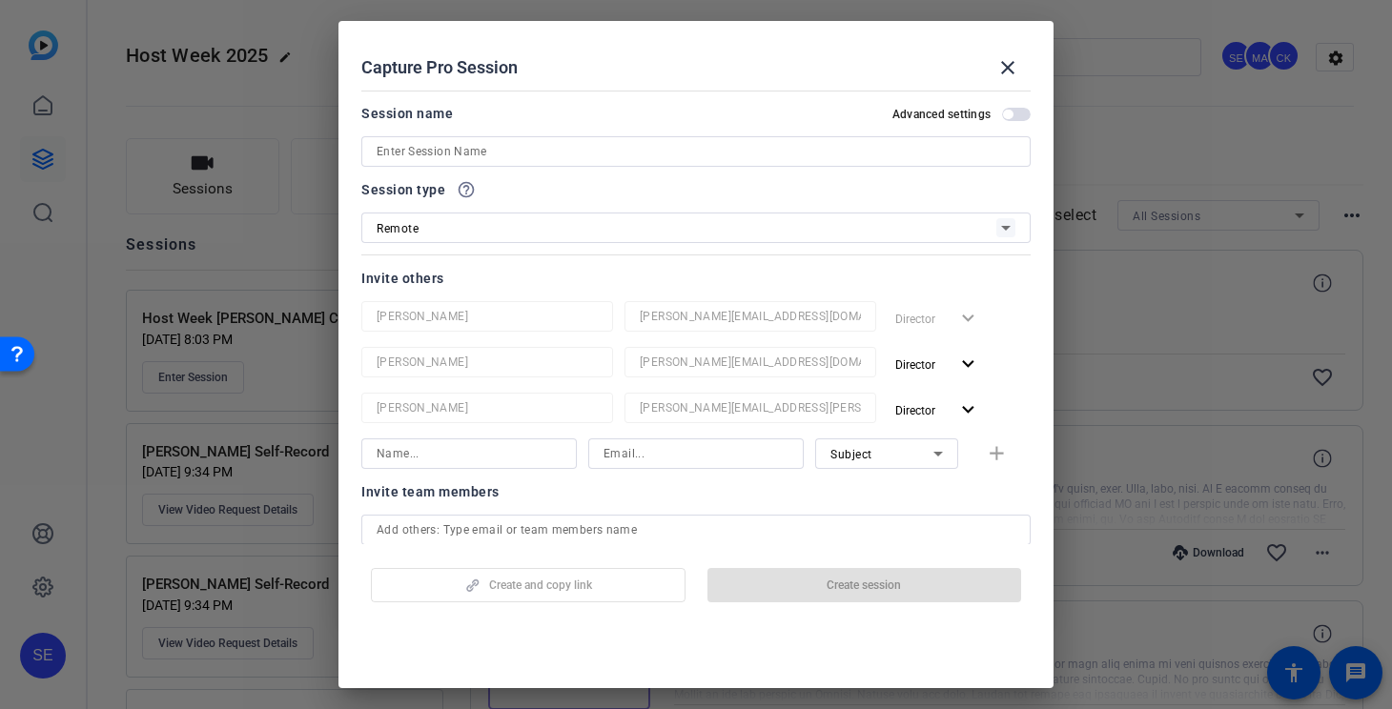
click at [499, 159] on input at bounding box center [695, 151] width 639 height 23
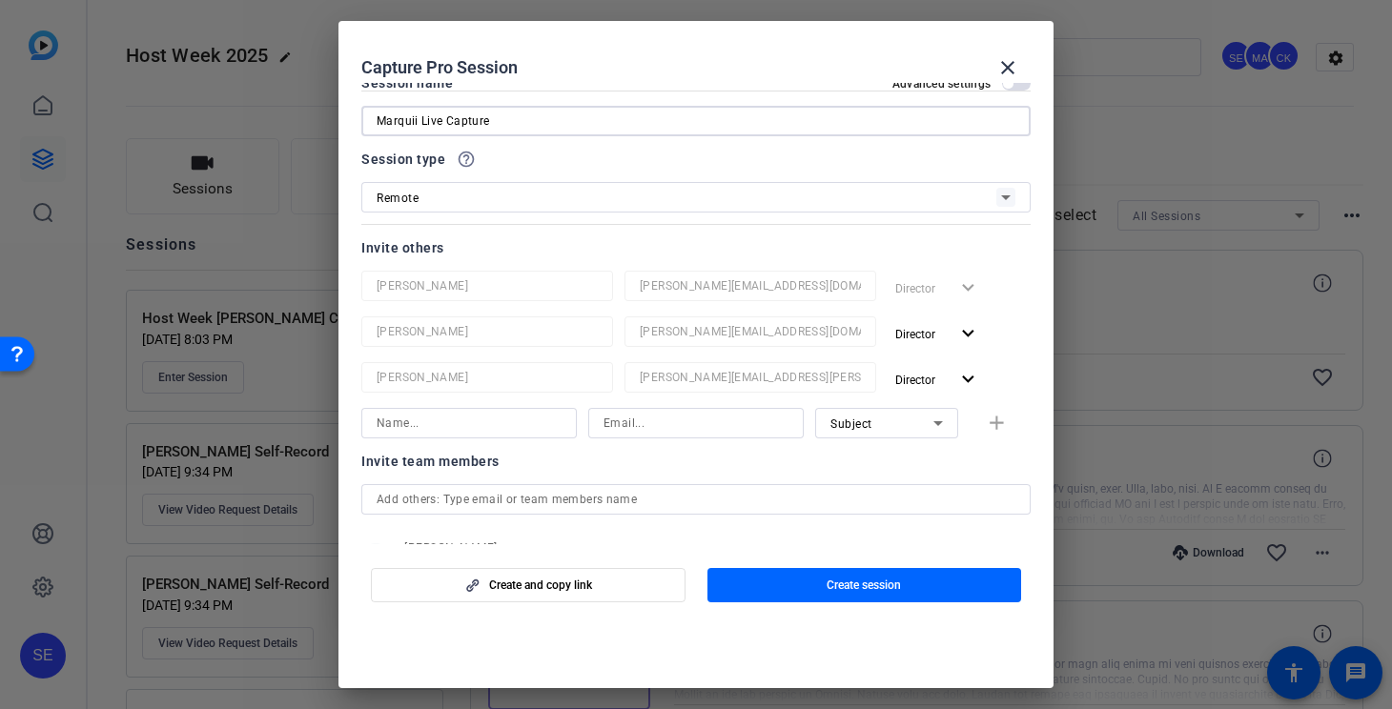
scroll to position [34, 0]
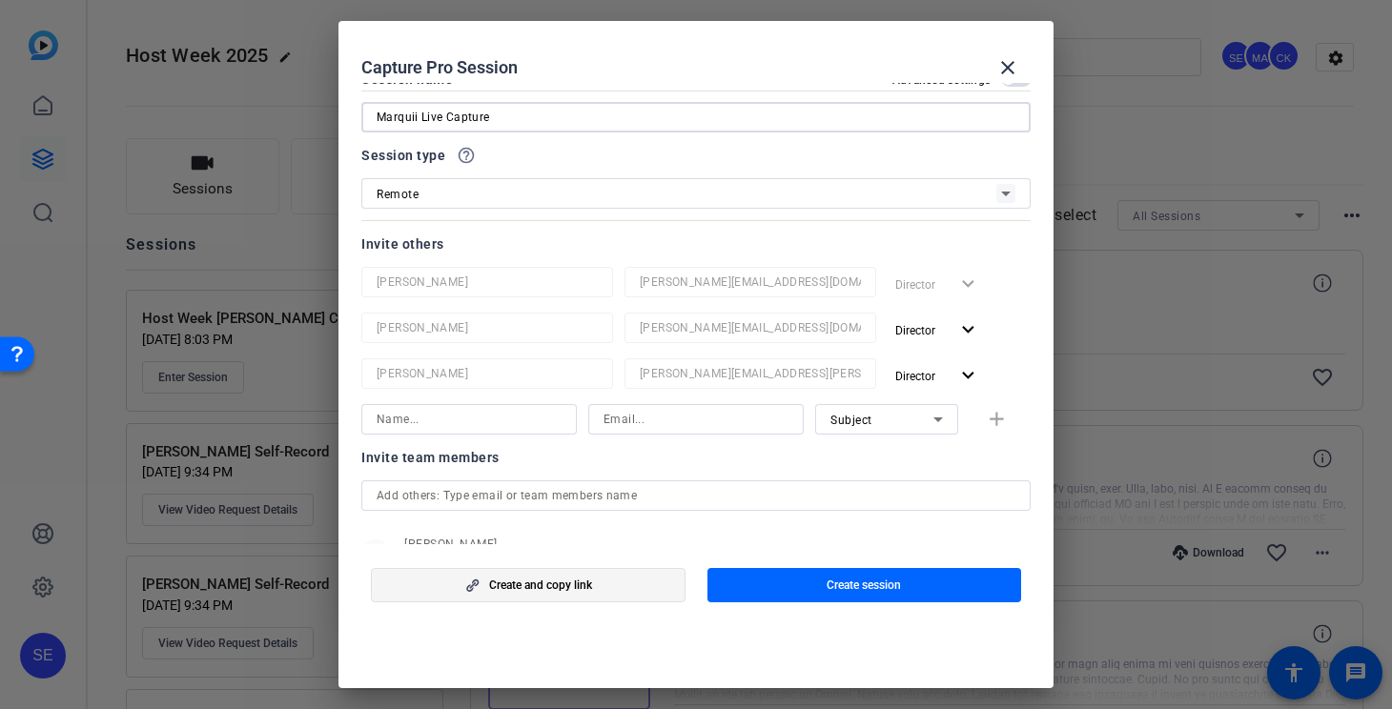
type input "Marquii Live Capture"
click at [659, 596] on span "button" at bounding box center [528, 585] width 313 height 46
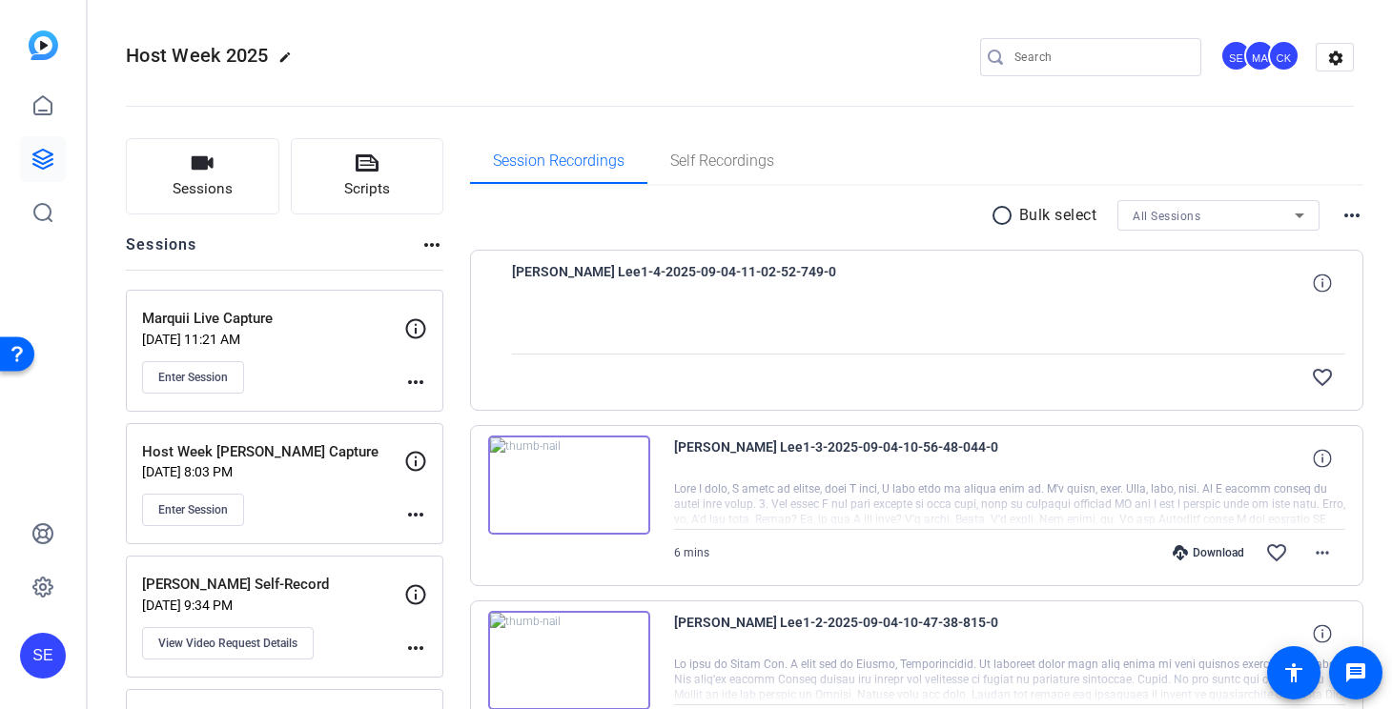
click at [411, 382] on mat-icon "more_horiz" at bounding box center [415, 382] width 23 height 23
click at [446, 405] on span "Edit Session" at bounding box center [462, 409] width 87 height 23
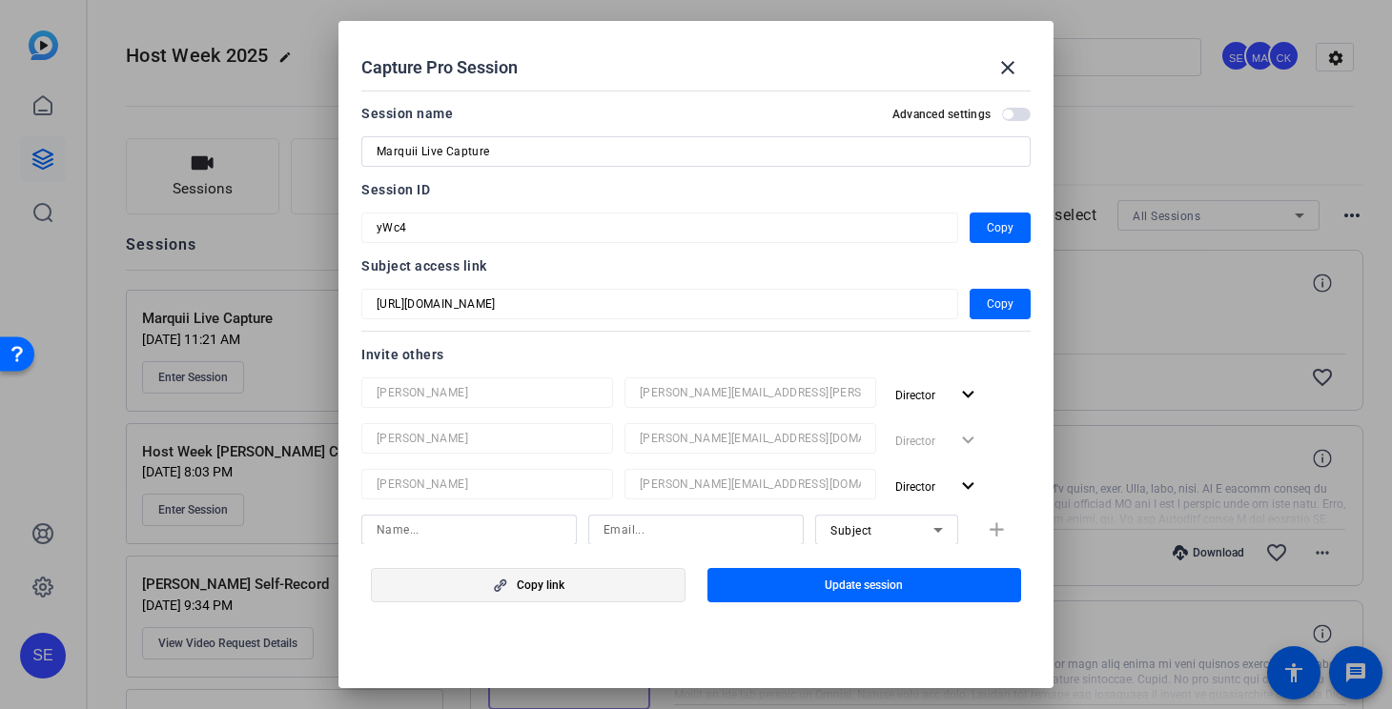
click at [555, 591] on span "Copy link" at bounding box center [541, 585] width 48 height 15
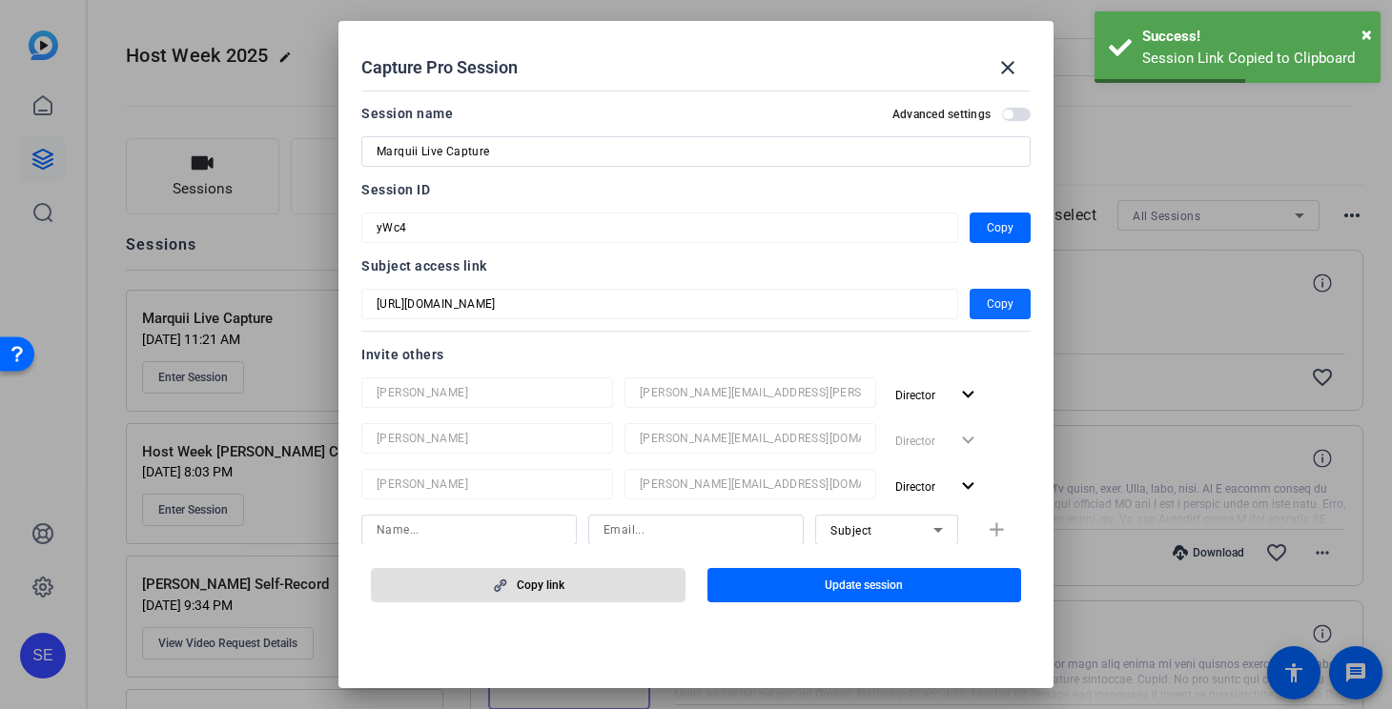
click at [996, 303] on span "Copy" at bounding box center [999, 304] width 27 height 23
